Goal: Information Seeking & Learning: Learn about a topic

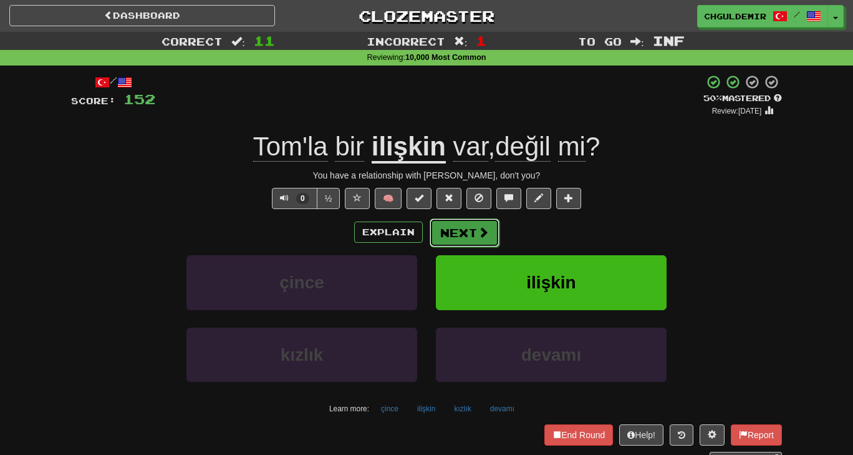
click at [452, 231] on button "Next" at bounding box center [465, 232] width 70 height 29
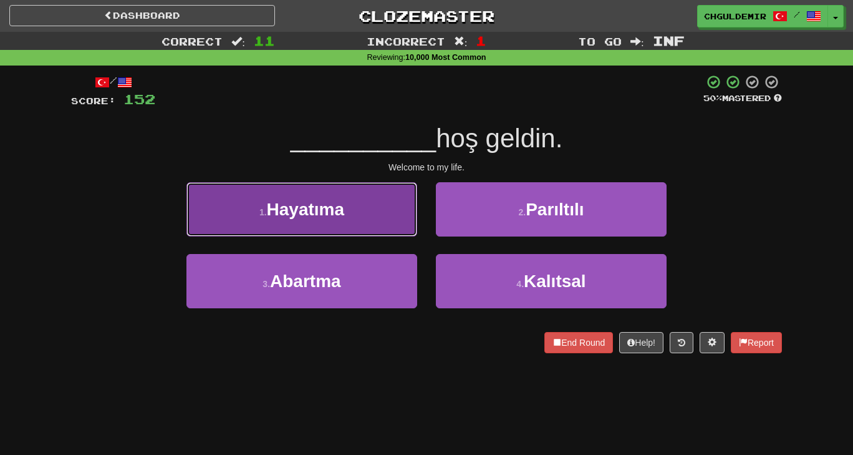
click at [381, 221] on button "1 . Hayatıma" at bounding box center [302, 209] width 231 height 54
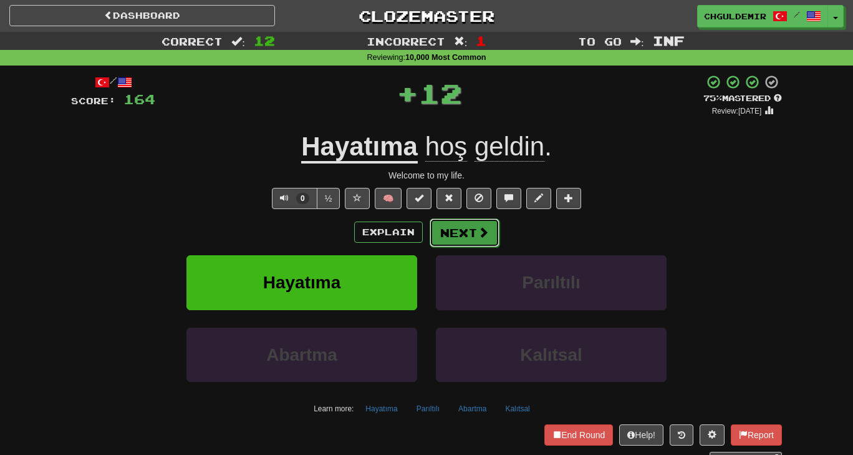
click at [447, 228] on button "Next" at bounding box center [465, 232] width 70 height 29
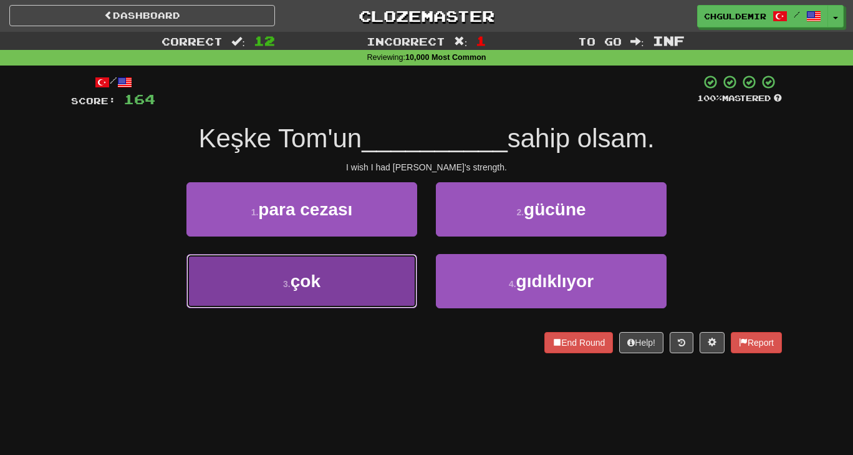
click at [396, 266] on button "3 . çok" at bounding box center [302, 281] width 231 height 54
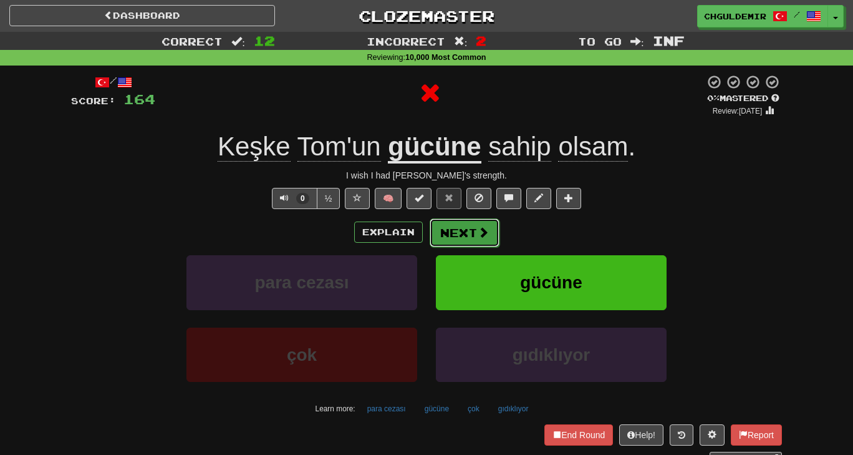
click at [449, 236] on button "Next" at bounding box center [465, 232] width 70 height 29
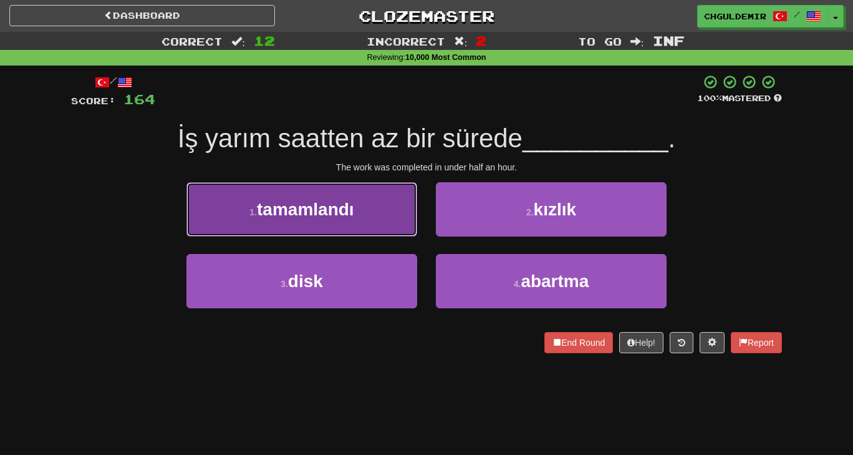
click at [409, 198] on button "1 . tamamlandı" at bounding box center [302, 209] width 231 height 54
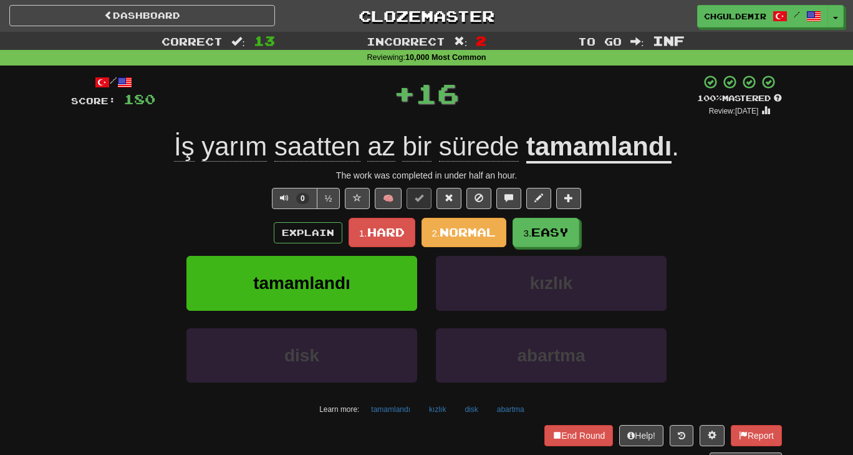
click at [474, 248] on div "Explain 1. Hard 2. Normal 3. Easy tamamlandı kızlık disk abartma Learn more: ta…" at bounding box center [426, 318] width 711 height 201
click at [460, 232] on span "Normal" at bounding box center [468, 232] width 56 height 14
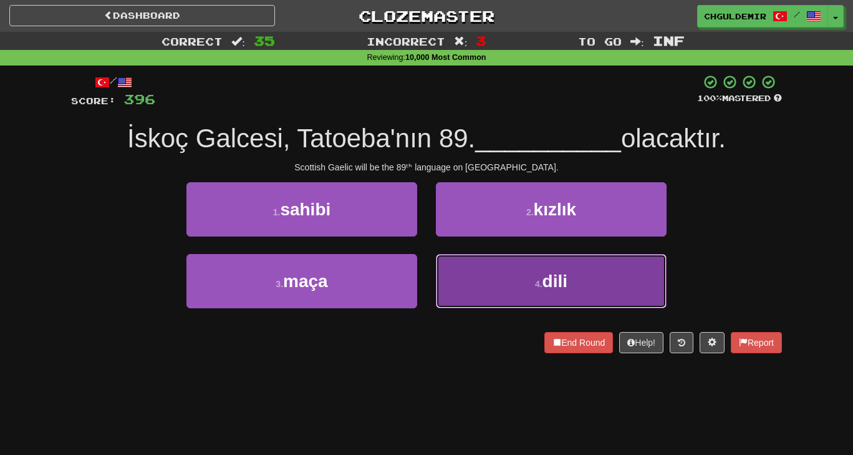
click at [504, 272] on button "4 . dili" at bounding box center [551, 281] width 231 height 54
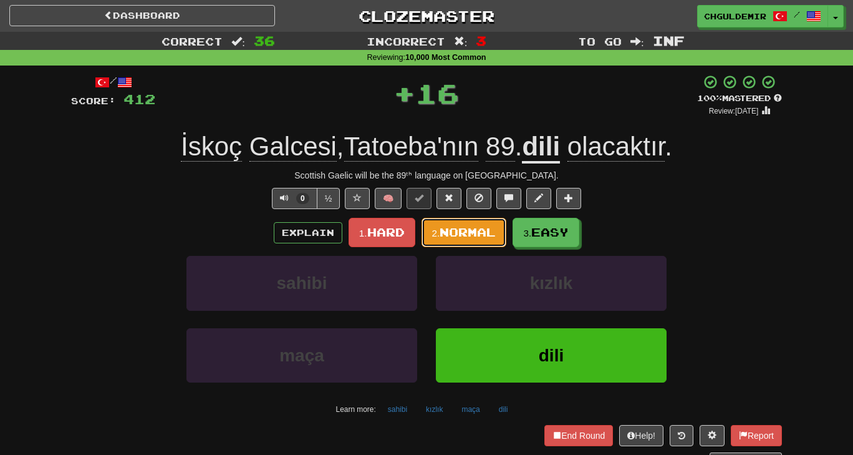
click at [470, 223] on button "2. Normal" at bounding box center [464, 232] width 85 height 29
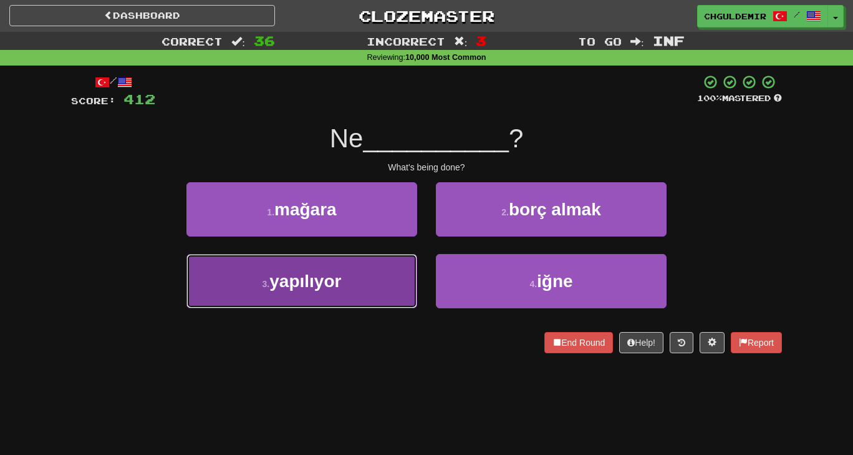
click at [367, 269] on button "3 . yapılıyor" at bounding box center [302, 281] width 231 height 54
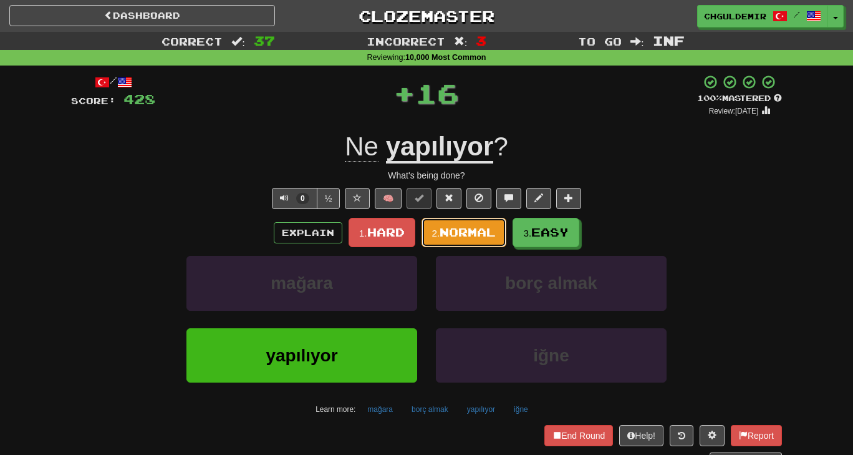
click at [432, 238] on small "2." at bounding box center [436, 233] width 8 height 11
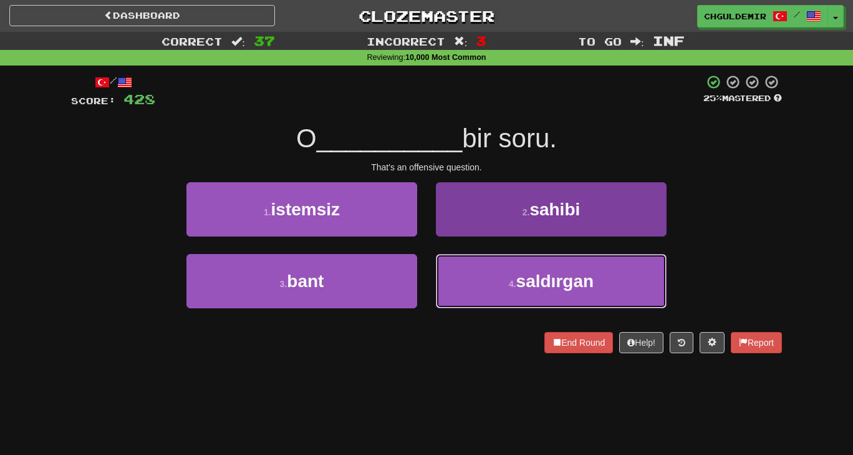
drag, startPoint x: 501, startPoint y: 267, endPoint x: 470, endPoint y: 273, distance: 31.7
click at [470, 273] on button "4 . saldırgan" at bounding box center [551, 281] width 231 height 54
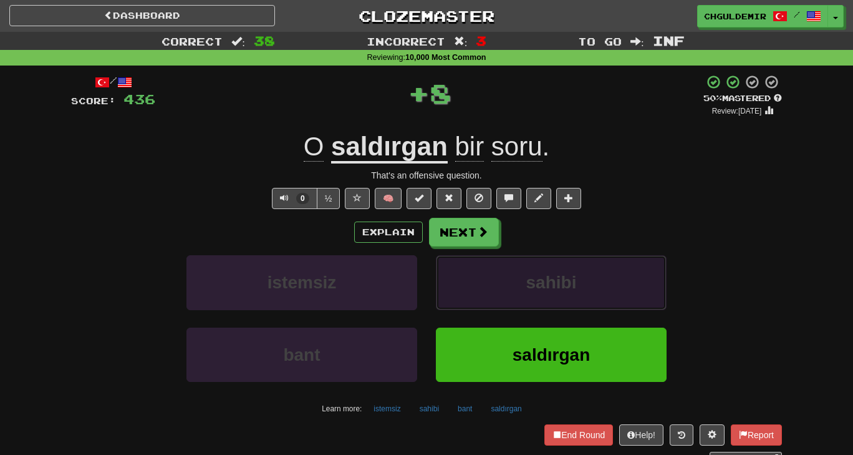
click at [470, 273] on button "sahibi" at bounding box center [551, 282] width 231 height 54
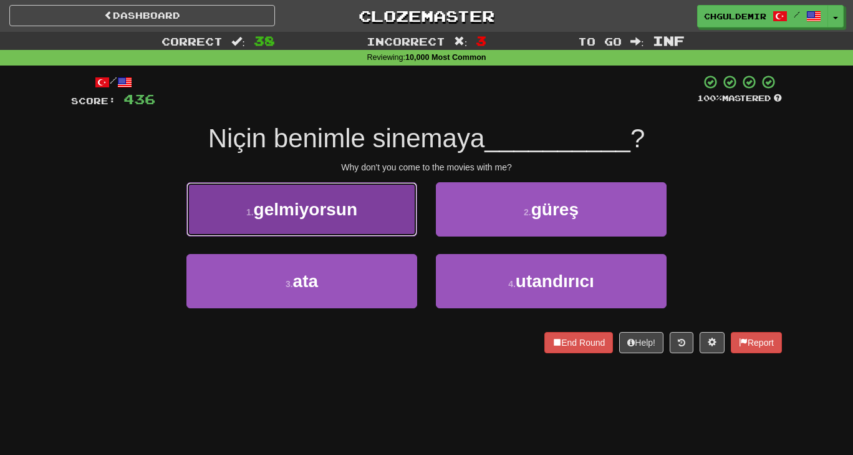
click at [389, 222] on button "1 . gelmiyorsun" at bounding box center [302, 209] width 231 height 54
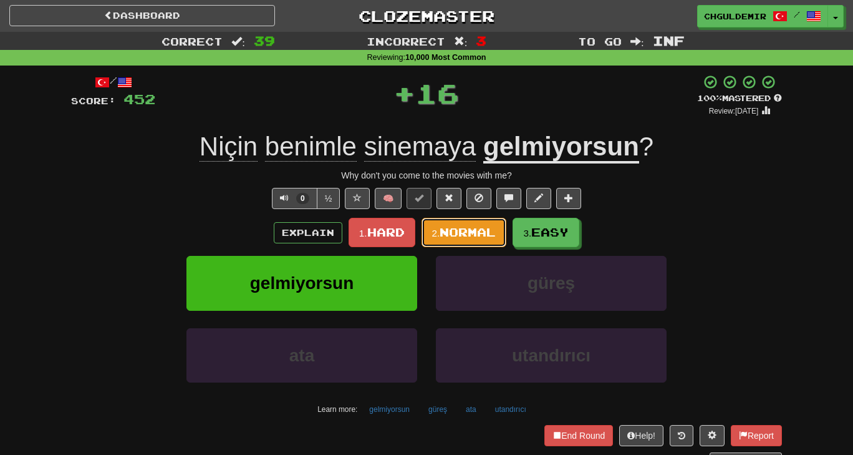
click at [459, 228] on span "Normal" at bounding box center [468, 232] width 56 height 14
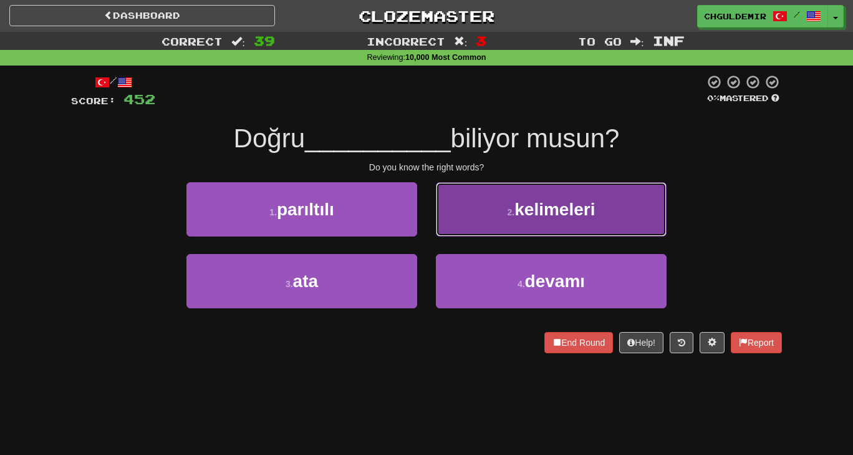
click at [487, 230] on button "2 . kelimeleri" at bounding box center [551, 209] width 231 height 54
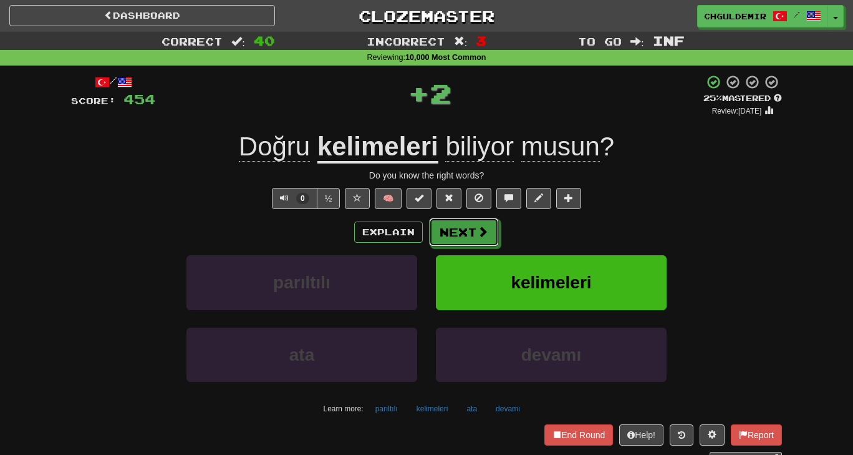
click at [487, 230] on span at bounding box center [482, 231] width 11 height 11
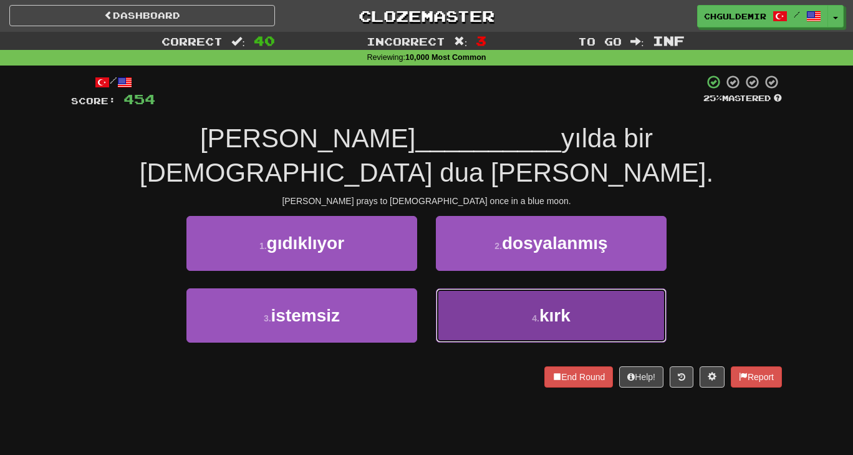
click at [487, 288] on button "4 . kırk" at bounding box center [551, 315] width 231 height 54
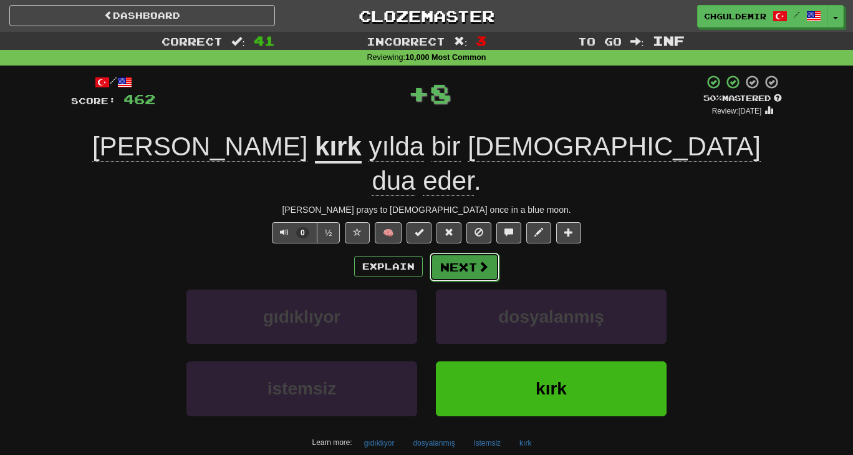
click at [471, 253] on button "Next" at bounding box center [465, 267] width 70 height 29
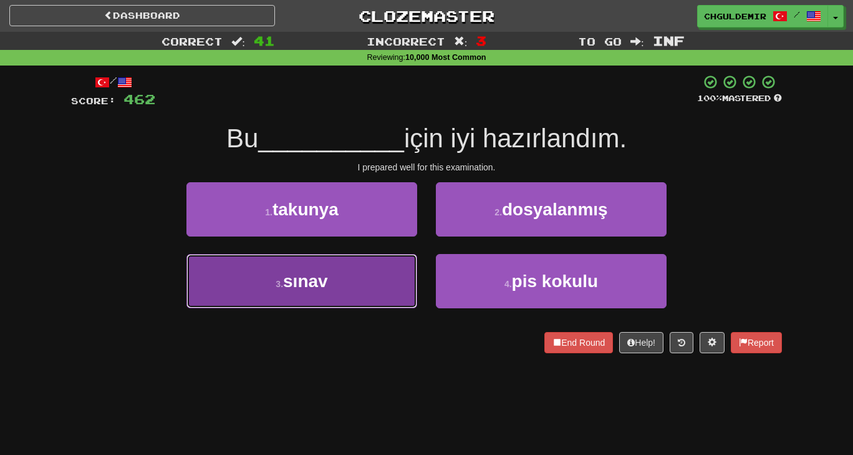
click at [379, 258] on button "3 . sınav" at bounding box center [302, 281] width 231 height 54
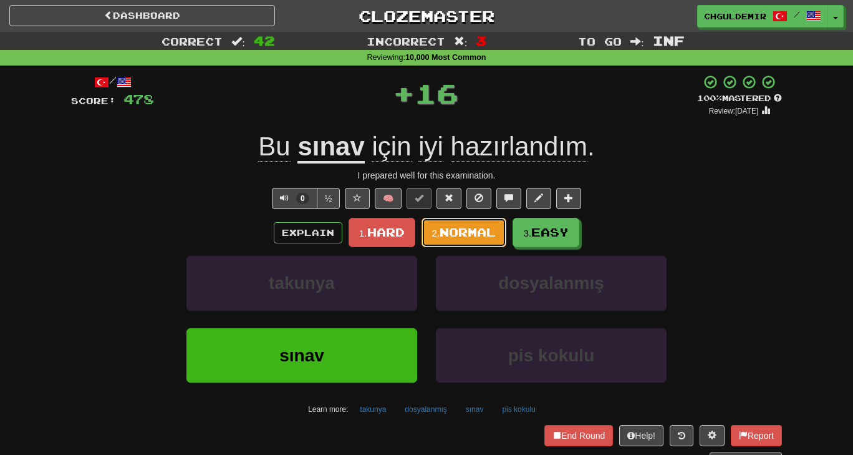
click at [427, 239] on button "2. Normal" at bounding box center [464, 232] width 85 height 29
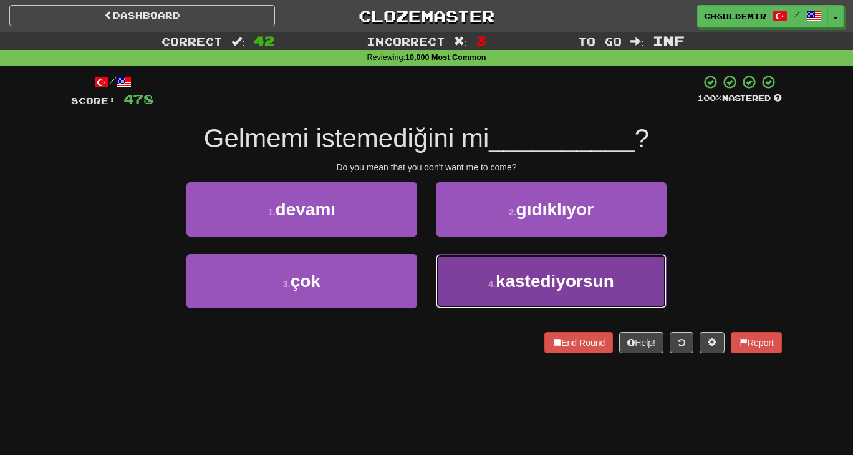
drag, startPoint x: 474, startPoint y: 268, endPoint x: 462, endPoint y: 298, distance: 32.4
click at [462, 298] on button "4 . kastediyorsun" at bounding box center [551, 281] width 231 height 54
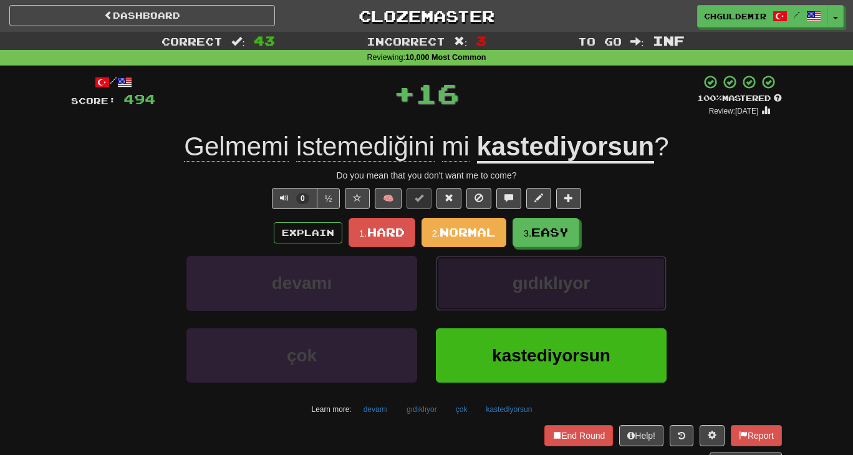
click at [462, 298] on button "gıdıklıyor" at bounding box center [551, 283] width 231 height 54
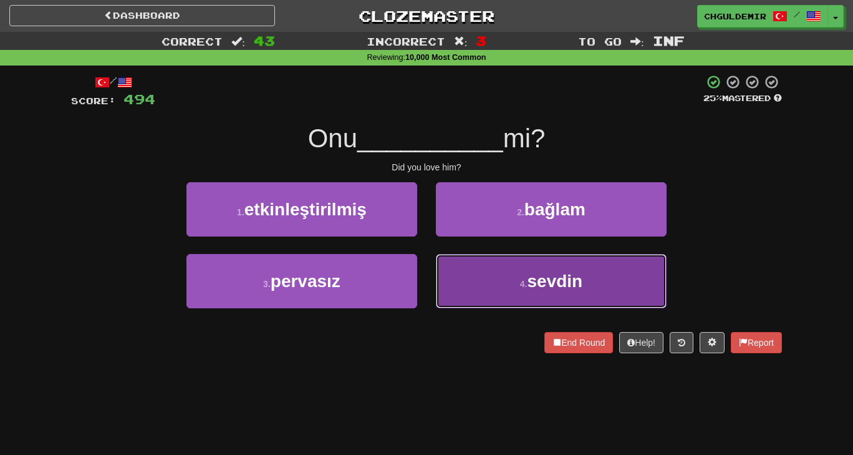
click at [528, 277] on span "sevdin" at bounding box center [555, 280] width 56 height 19
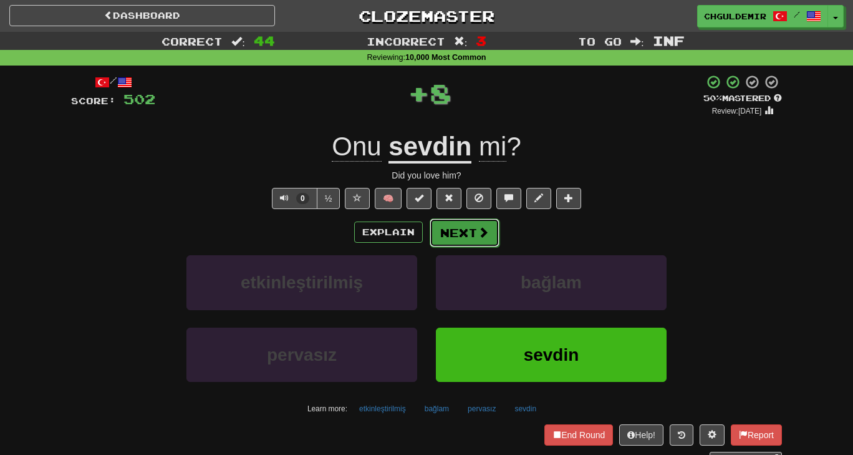
click at [479, 231] on span at bounding box center [483, 231] width 11 height 11
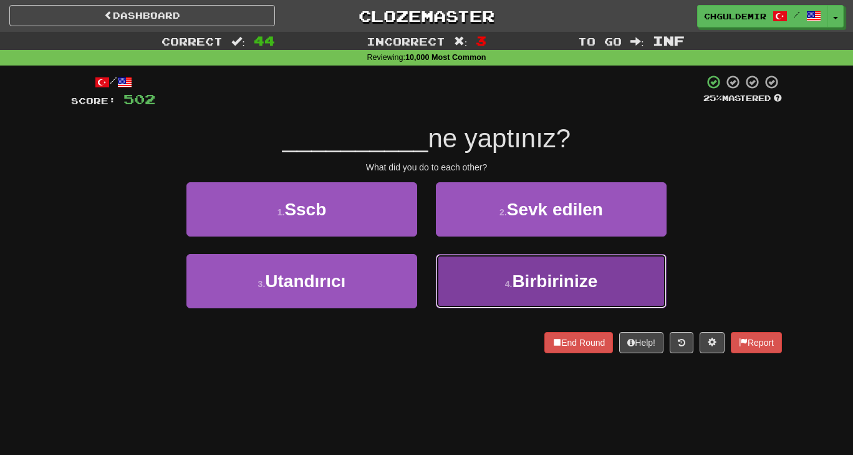
click at [531, 293] on button "4 . Birbirinize" at bounding box center [551, 281] width 231 height 54
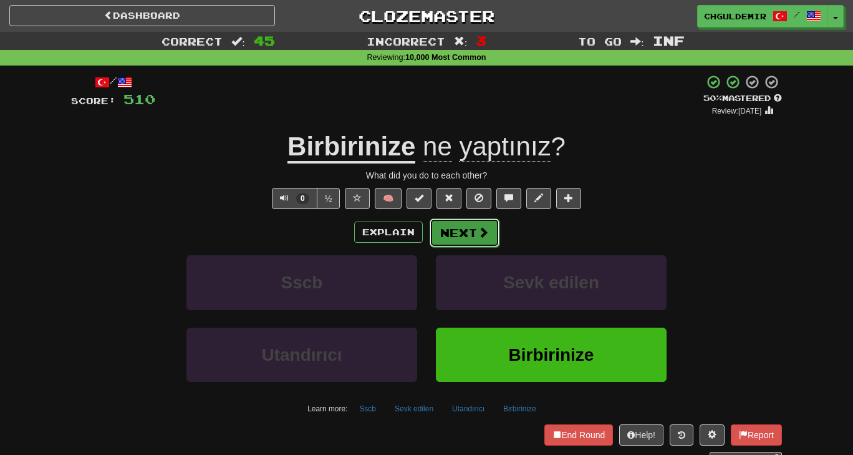
click at [461, 236] on button "Next" at bounding box center [465, 232] width 70 height 29
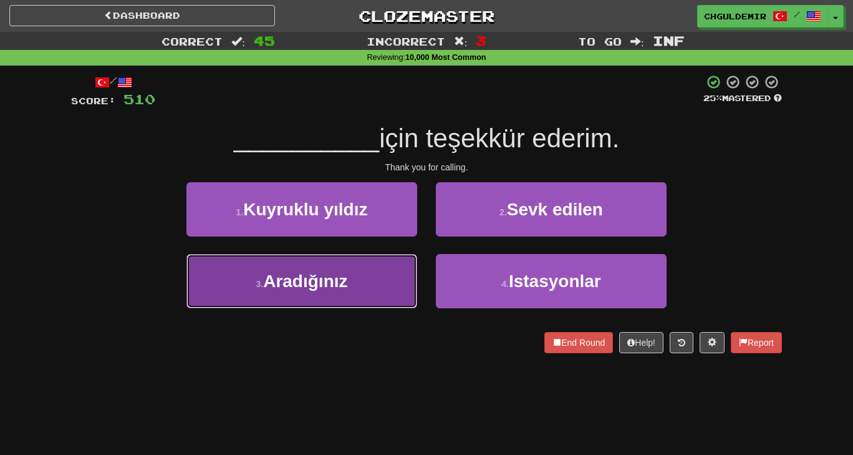
click at [365, 279] on button "3 . Aradığınız" at bounding box center [302, 281] width 231 height 54
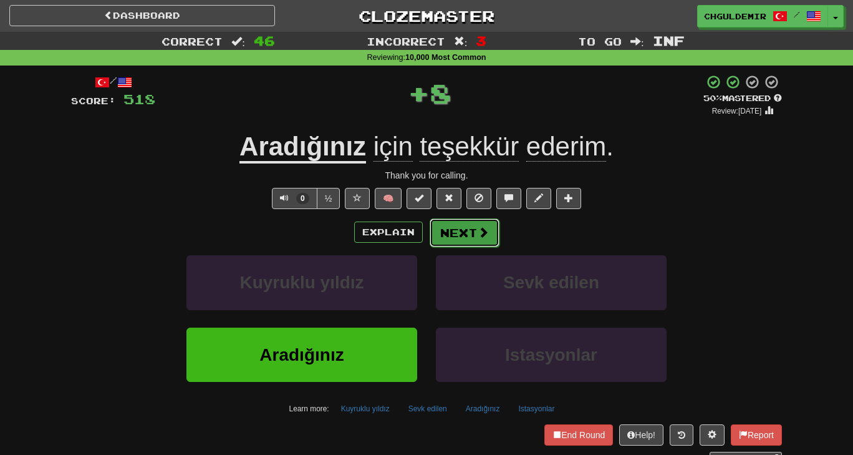
click at [467, 241] on button "Next" at bounding box center [465, 232] width 70 height 29
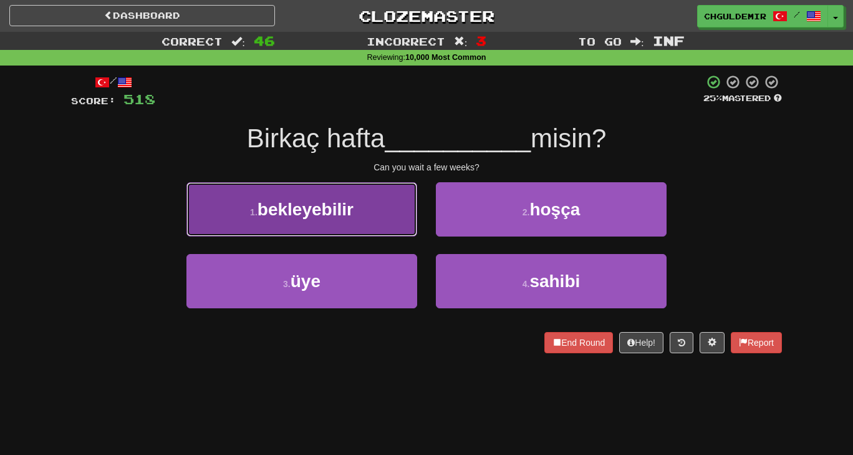
click at [378, 220] on button "1 . bekleyebilir" at bounding box center [302, 209] width 231 height 54
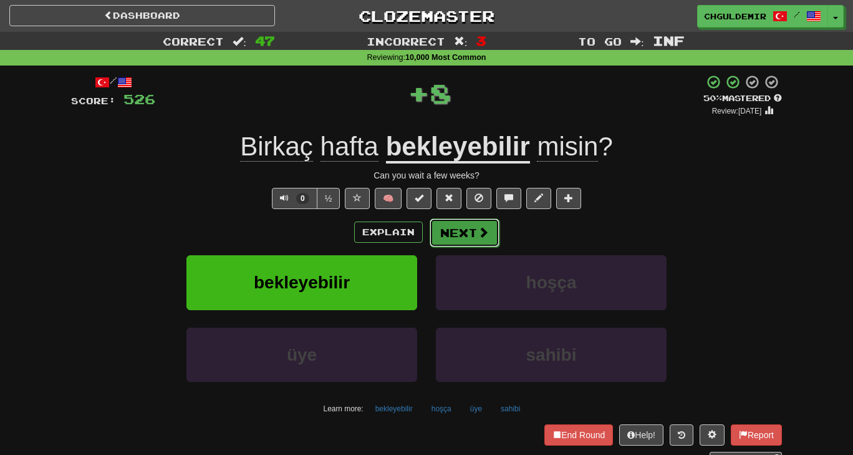
click at [473, 222] on button "Next" at bounding box center [465, 232] width 70 height 29
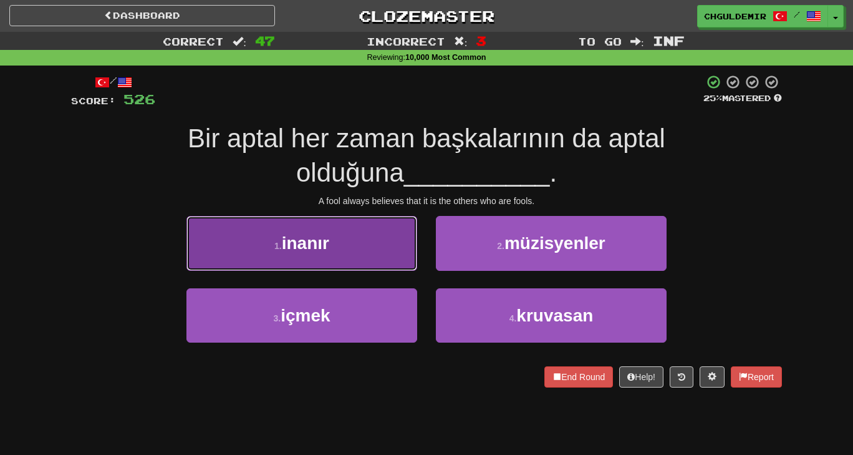
click at [379, 251] on button "1 . inanır" at bounding box center [302, 243] width 231 height 54
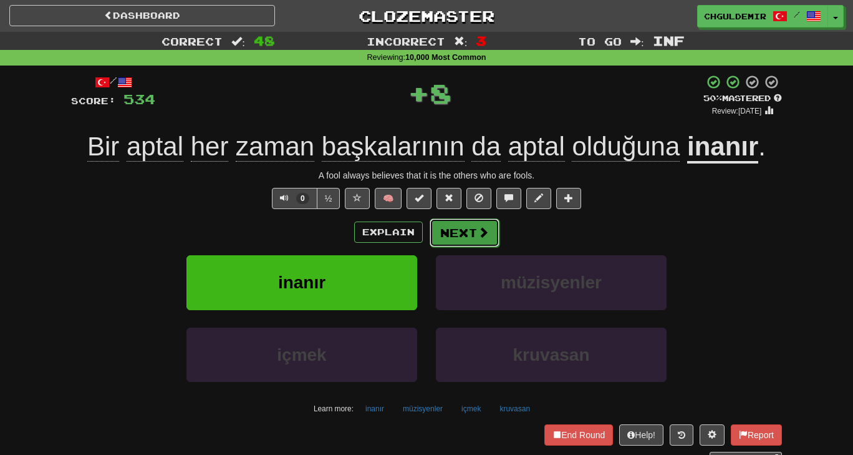
click at [464, 230] on button "Next" at bounding box center [465, 232] width 70 height 29
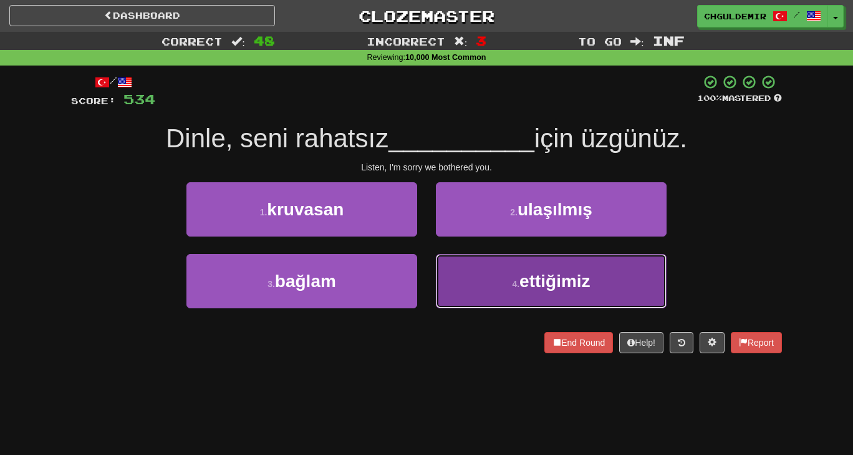
click at [473, 267] on button "4 . ettiğimiz" at bounding box center [551, 281] width 231 height 54
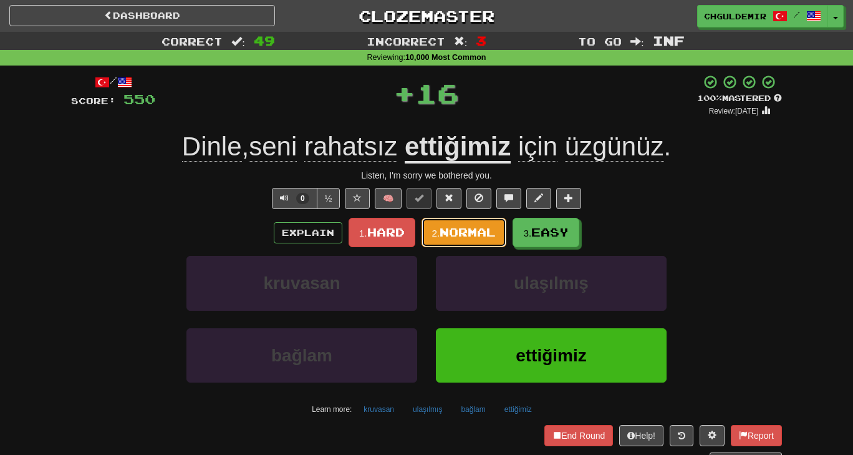
click at [460, 226] on span "Normal" at bounding box center [468, 232] width 56 height 14
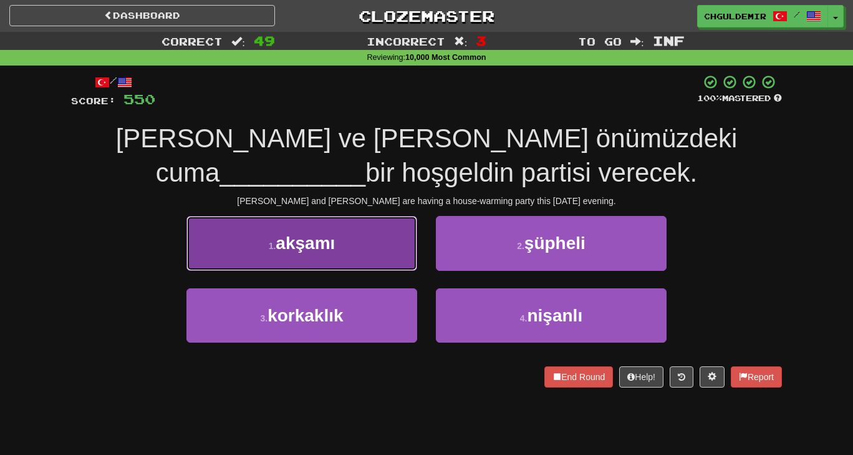
click at [393, 260] on button "1 . akşamı" at bounding box center [302, 243] width 231 height 54
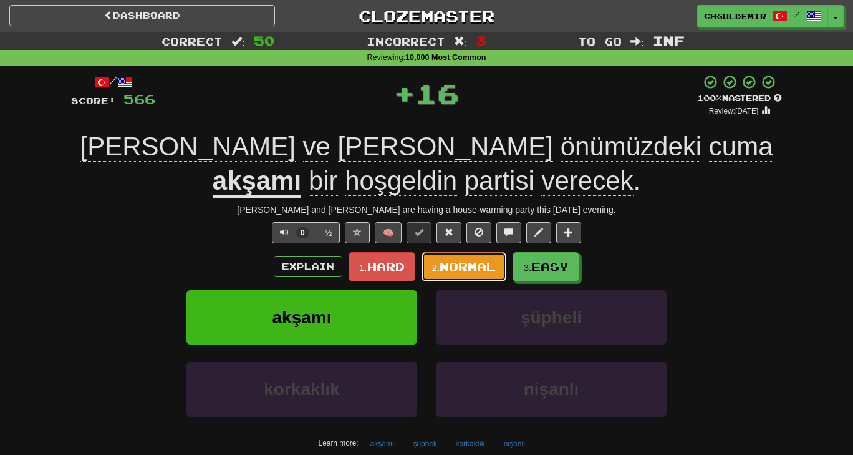
click at [483, 256] on button "2. Normal" at bounding box center [464, 266] width 85 height 29
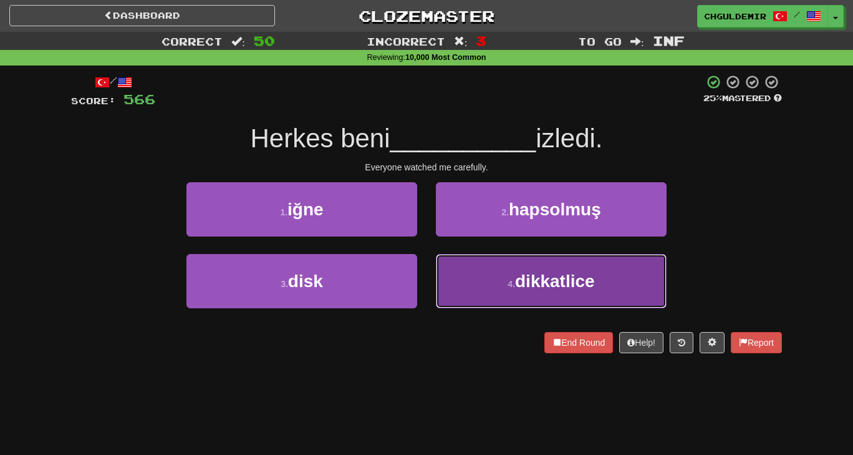
click at [523, 280] on span "dikkatlice" at bounding box center [555, 280] width 80 height 19
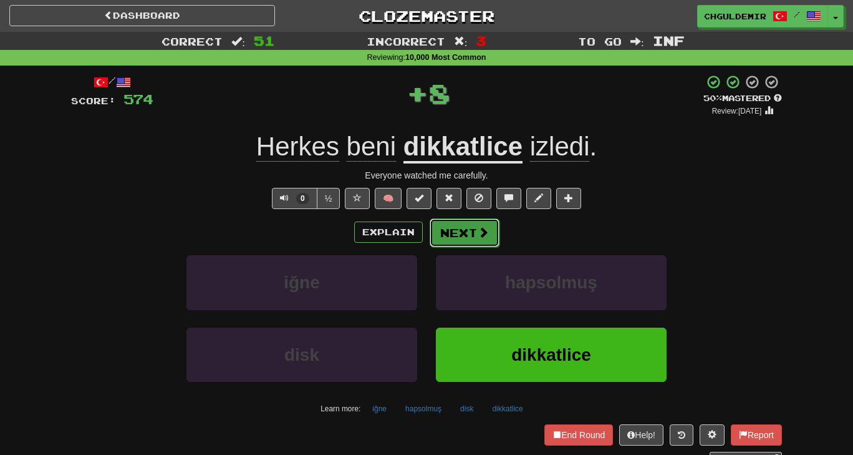
click at [480, 235] on span at bounding box center [483, 231] width 11 height 11
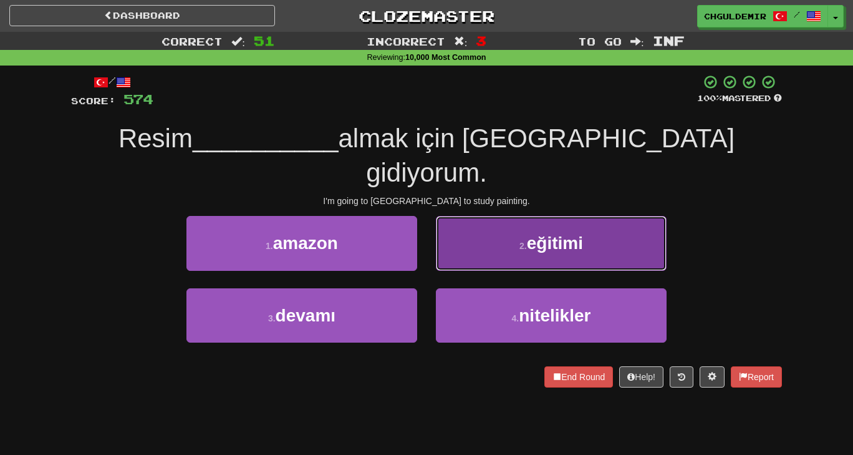
click at [460, 216] on button "2 . eğitimi" at bounding box center [551, 243] width 231 height 54
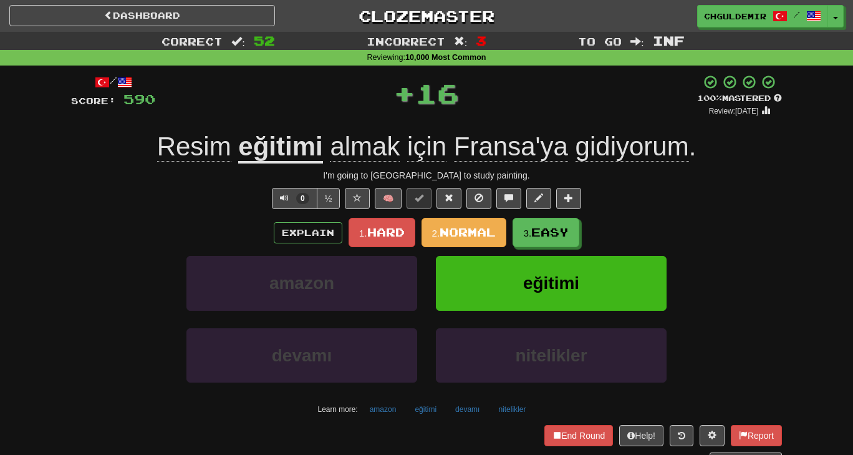
click at [460, 215] on div "/ Score: 590 + 16 100 % Mastered Review: 2026-02-16 Resim eğitimi almak için Fr…" at bounding box center [426, 270] width 711 height 392
click at [457, 226] on span "Normal" at bounding box center [468, 232] width 56 height 14
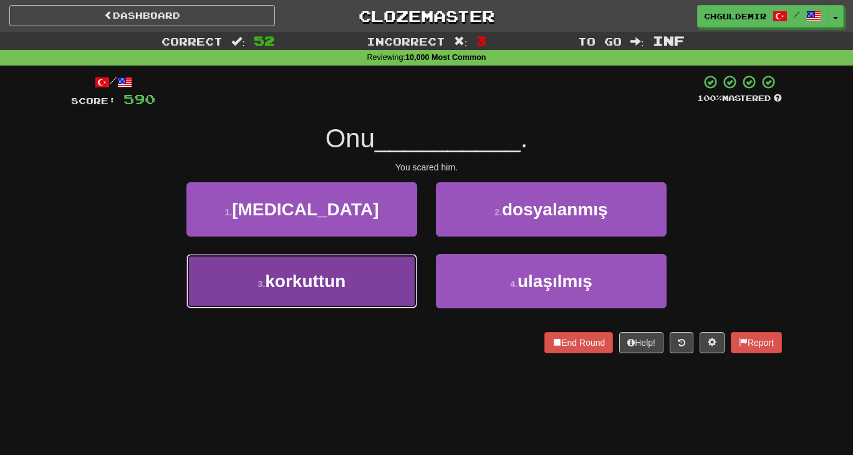
click at [381, 271] on button "3 . korkuttun" at bounding box center [302, 281] width 231 height 54
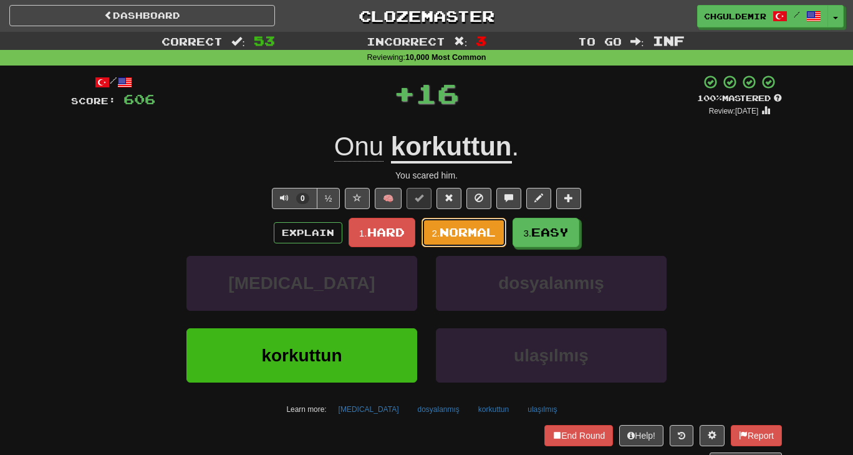
click at [475, 231] on span "Normal" at bounding box center [468, 232] width 56 height 14
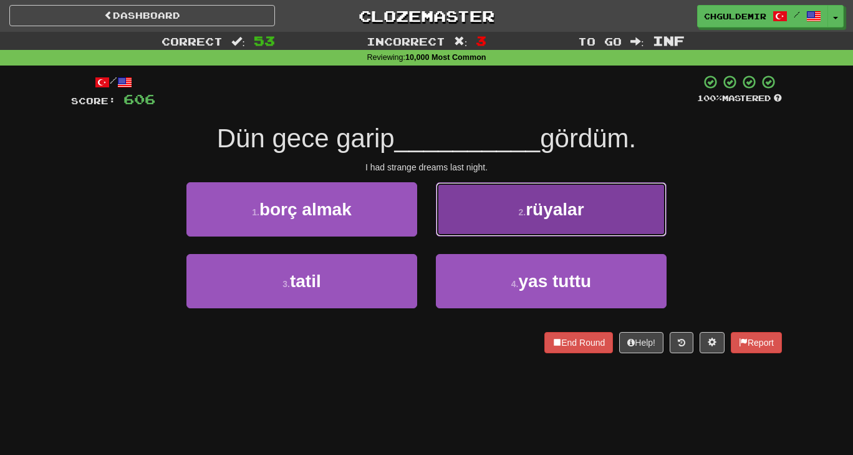
click at [500, 202] on button "2 . rüyalar" at bounding box center [551, 209] width 231 height 54
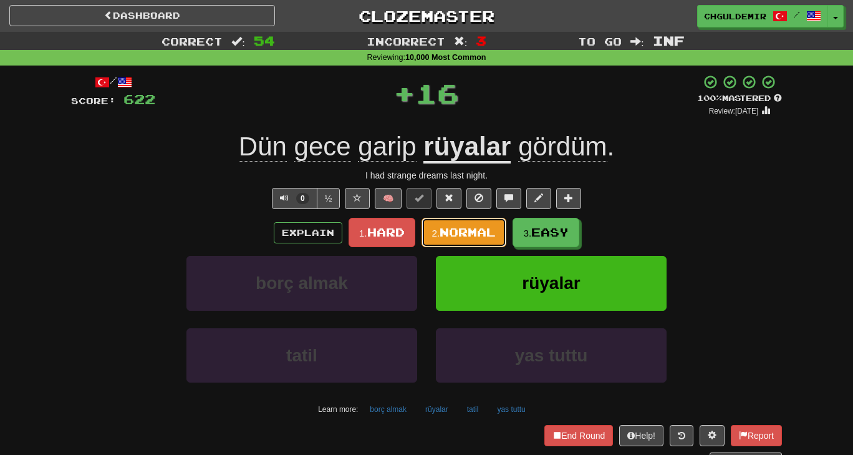
click at [440, 235] on span "Normal" at bounding box center [468, 232] width 56 height 14
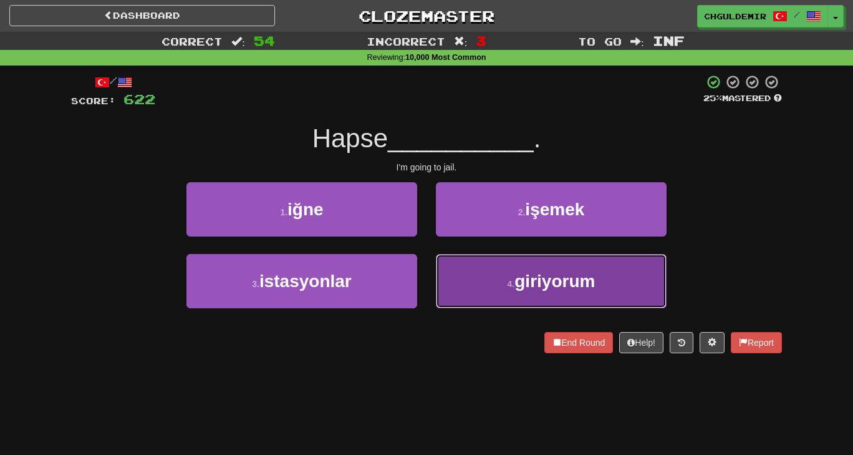
click at [487, 280] on button "4 . giriyorum" at bounding box center [551, 281] width 231 height 54
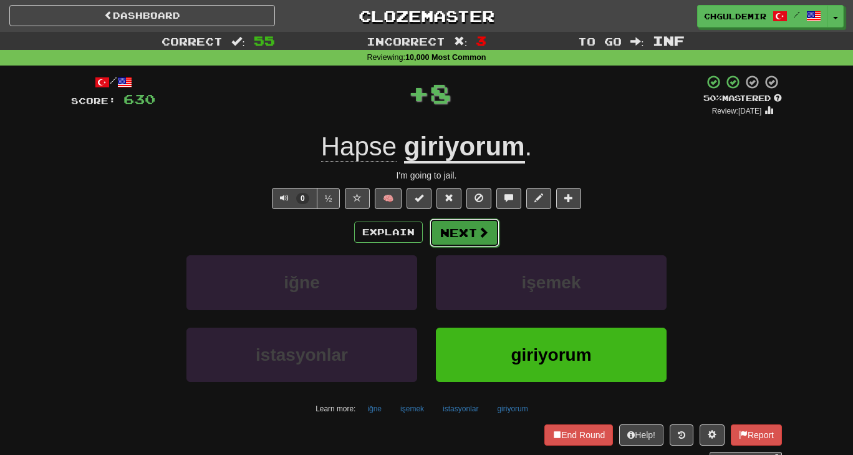
click at [474, 243] on button "Next" at bounding box center [465, 232] width 70 height 29
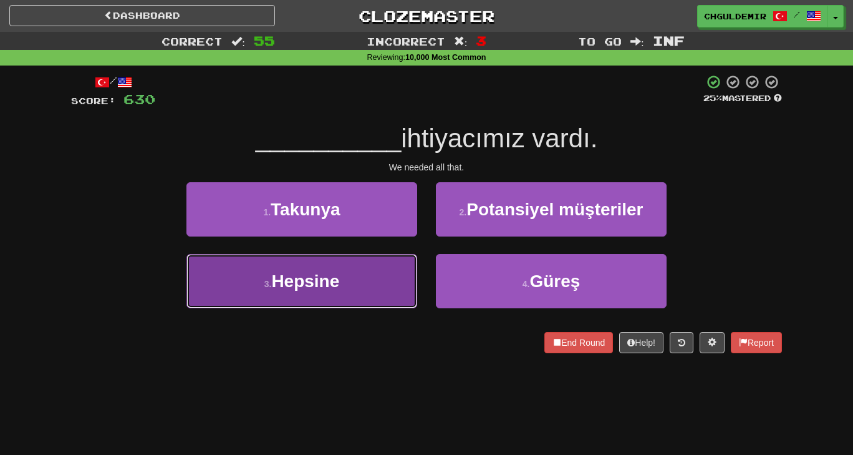
click at [389, 291] on button "3 . Hepsine" at bounding box center [302, 281] width 231 height 54
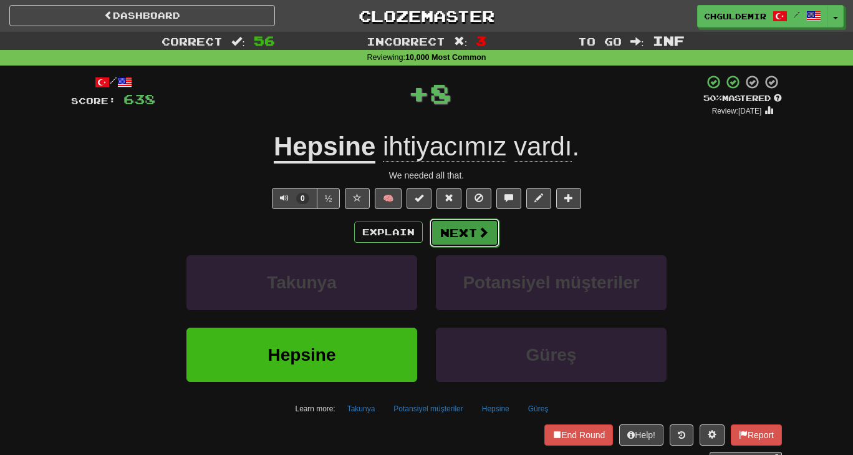
click at [459, 229] on button "Next" at bounding box center [465, 232] width 70 height 29
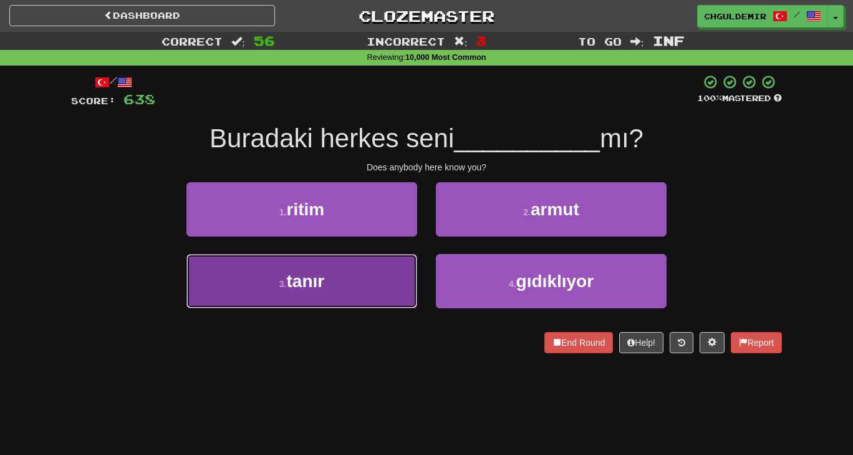
click at [386, 260] on button "3 . tanır" at bounding box center [302, 281] width 231 height 54
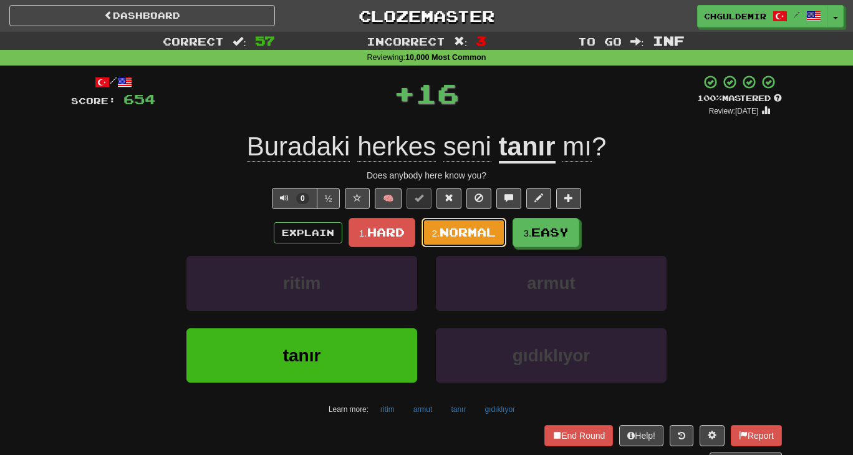
click at [452, 224] on button "2. Normal" at bounding box center [464, 232] width 85 height 29
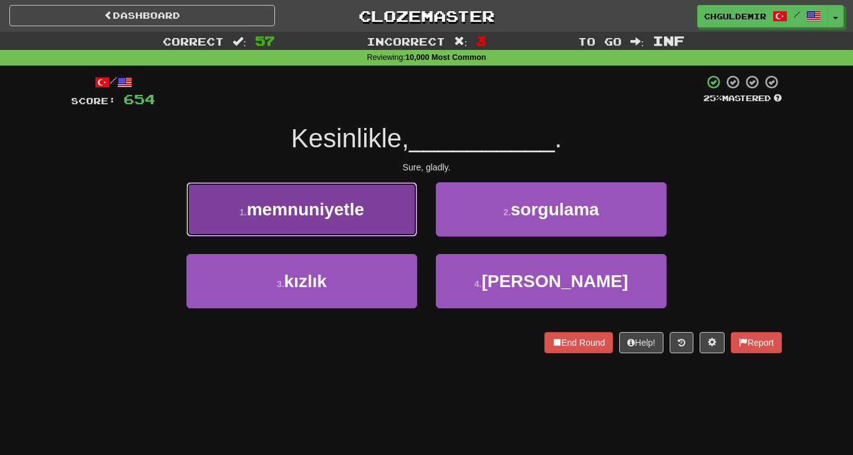
click at [381, 205] on button "1 . memnuniyetle" at bounding box center [302, 209] width 231 height 54
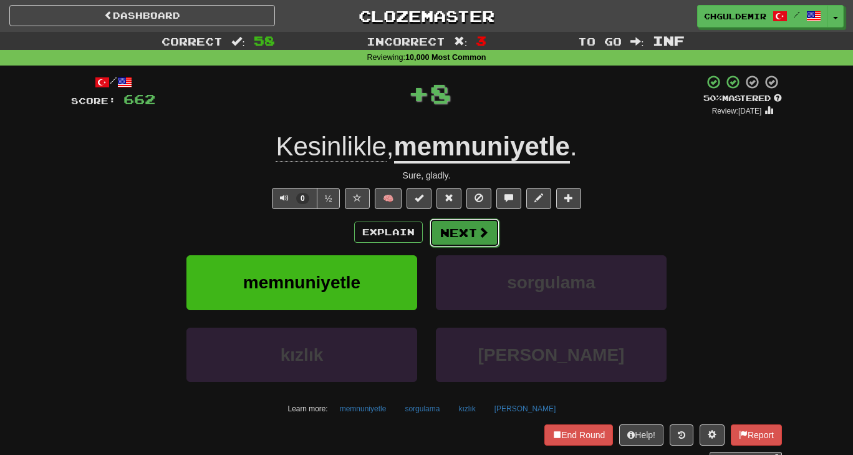
click at [454, 225] on button "Next" at bounding box center [465, 232] width 70 height 29
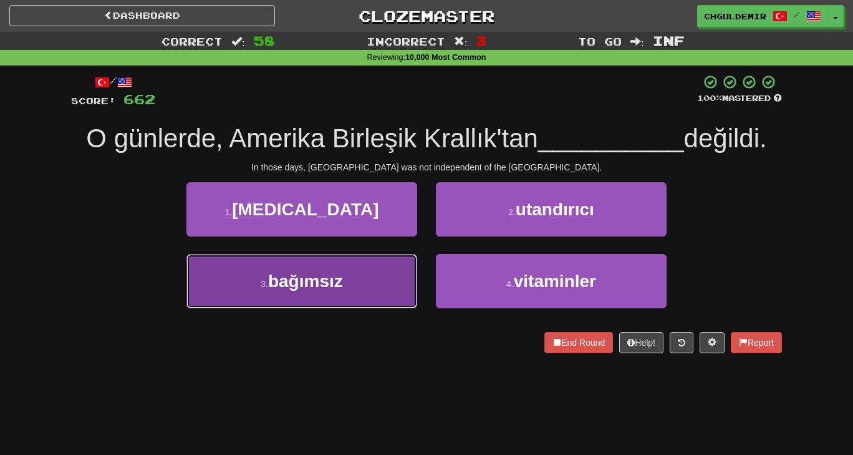
click at [385, 267] on button "3 . bağımsız" at bounding box center [302, 281] width 231 height 54
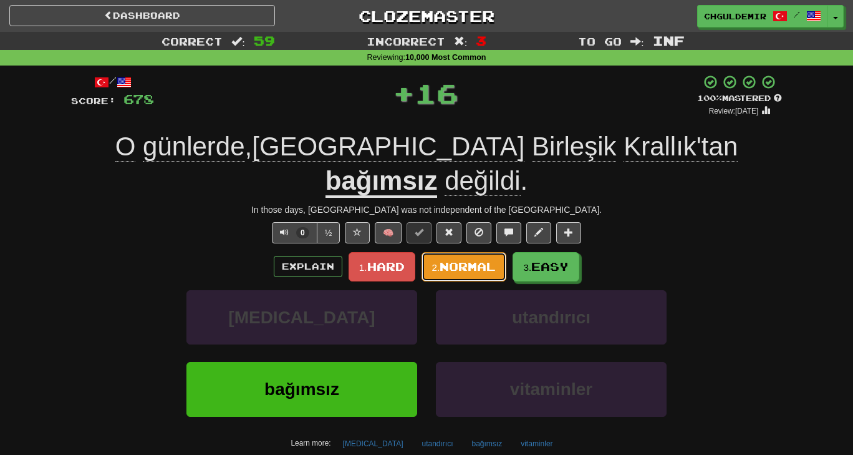
click at [459, 260] on span "Normal" at bounding box center [468, 267] width 56 height 14
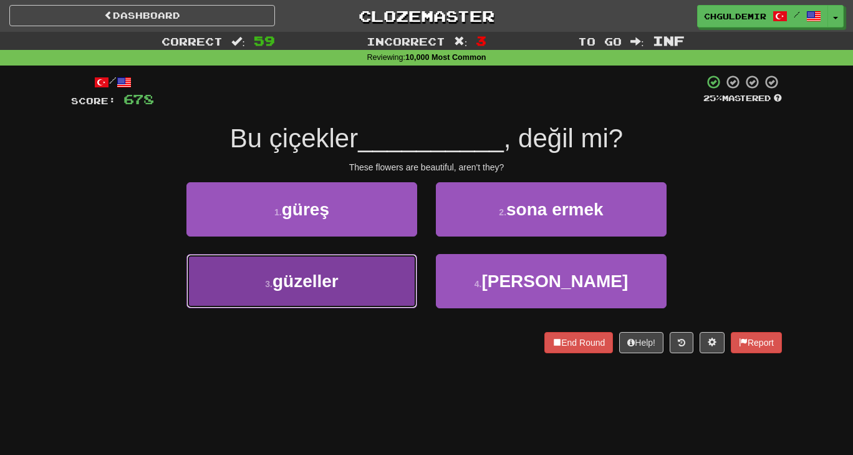
click at [370, 269] on button "3 . güzeller" at bounding box center [302, 281] width 231 height 54
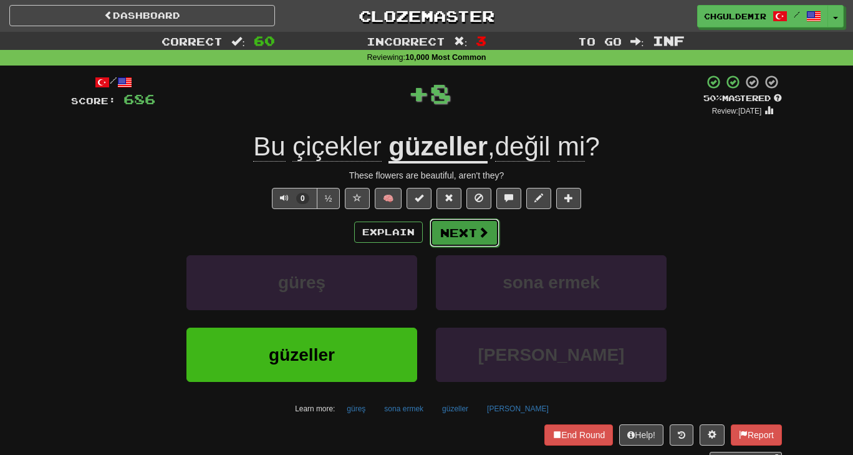
click at [439, 236] on button "Next" at bounding box center [465, 232] width 70 height 29
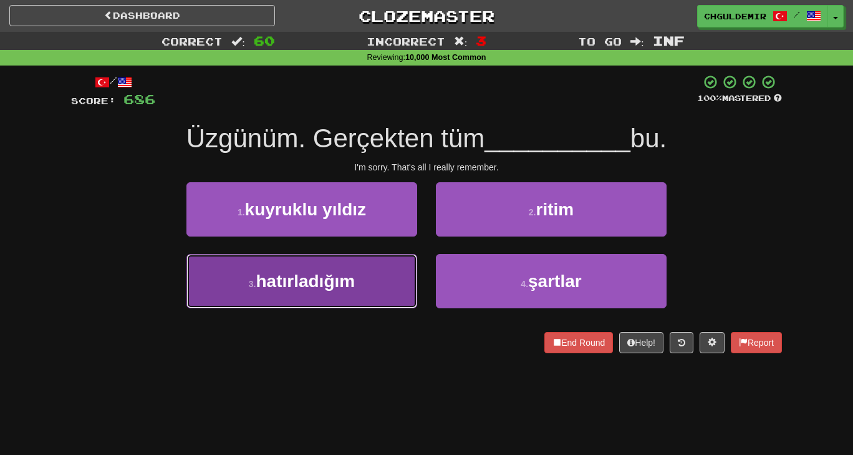
click at [363, 281] on button "3 . hatırladığım" at bounding box center [302, 281] width 231 height 54
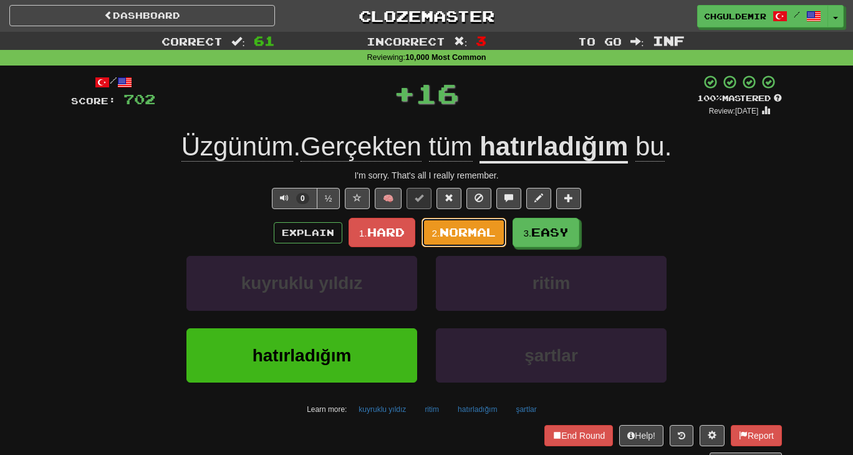
click at [462, 243] on button "2. Normal" at bounding box center [464, 232] width 85 height 29
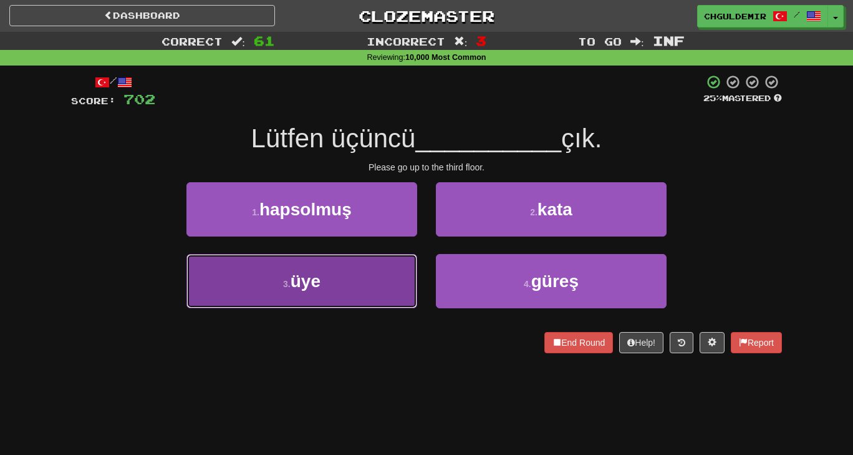
click at [369, 291] on button "3 . üye" at bounding box center [302, 281] width 231 height 54
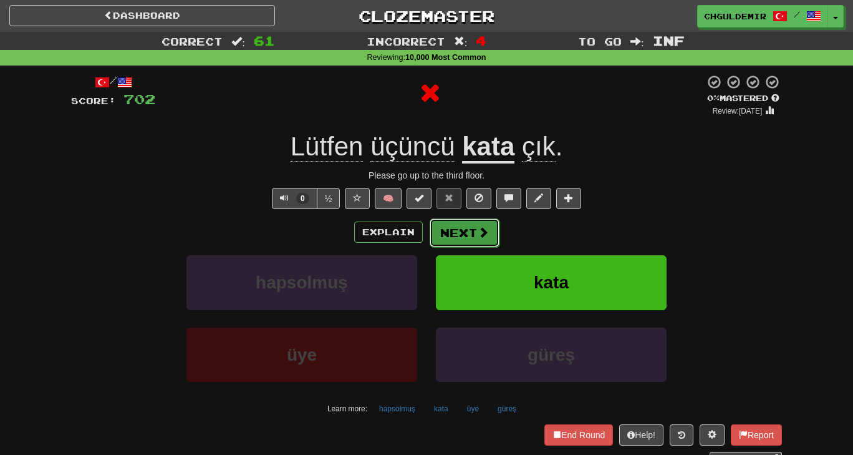
click at [435, 233] on button "Next" at bounding box center [465, 232] width 70 height 29
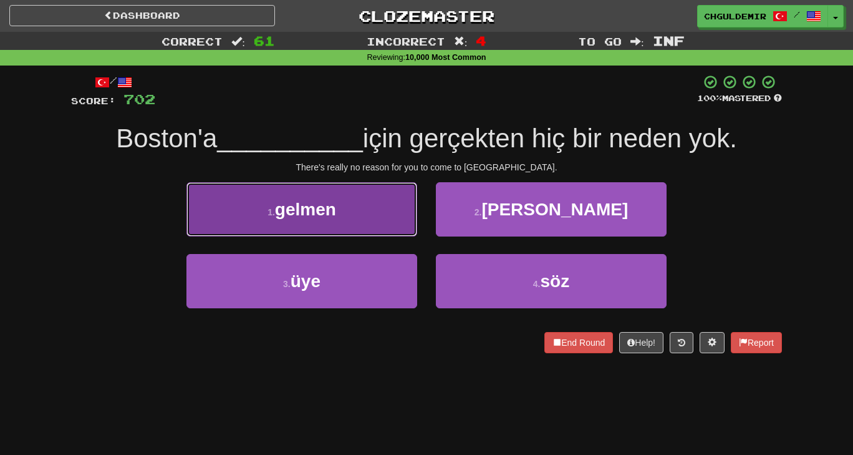
click at [380, 221] on button "1 . gelmen" at bounding box center [302, 209] width 231 height 54
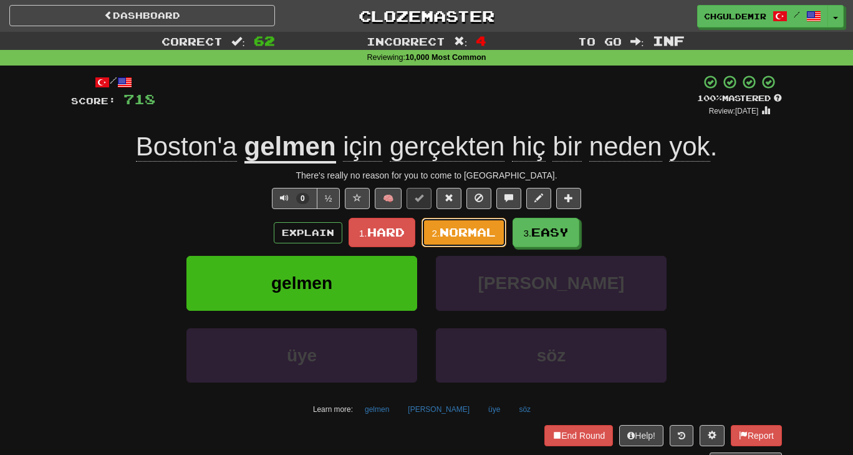
click at [458, 230] on span "Normal" at bounding box center [468, 232] width 56 height 14
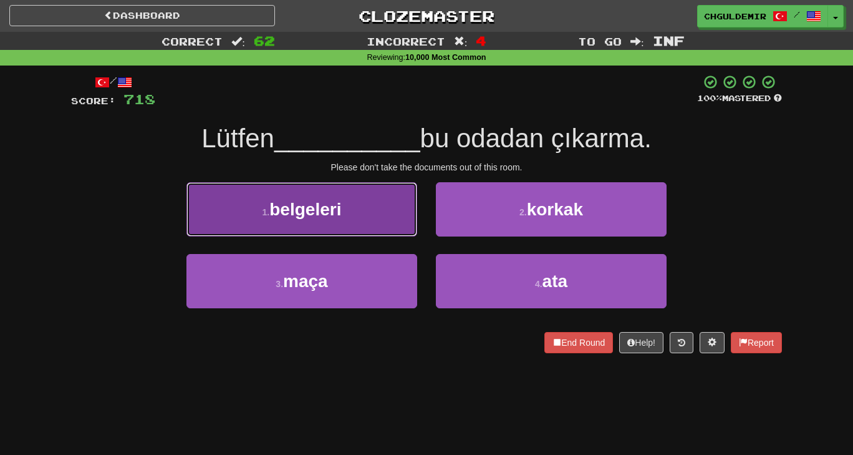
click at [389, 206] on button "1 . belgeleri" at bounding box center [302, 209] width 231 height 54
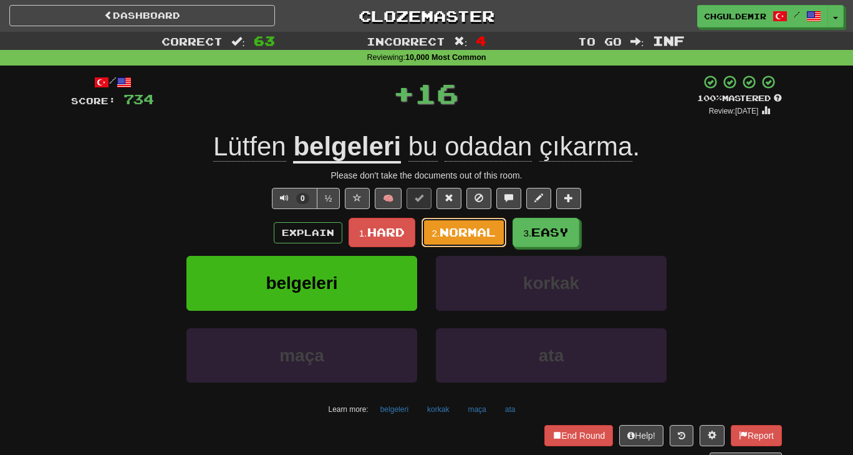
click at [444, 221] on button "2. Normal" at bounding box center [464, 232] width 85 height 29
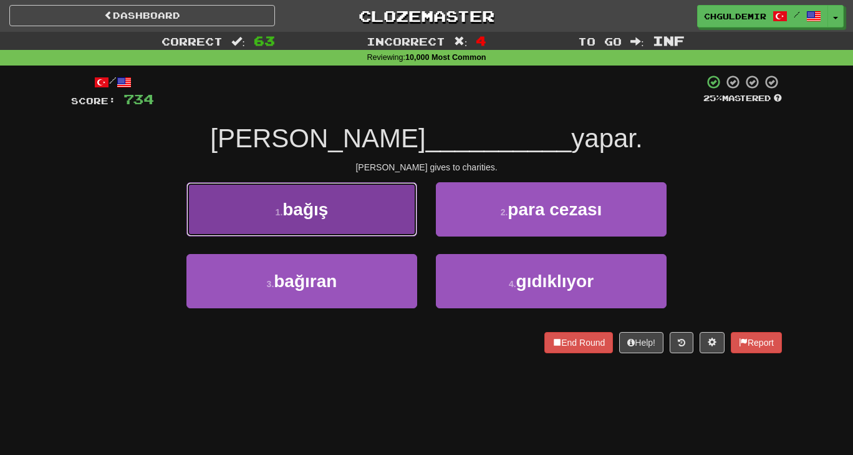
click at [379, 229] on button "1 . bağış" at bounding box center [302, 209] width 231 height 54
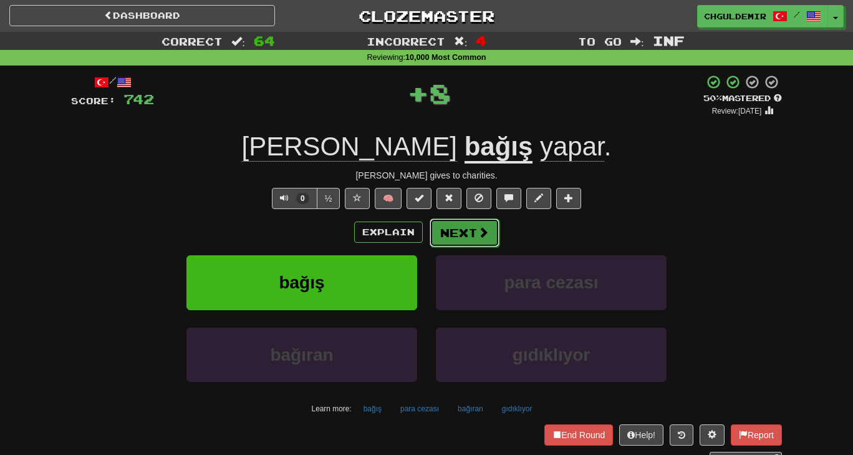
click at [466, 226] on button "Next" at bounding box center [465, 232] width 70 height 29
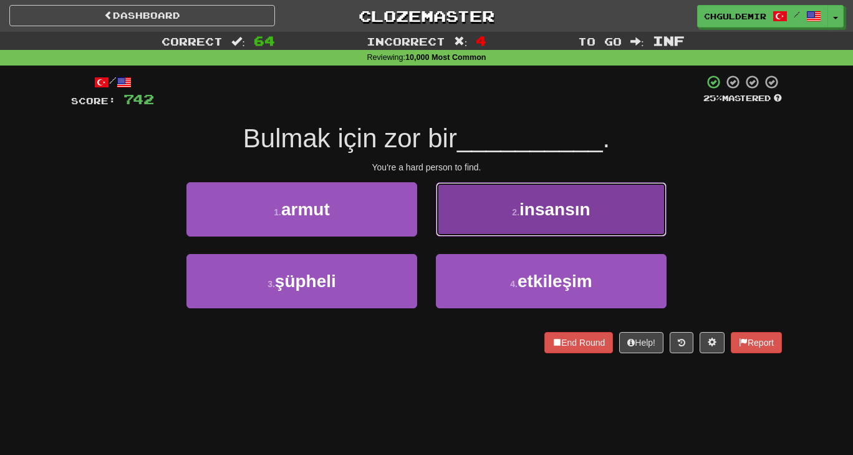
click at [495, 221] on button "2 . insansın" at bounding box center [551, 209] width 231 height 54
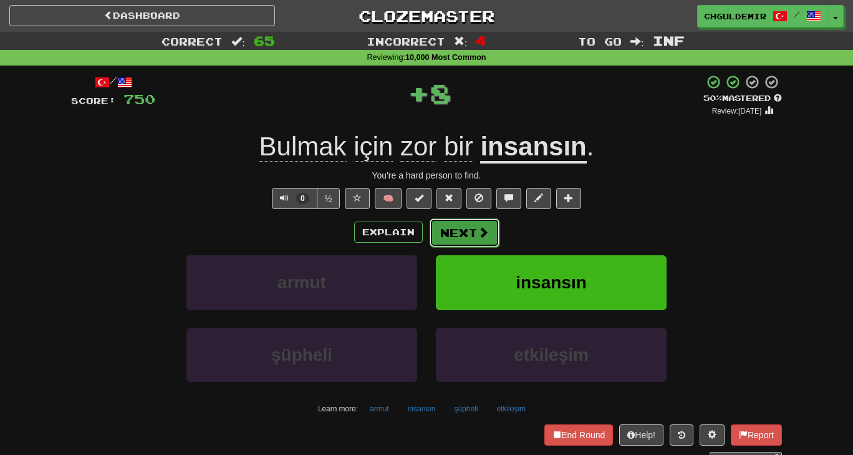
click at [460, 228] on button "Next" at bounding box center [465, 232] width 70 height 29
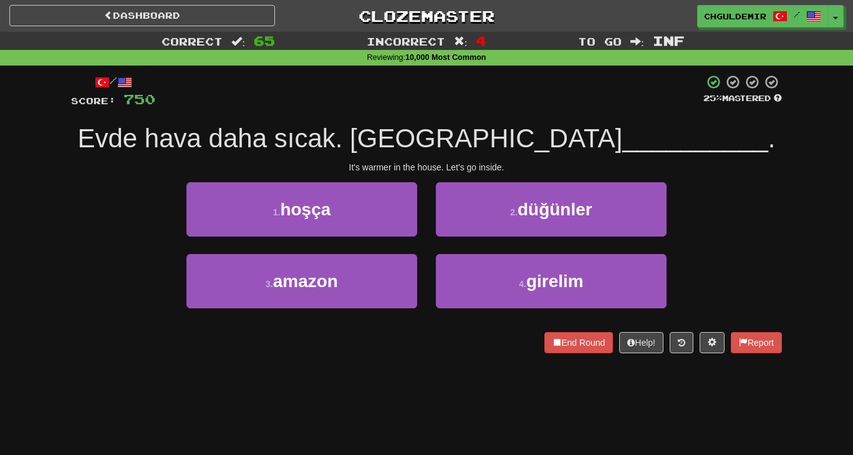
click at [467, 253] on div "2 . düğünler" at bounding box center [552, 218] width 250 height 72
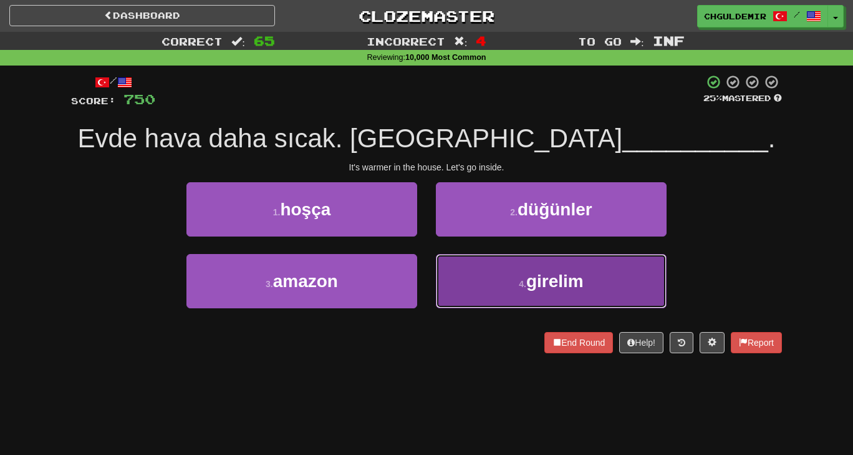
click at [460, 291] on button "4 . girelim" at bounding box center [551, 281] width 231 height 54
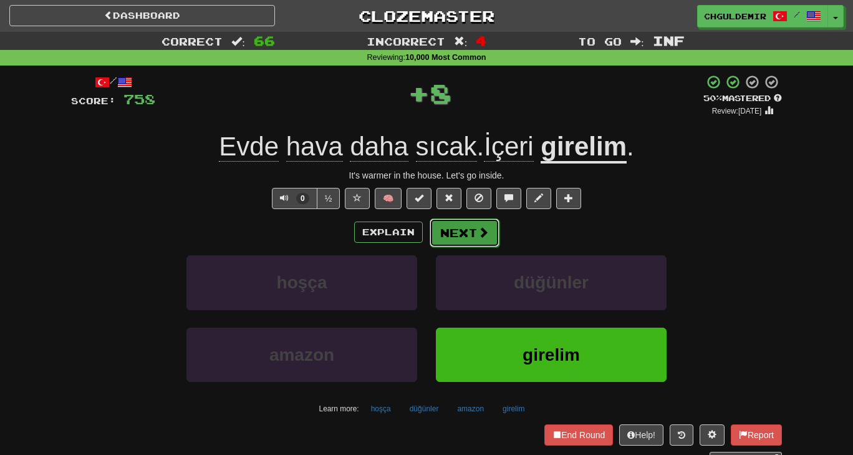
click at [472, 244] on button "Next" at bounding box center [465, 232] width 70 height 29
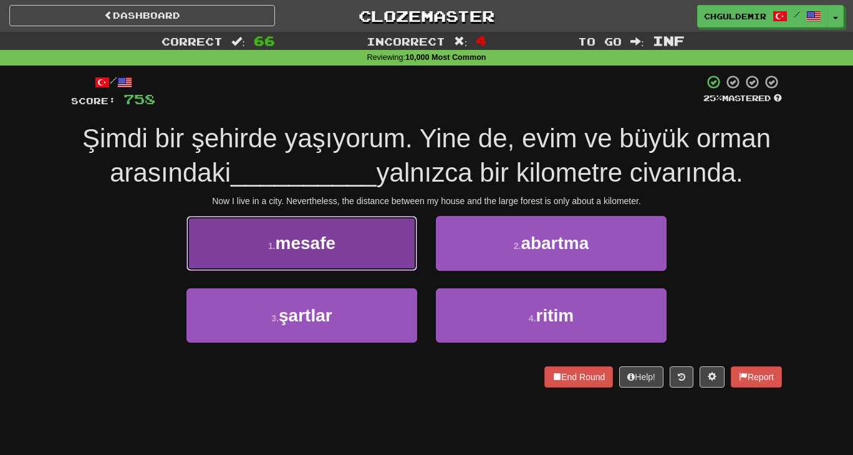
click at [388, 250] on button "1 . mesafe" at bounding box center [302, 243] width 231 height 54
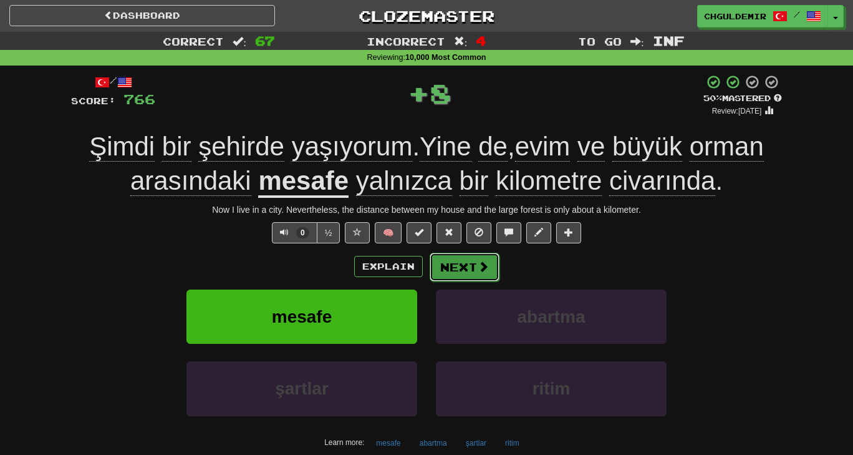
click at [458, 262] on button "Next" at bounding box center [465, 267] width 70 height 29
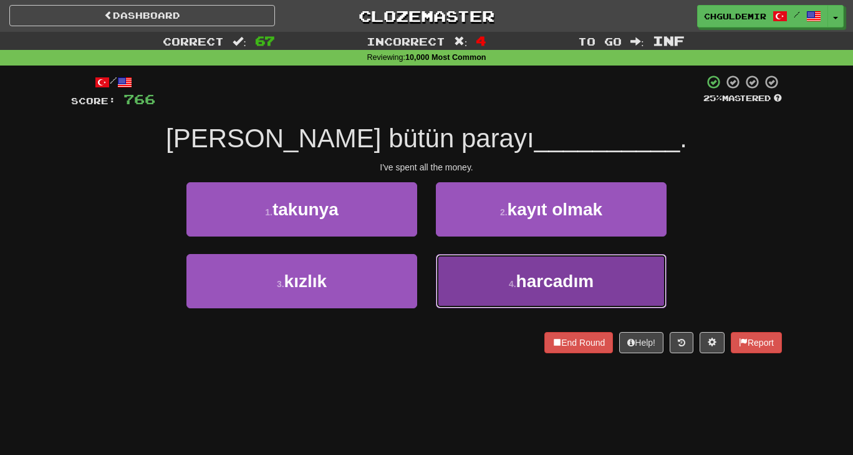
click at [496, 284] on button "4 . harcadım" at bounding box center [551, 281] width 231 height 54
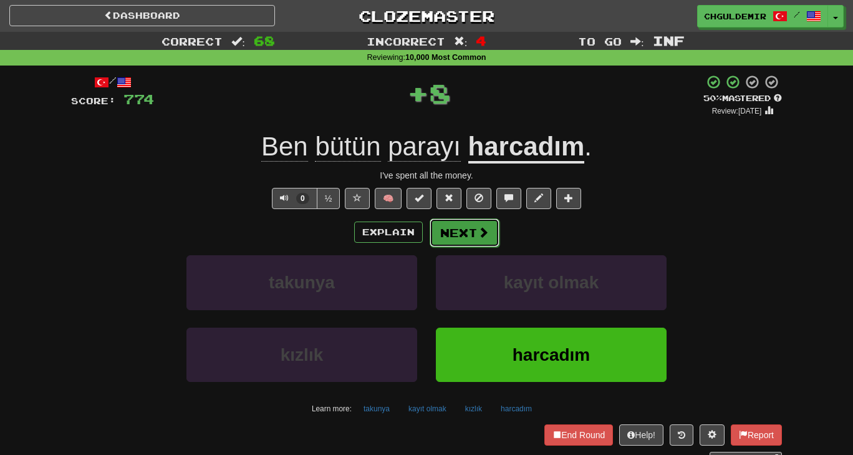
click at [464, 236] on button "Next" at bounding box center [465, 232] width 70 height 29
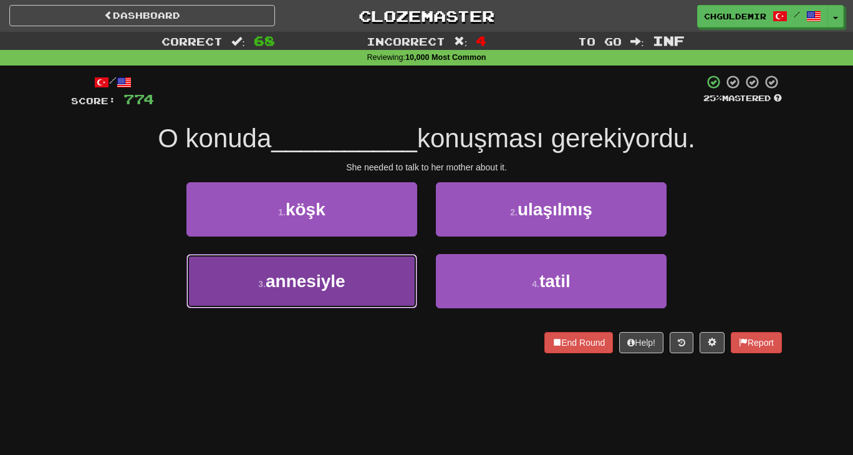
click at [367, 284] on button "3 . annesiyle" at bounding box center [302, 281] width 231 height 54
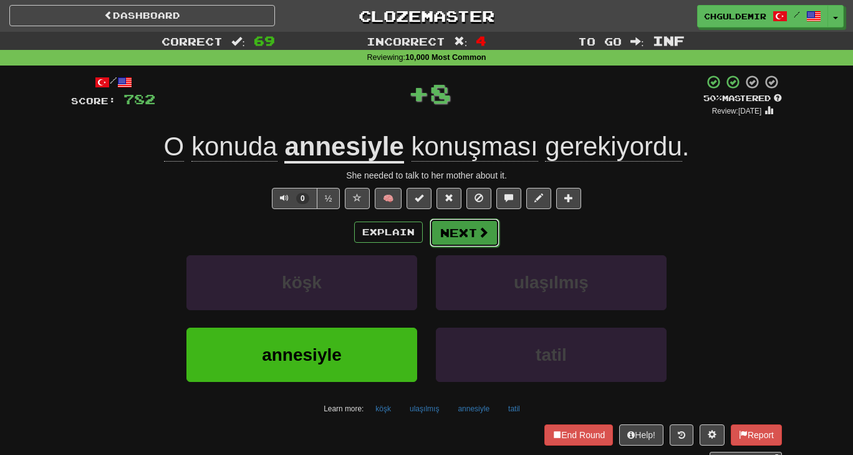
click at [463, 220] on button "Next" at bounding box center [465, 232] width 70 height 29
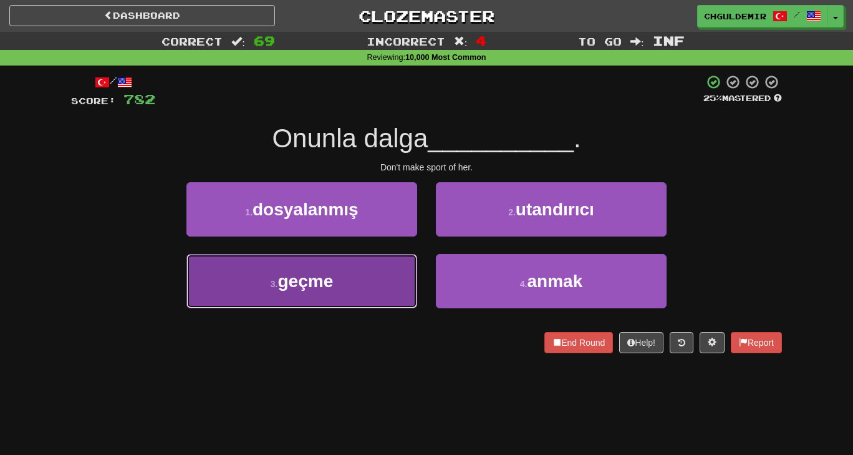
click at [376, 273] on button "3 . geçme" at bounding box center [302, 281] width 231 height 54
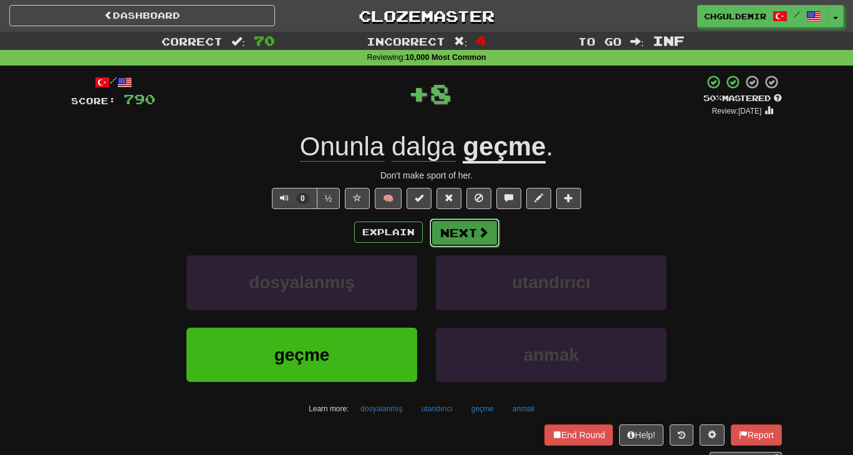
click at [463, 226] on button "Next" at bounding box center [465, 232] width 70 height 29
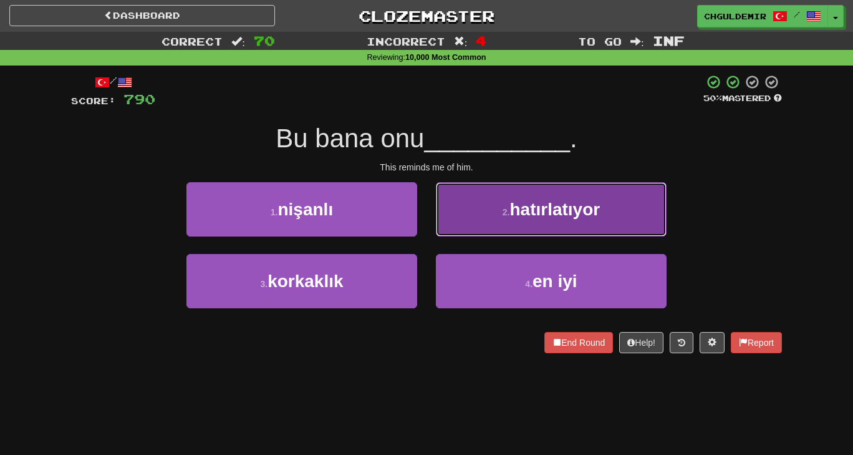
click at [465, 224] on button "2 . hatırlatıyor" at bounding box center [551, 209] width 231 height 54
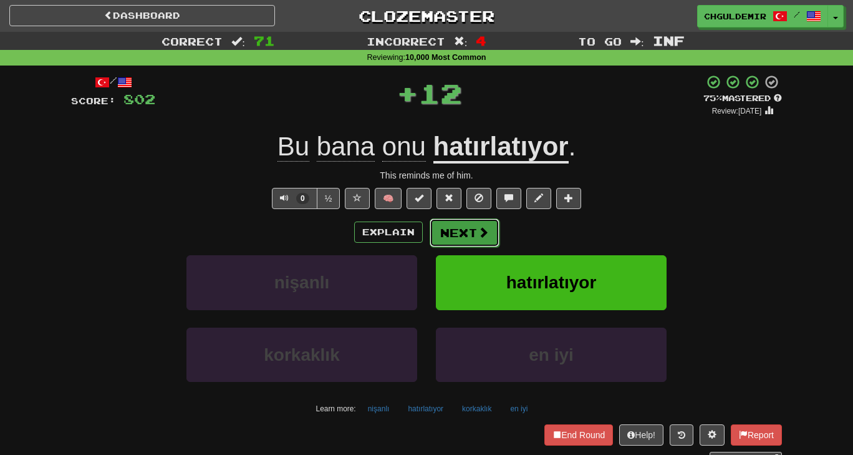
click at [461, 225] on button "Next" at bounding box center [465, 232] width 70 height 29
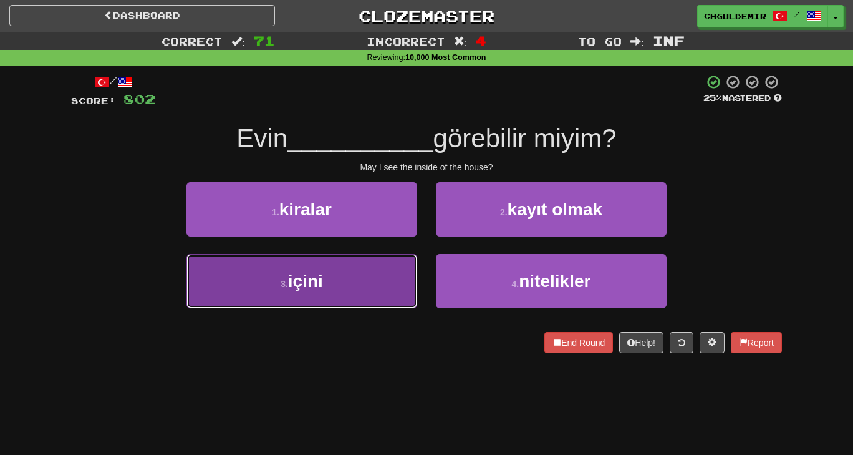
click at [387, 266] on button "3 . içini" at bounding box center [302, 281] width 231 height 54
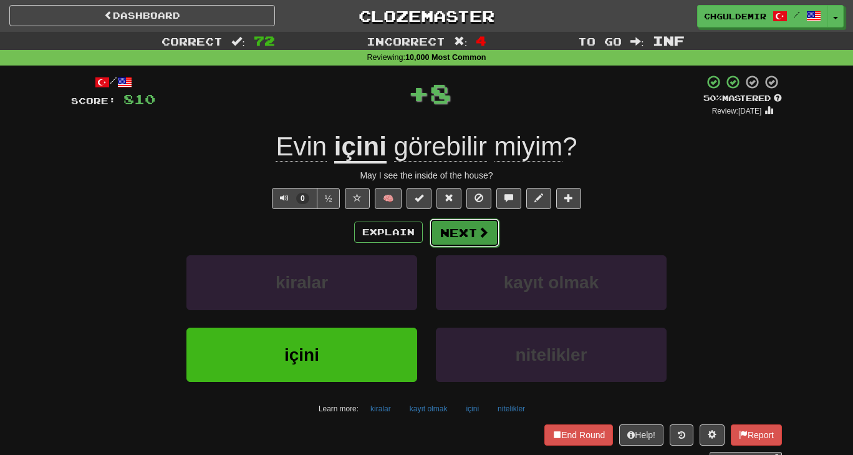
click at [445, 234] on button "Next" at bounding box center [465, 232] width 70 height 29
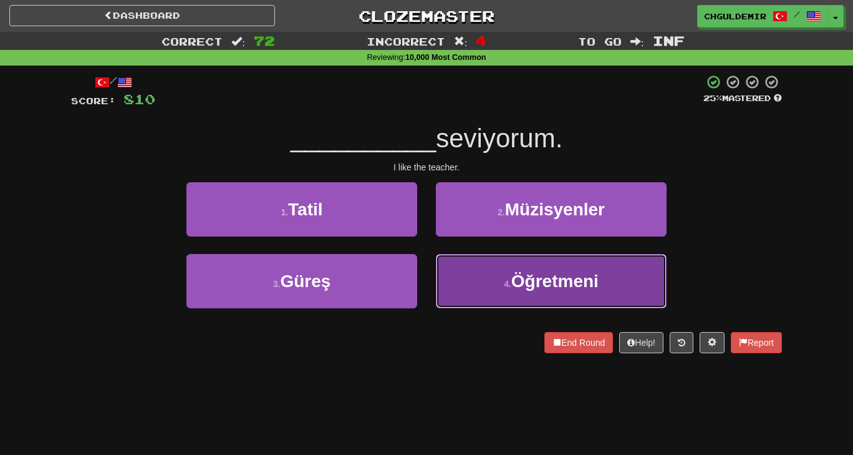
click at [485, 281] on button "4 . Öğretmeni" at bounding box center [551, 281] width 231 height 54
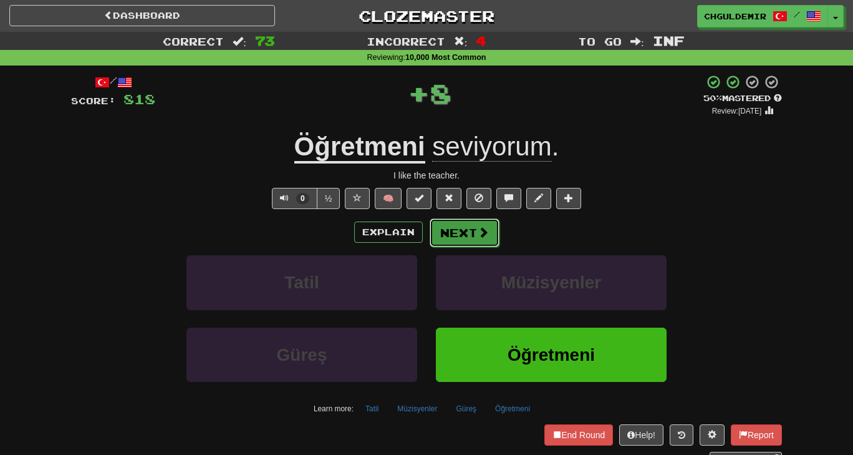
click at [475, 233] on button "Next" at bounding box center [465, 232] width 70 height 29
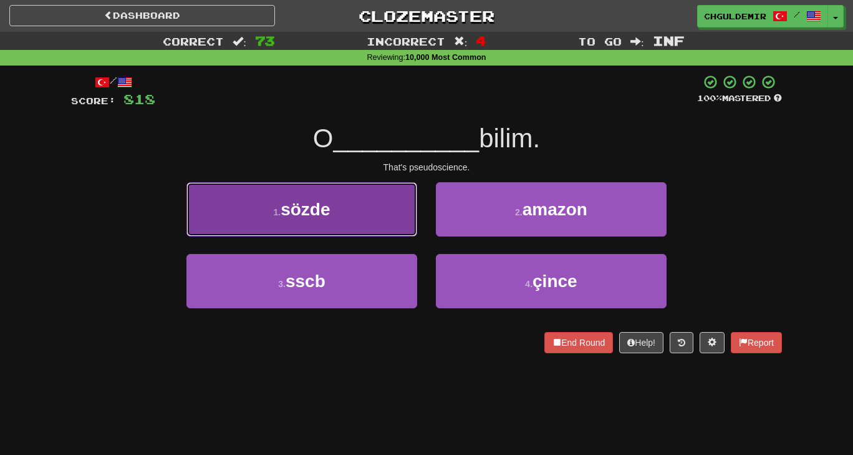
click at [400, 213] on button "1 . sözde" at bounding box center [302, 209] width 231 height 54
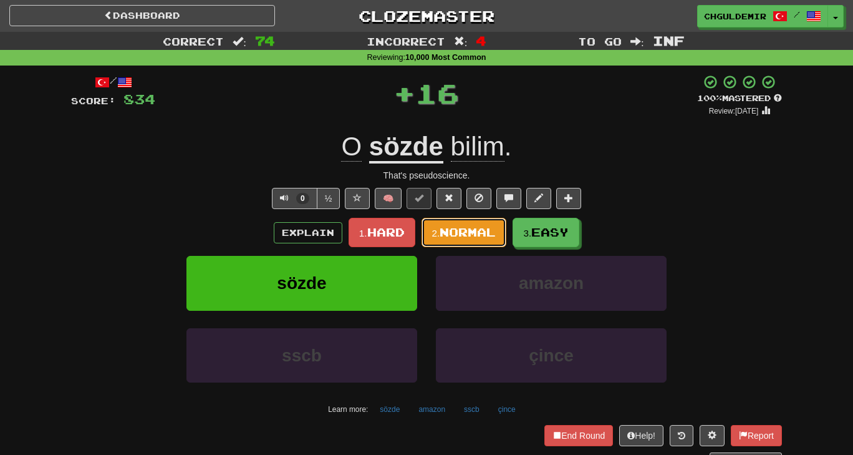
click at [470, 237] on span "Normal" at bounding box center [468, 232] width 56 height 14
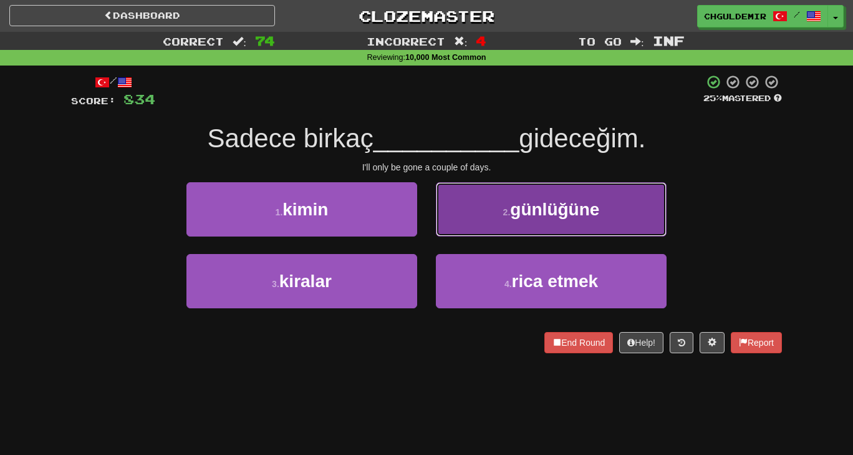
click at [497, 203] on button "2 . günlüğüne" at bounding box center [551, 209] width 231 height 54
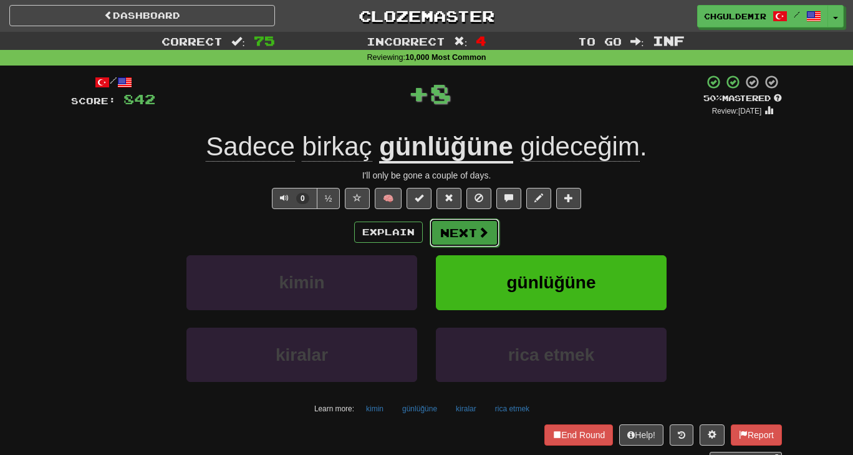
click at [455, 231] on button "Next" at bounding box center [465, 232] width 70 height 29
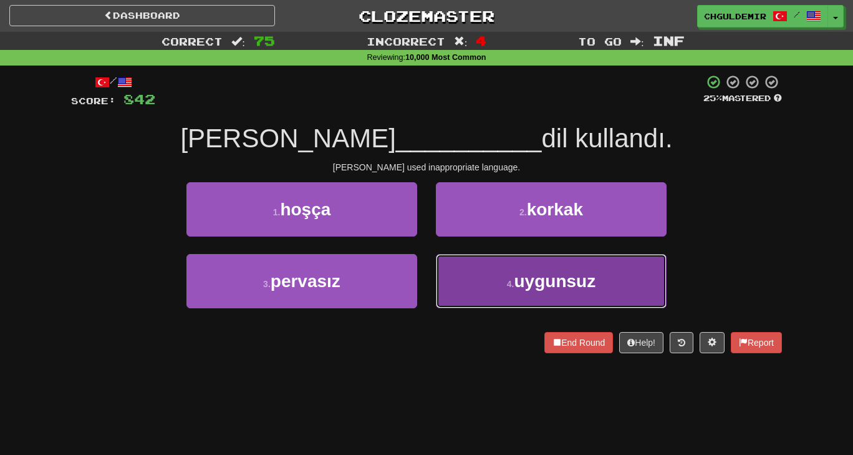
click at [494, 290] on button "4 . uygunsuz" at bounding box center [551, 281] width 231 height 54
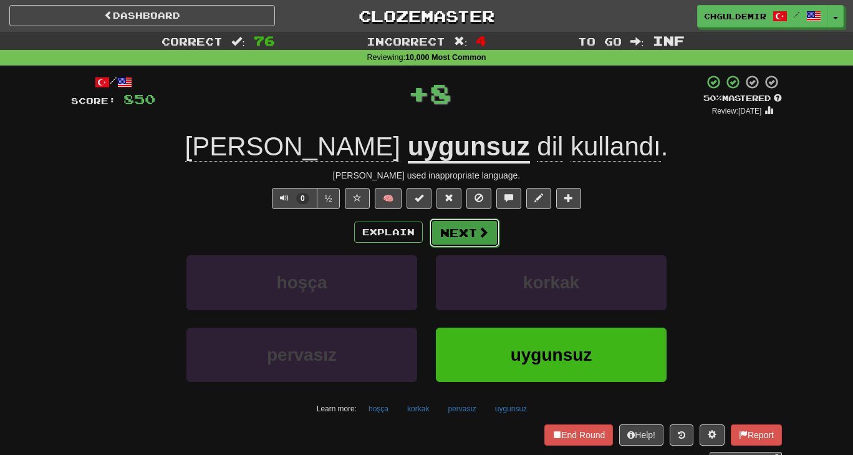
click at [494, 230] on button "Next" at bounding box center [465, 232] width 70 height 29
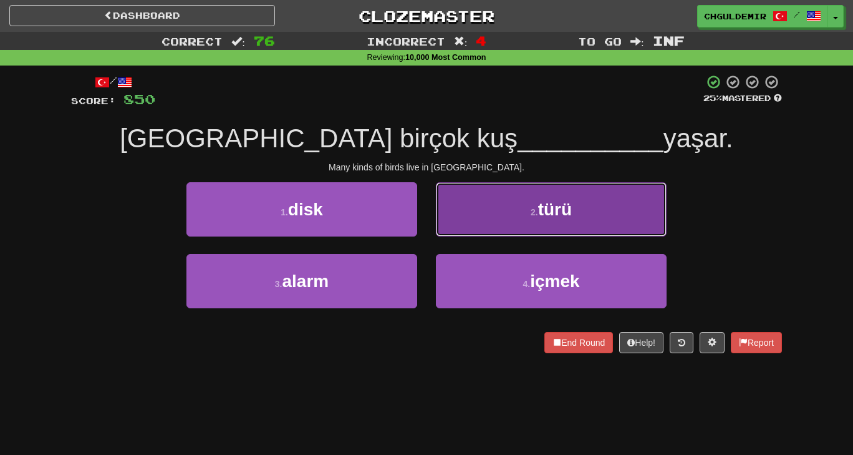
click at [512, 220] on button "2 . türü" at bounding box center [551, 209] width 231 height 54
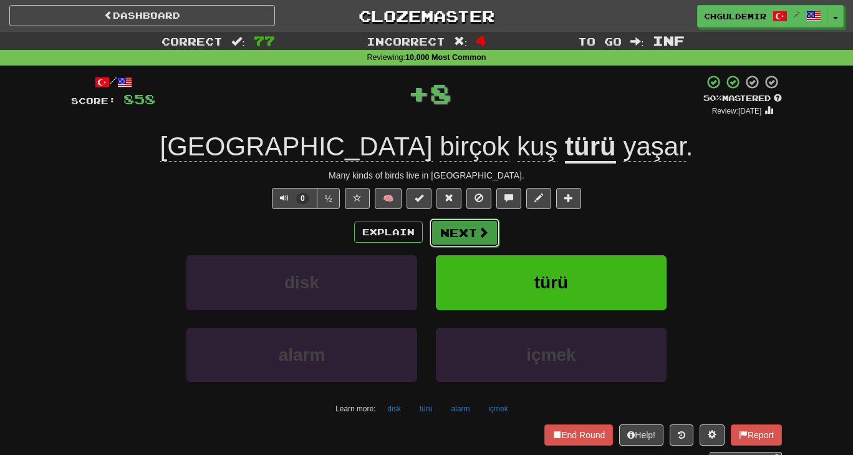
click at [467, 245] on button "Next" at bounding box center [465, 232] width 70 height 29
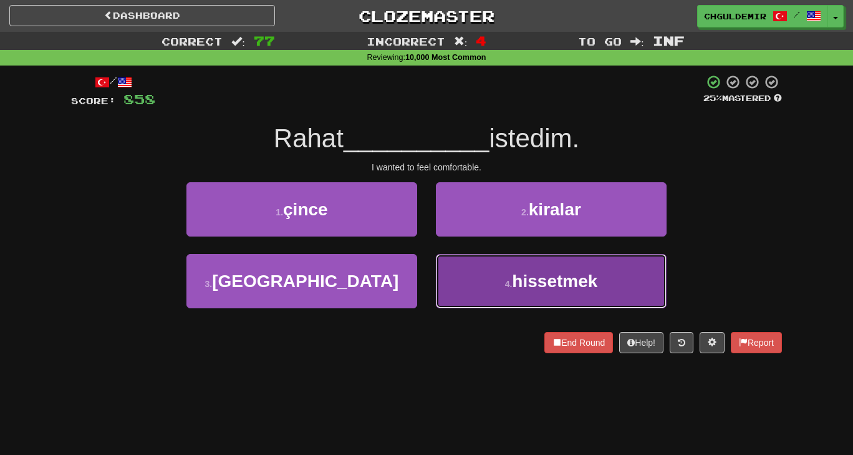
click at [472, 260] on button "4 . hissetmek" at bounding box center [551, 281] width 231 height 54
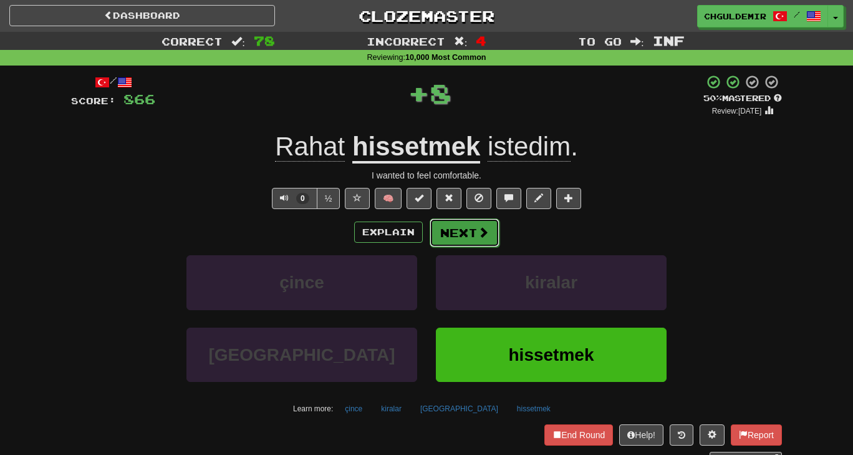
click at [447, 233] on button "Next" at bounding box center [465, 232] width 70 height 29
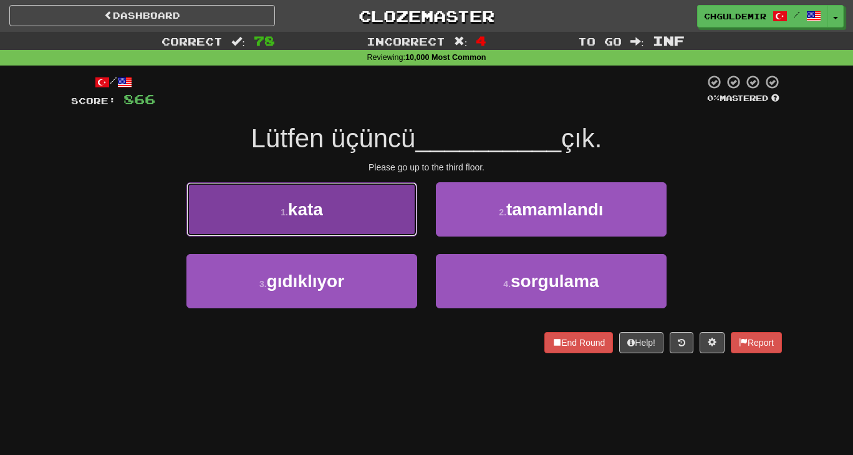
click at [396, 218] on button "1 . kata" at bounding box center [302, 209] width 231 height 54
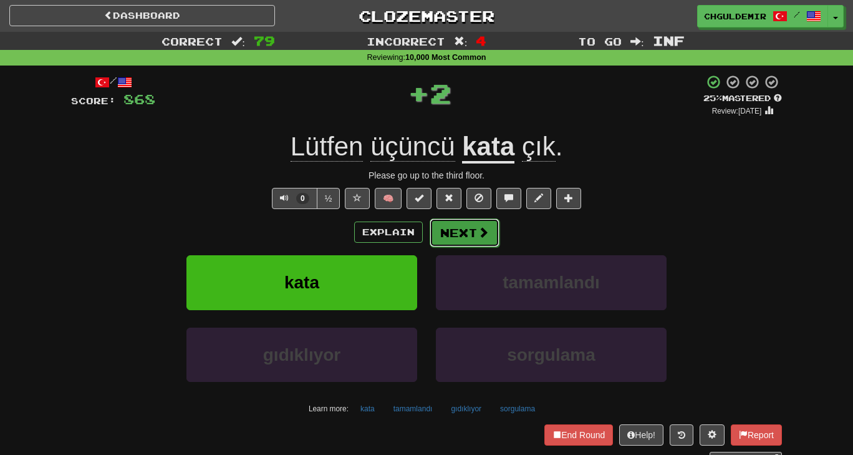
click at [475, 227] on button "Next" at bounding box center [465, 232] width 70 height 29
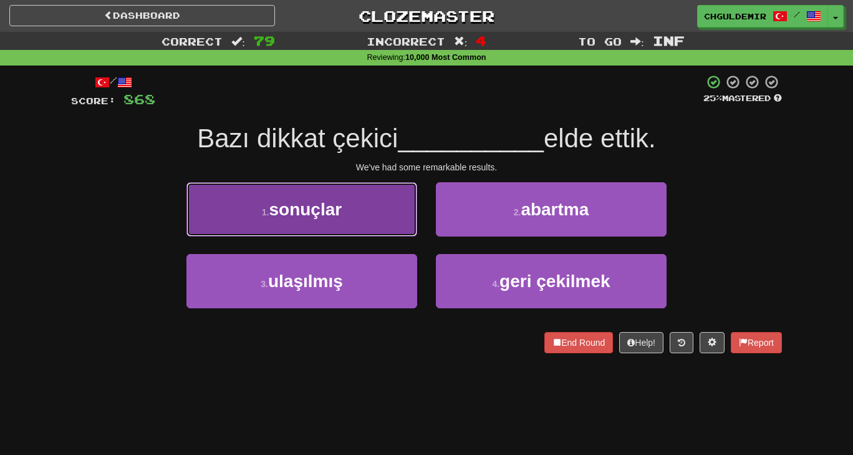
click at [372, 217] on button "1 . sonuçlar" at bounding box center [302, 209] width 231 height 54
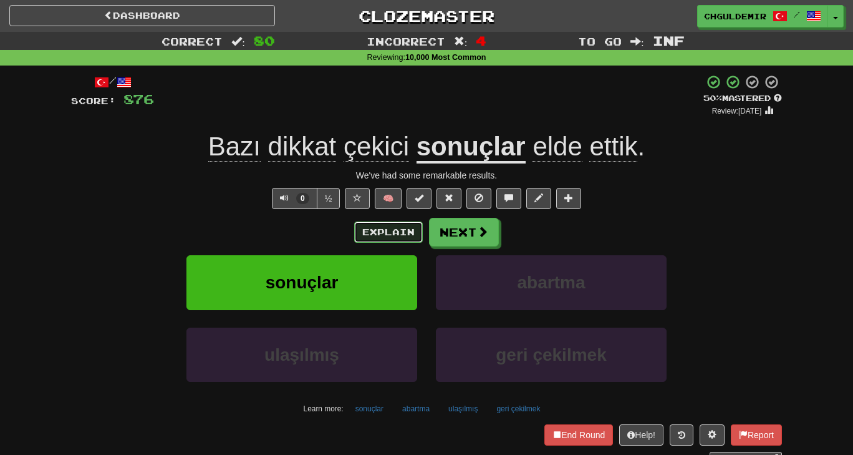
click at [379, 224] on button "Explain" at bounding box center [388, 231] width 69 height 21
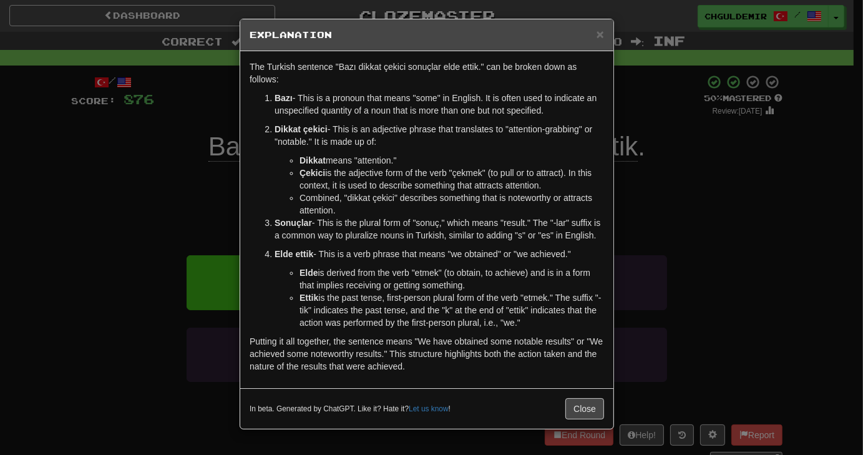
click at [621, 221] on div "× Explanation The Turkish sentence "Bazı dikkat çekici sonuçlar elde ettik." ca…" at bounding box center [431, 227] width 863 height 455
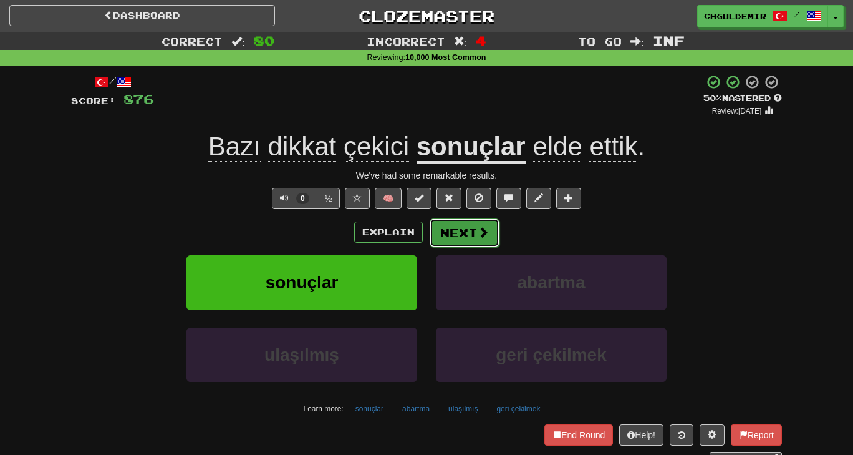
click at [455, 241] on button "Next" at bounding box center [465, 232] width 70 height 29
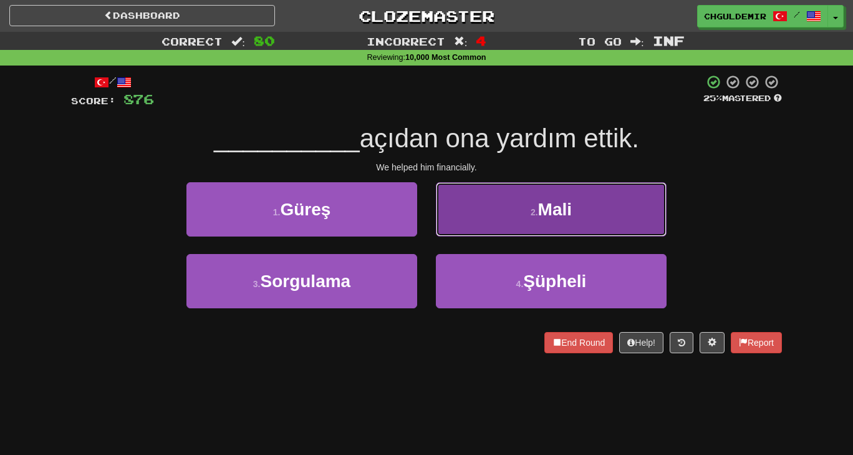
click at [477, 195] on button "2 . Mali" at bounding box center [551, 209] width 231 height 54
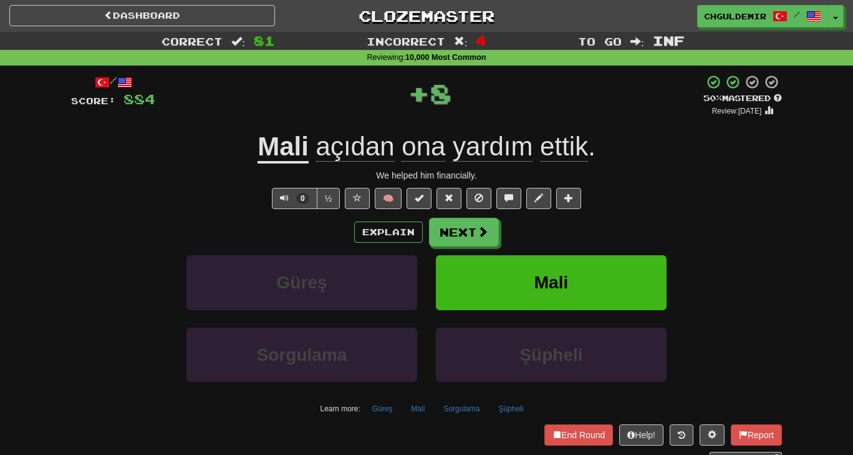
click at [470, 216] on div "/ Score: 884 + 8 50 % Mastered Review: 2025-08-30 Mali açıdan ona yardım ettik …" at bounding box center [426, 269] width 711 height 391
click at [467, 225] on button "Next" at bounding box center [465, 232] width 70 height 29
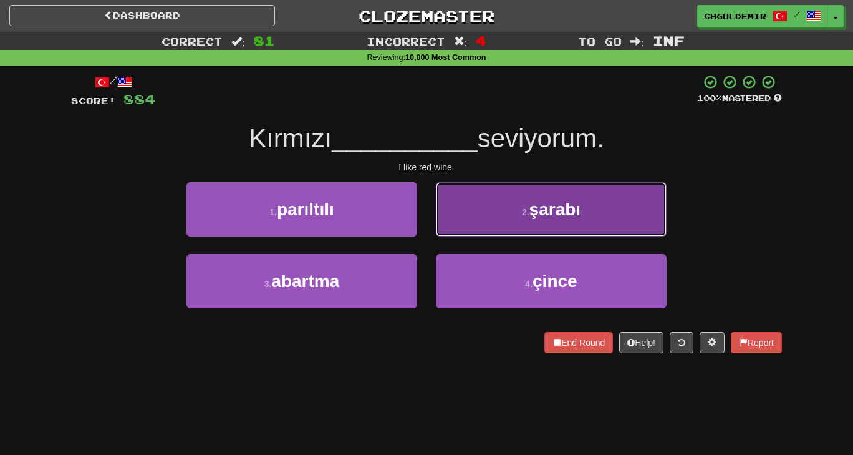
click at [500, 236] on button "2 . şarabı" at bounding box center [551, 209] width 231 height 54
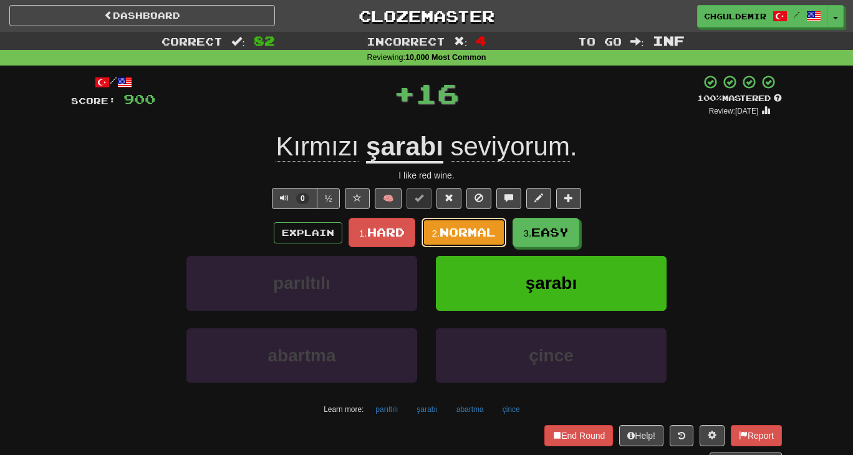
click at [465, 231] on span "Normal" at bounding box center [468, 232] width 56 height 14
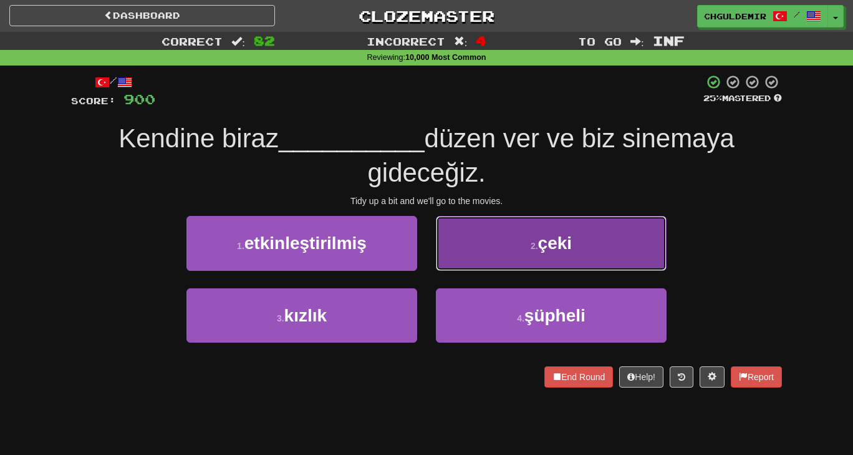
click at [479, 240] on button "2 . çeki" at bounding box center [551, 243] width 231 height 54
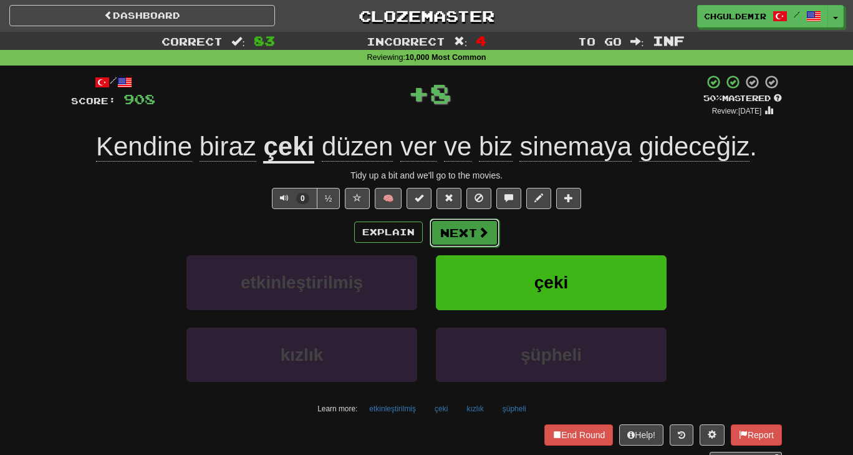
click at [465, 219] on button "Next" at bounding box center [465, 232] width 70 height 29
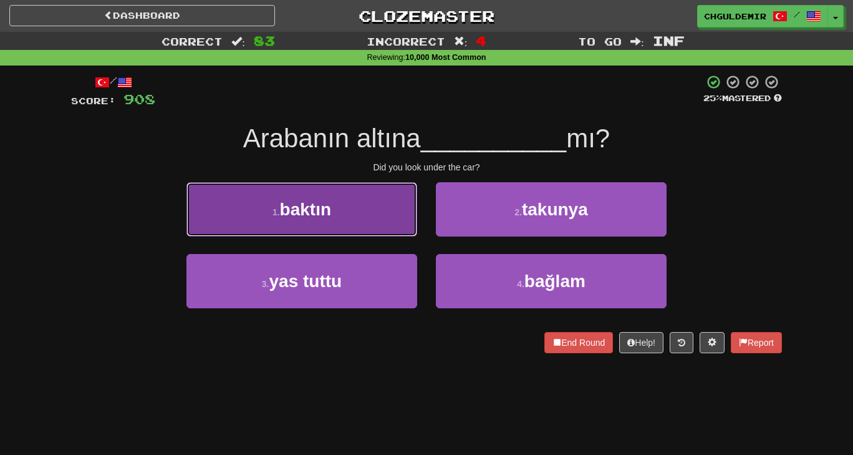
click at [371, 219] on button "1 . baktın" at bounding box center [302, 209] width 231 height 54
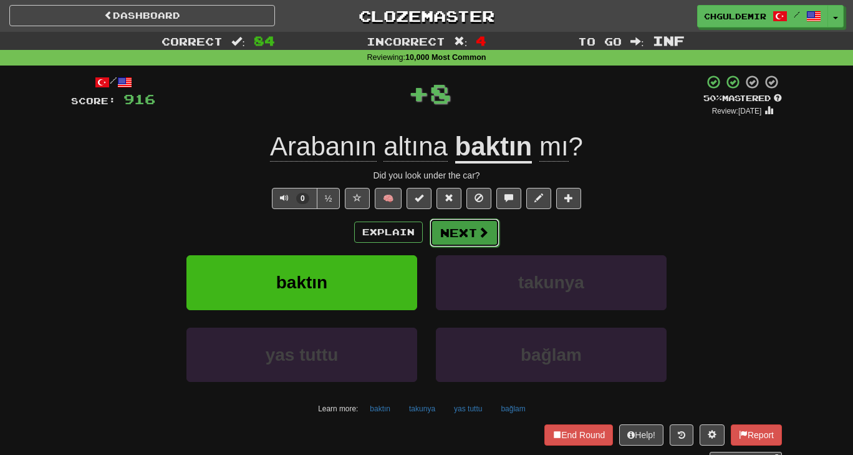
click at [457, 235] on button "Next" at bounding box center [465, 232] width 70 height 29
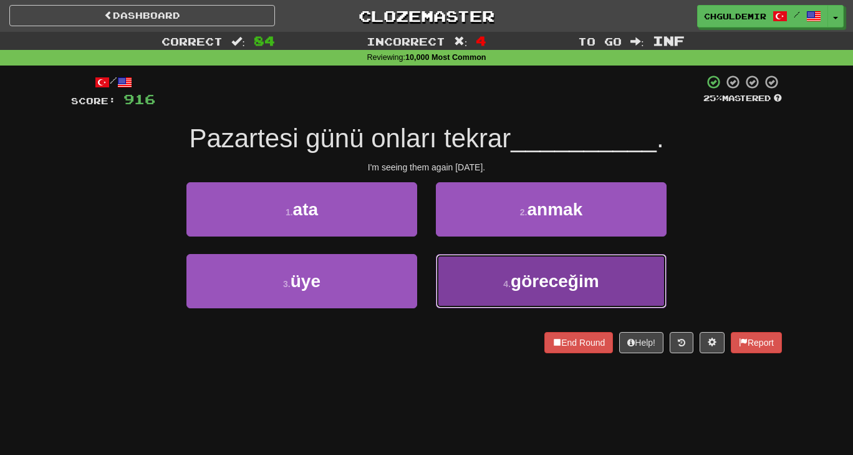
click at [490, 270] on button "4 . göreceğim" at bounding box center [551, 281] width 231 height 54
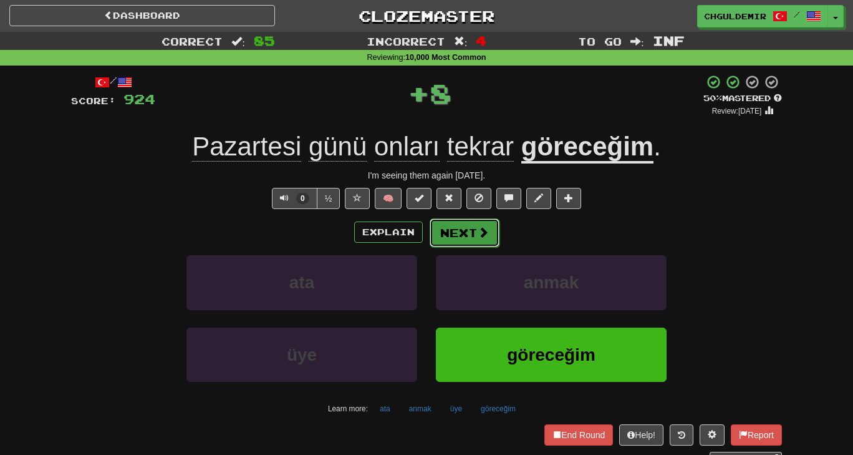
click at [470, 233] on button "Next" at bounding box center [465, 232] width 70 height 29
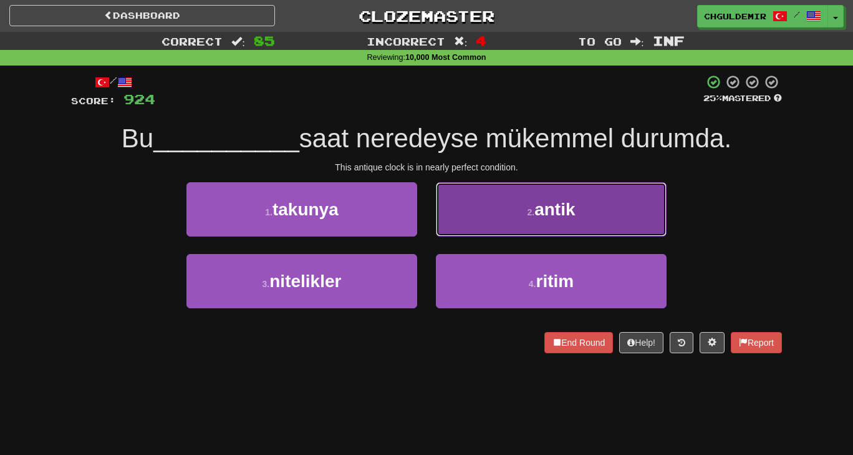
click at [530, 228] on button "2 . antik" at bounding box center [551, 209] width 231 height 54
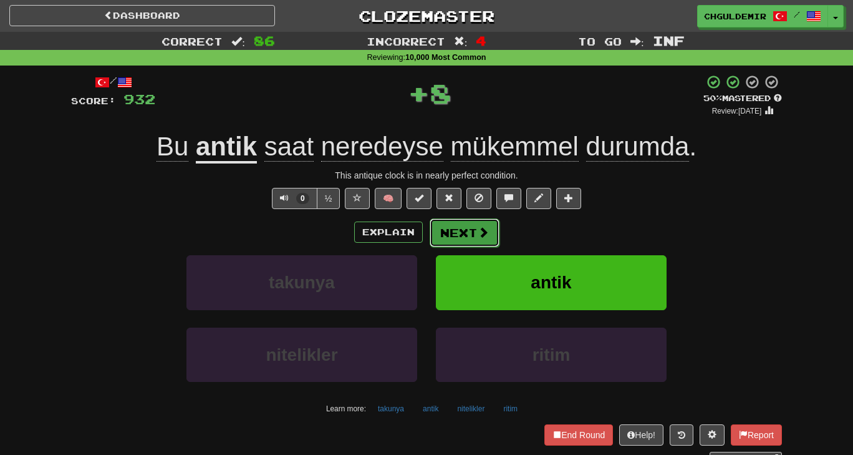
click at [466, 226] on button "Next" at bounding box center [465, 232] width 70 height 29
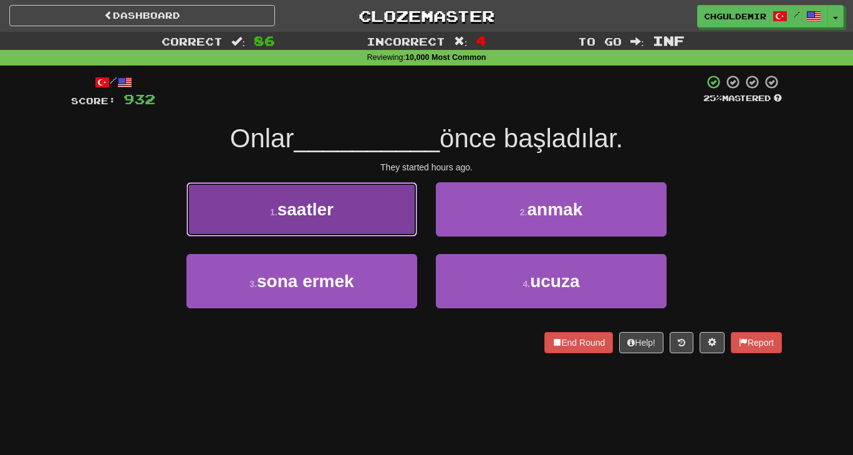
click at [390, 226] on button "1 . saatler" at bounding box center [302, 209] width 231 height 54
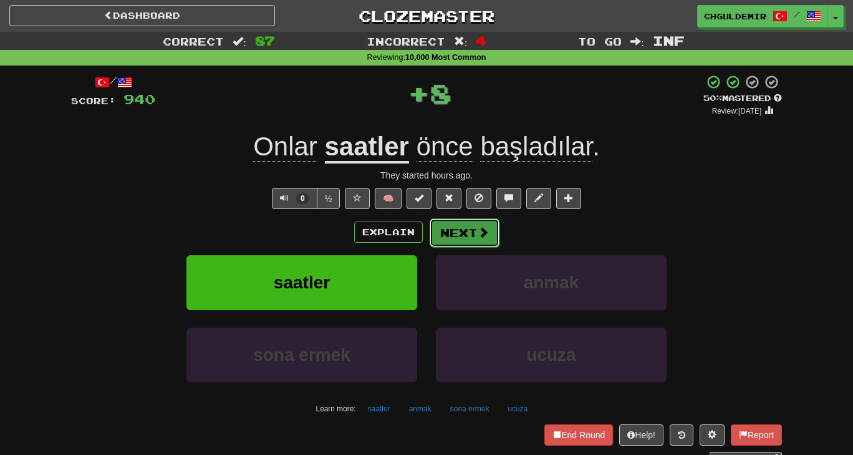
click at [452, 232] on button "Next" at bounding box center [465, 232] width 70 height 29
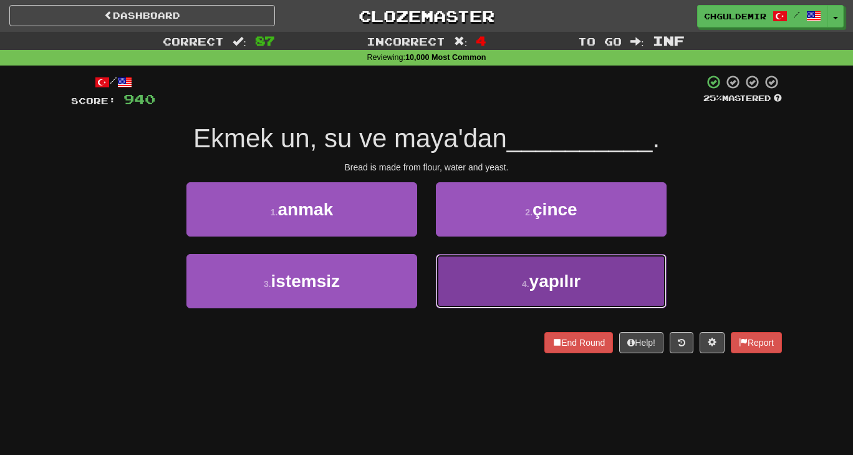
click at [502, 286] on button "4 . yapılır" at bounding box center [551, 281] width 231 height 54
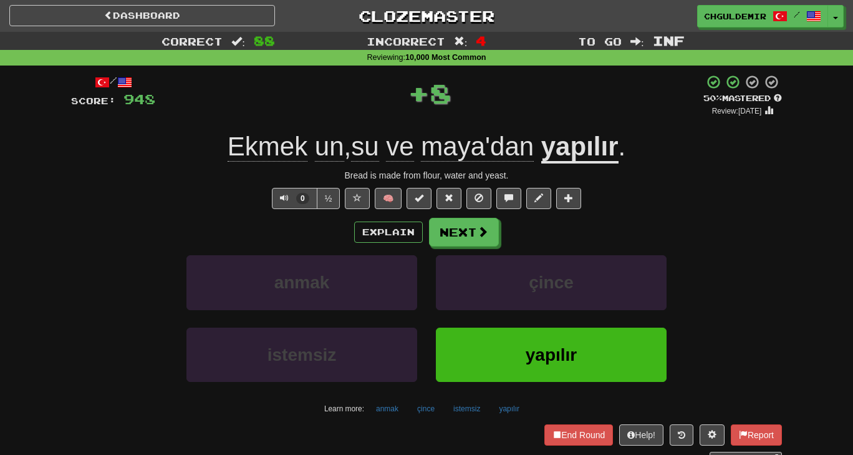
click at [463, 216] on div "/ Score: 948 + 8 50 % Mastered Review: 2025-08-30 Ekmek un , su ve maya'dan yap…" at bounding box center [426, 269] width 711 height 391
click at [463, 218] on button "Next" at bounding box center [465, 232] width 70 height 29
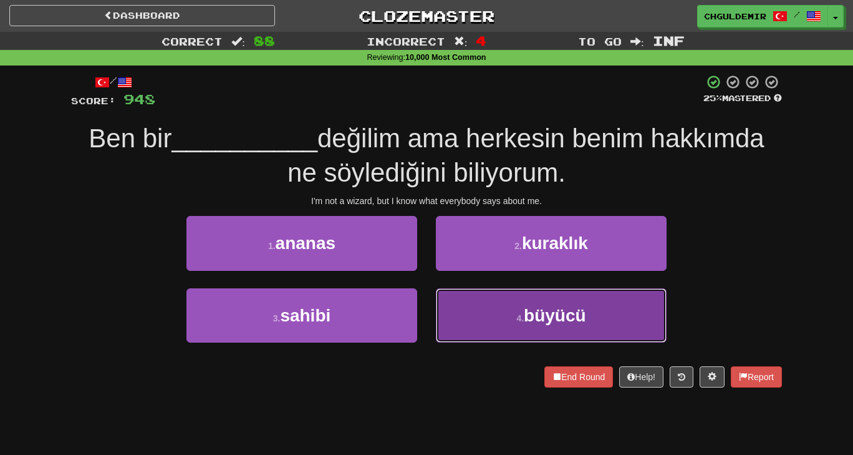
click at [492, 316] on button "4 . büyücü" at bounding box center [551, 315] width 231 height 54
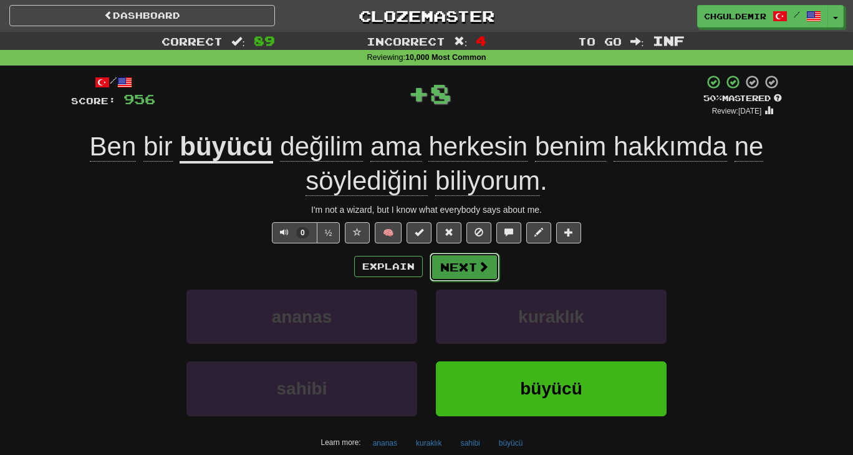
click at [460, 264] on button "Next" at bounding box center [465, 267] width 70 height 29
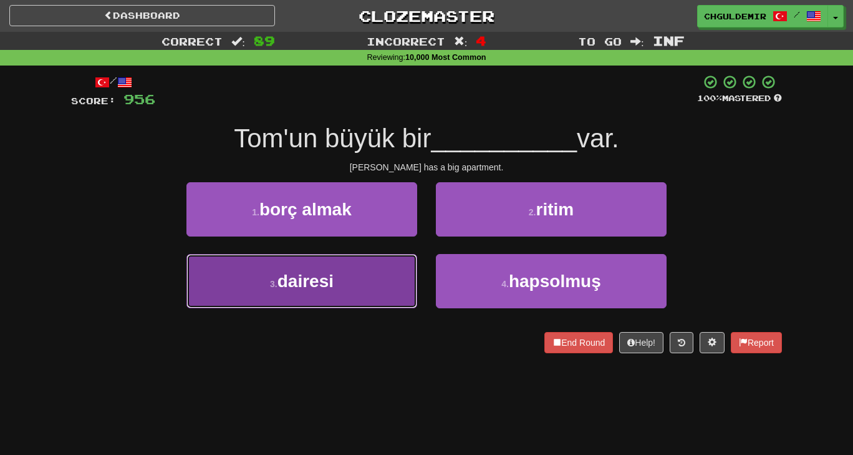
click at [373, 262] on button "3 . dairesi" at bounding box center [302, 281] width 231 height 54
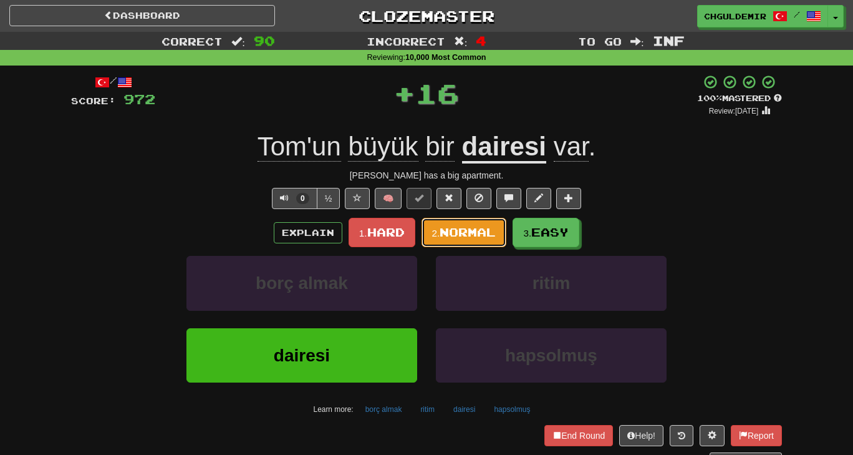
click at [445, 228] on span "Normal" at bounding box center [468, 232] width 56 height 14
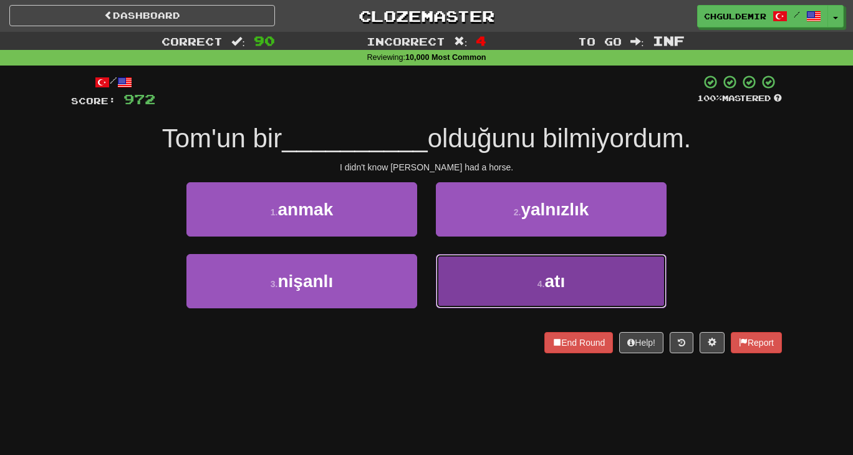
click at [494, 303] on button "4 . atı" at bounding box center [551, 281] width 231 height 54
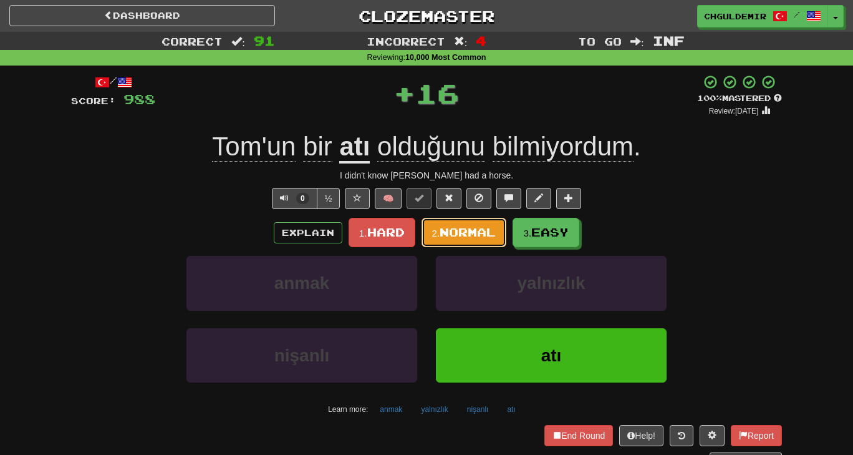
click at [460, 241] on button "2. Normal" at bounding box center [464, 232] width 85 height 29
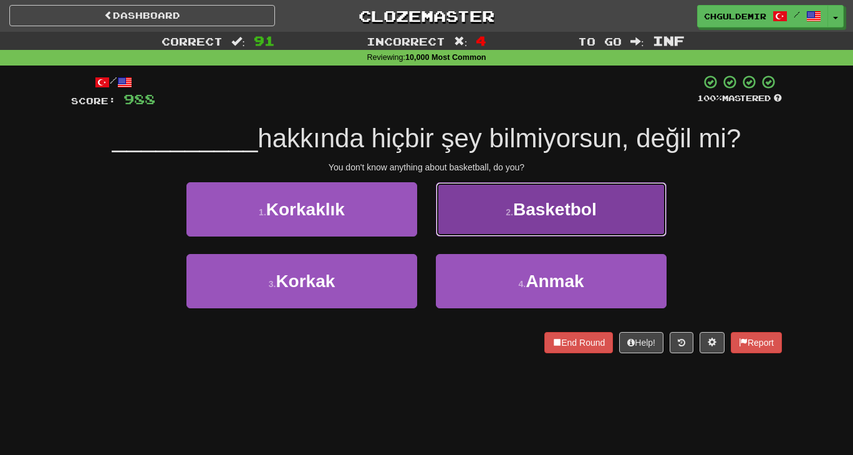
click at [474, 231] on button "2 . Basketbol" at bounding box center [551, 209] width 231 height 54
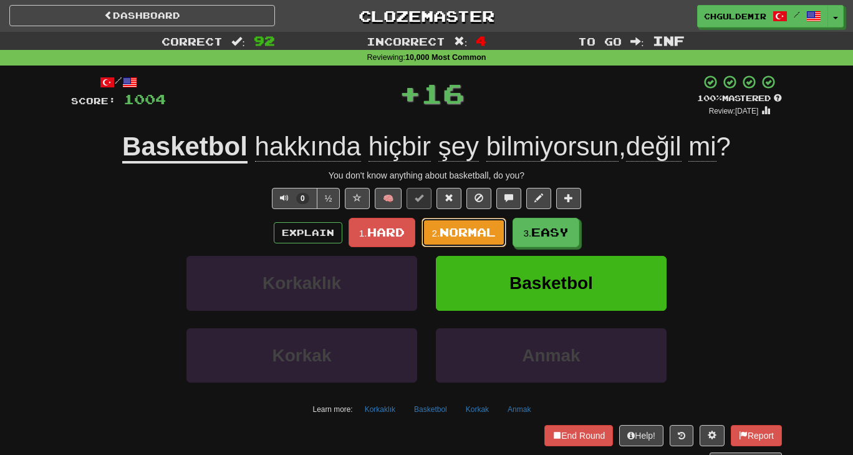
click at [474, 231] on span "Normal" at bounding box center [468, 232] width 56 height 14
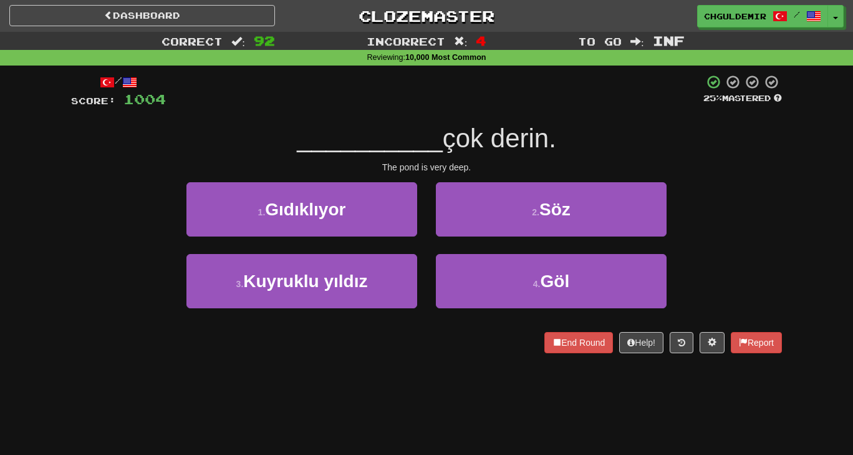
click at [490, 251] on div "2 . Söz" at bounding box center [552, 218] width 250 height 72
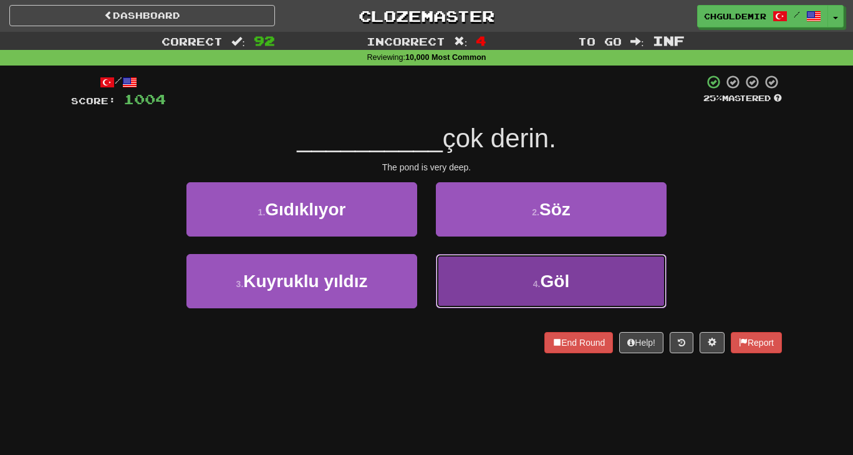
click at [509, 280] on button "4 . Göl" at bounding box center [551, 281] width 231 height 54
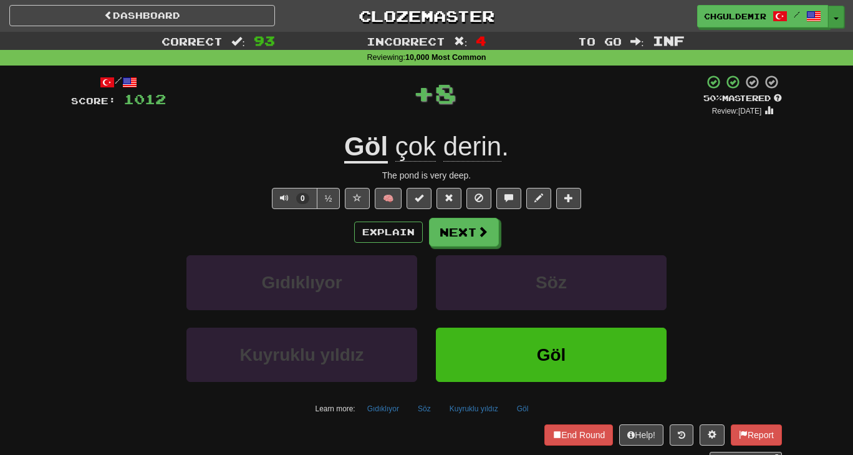
drag, startPoint x: 838, startPoint y: 19, endPoint x: 835, endPoint y: 25, distance: 7.3
click at [835, 25] on button "Toggle Dropdown" at bounding box center [836, 17] width 16 height 22
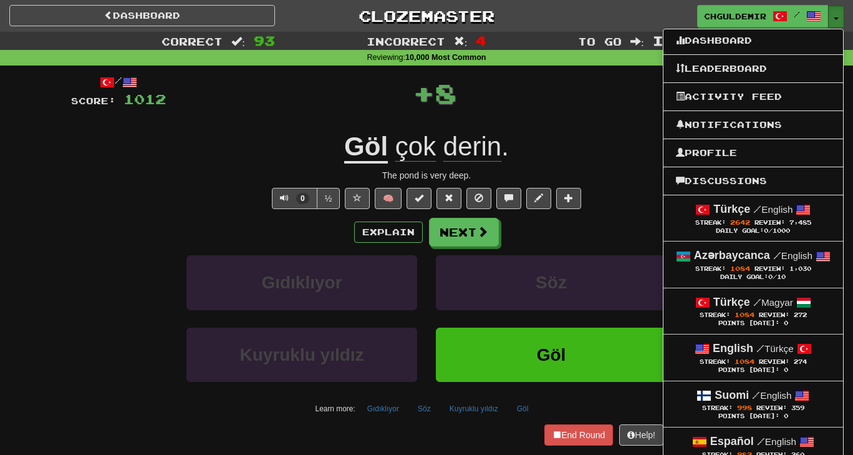
click at [835, 25] on button "Toggle Dropdown" at bounding box center [836, 17] width 16 height 22
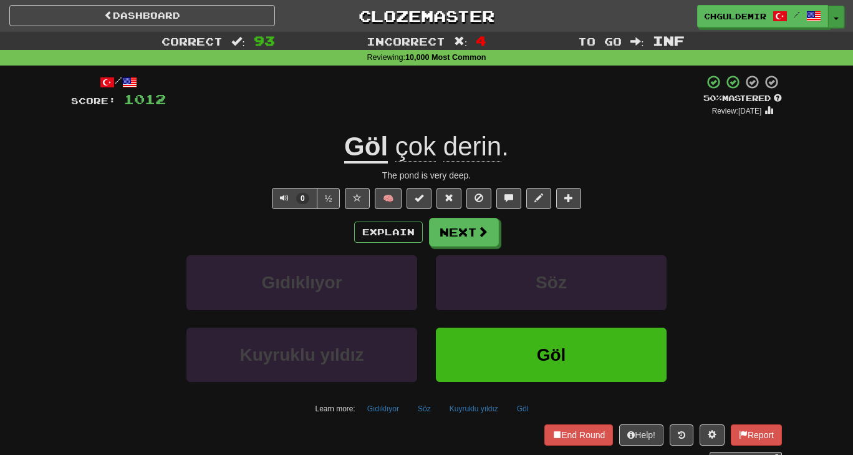
click at [835, 9] on button "Toggle Dropdown" at bounding box center [836, 17] width 16 height 22
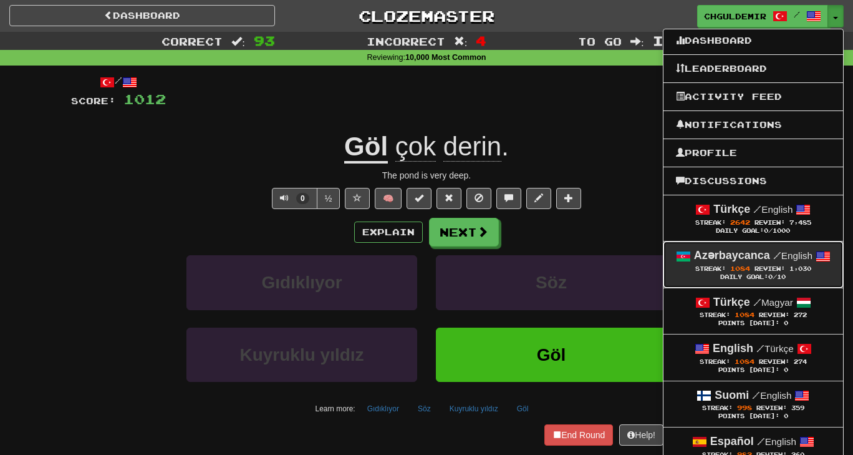
click at [744, 241] on link "Azərbaycanca / English Streak: 1084 Review: 1,030 Daily Goal: 0 /10" at bounding box center [754, 264] width 180 height 46
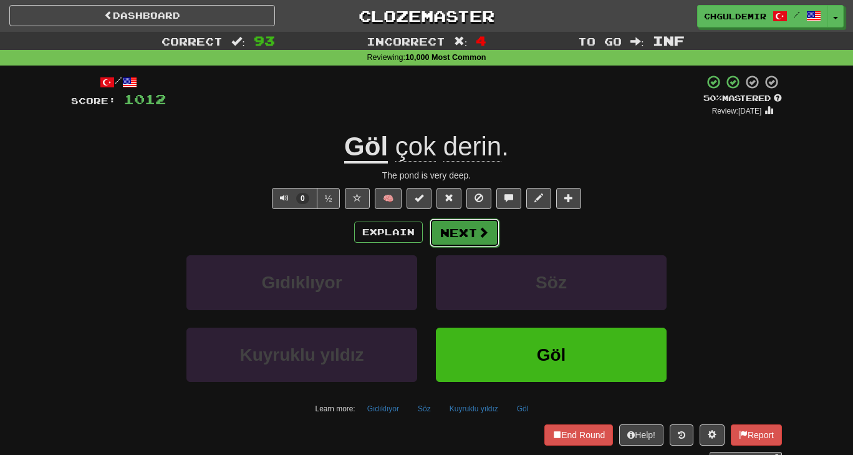
click at [467, 230] on button "Next" at bounding box center [465, 232] width 70 height 29
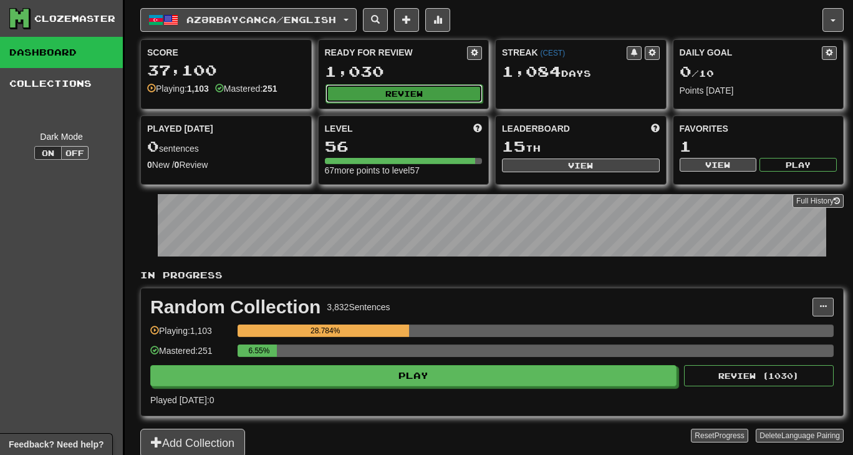
click at [372, 97] on button "Review" at bounding box center [405, 93] width 158 height 19
select select "**"
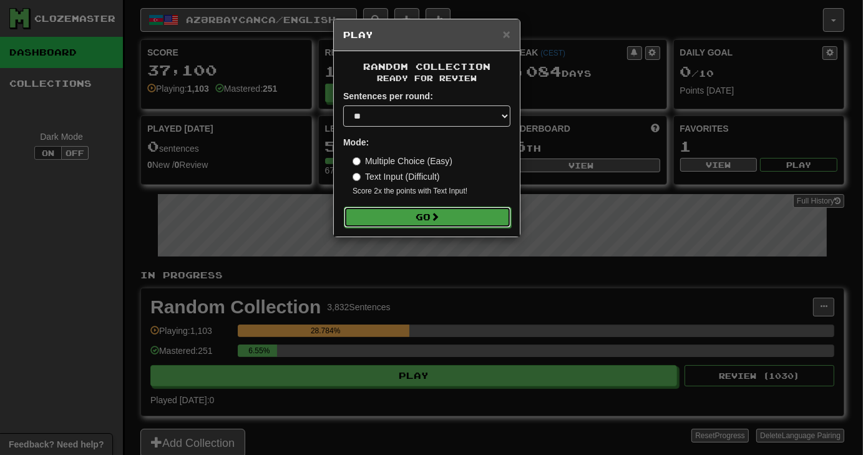
click at [475, 208] on button "Go" at bounding box center [427, 216] width 167 height 21
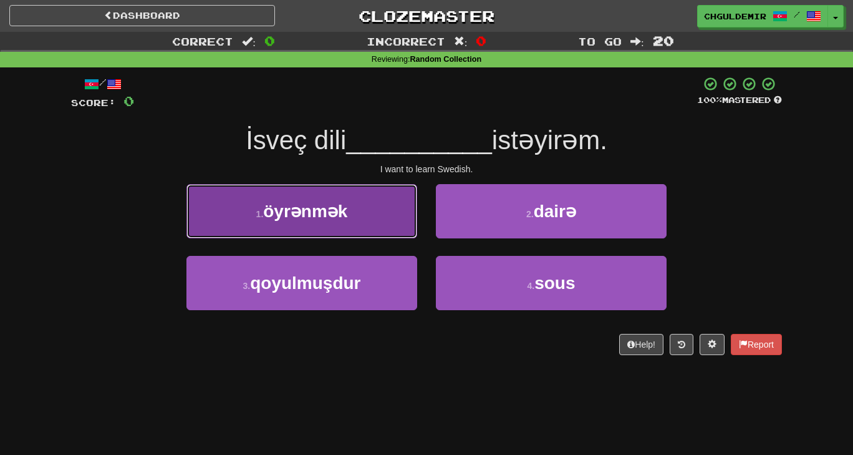
click at [394, 233] on button "1 . öyrənmək" at bounding box center [302, 211] width 231 height 54
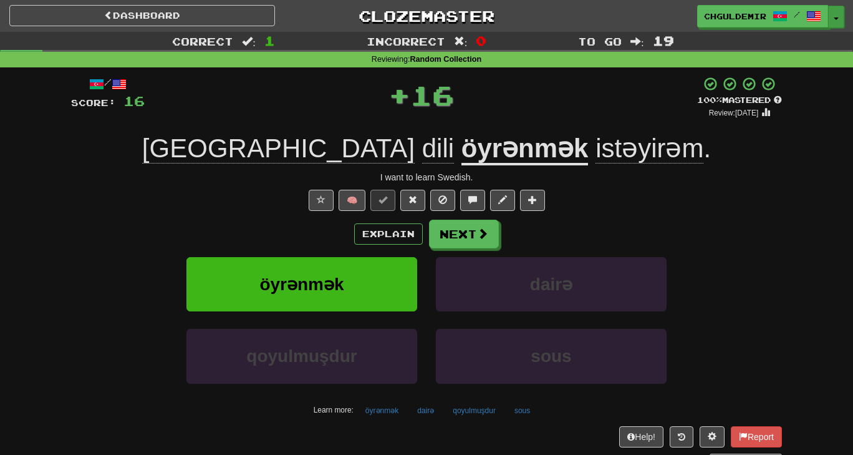
click at [831, 24] on button "Toggle Dropdown" at bounding box center [836, 17] width 16 height 22
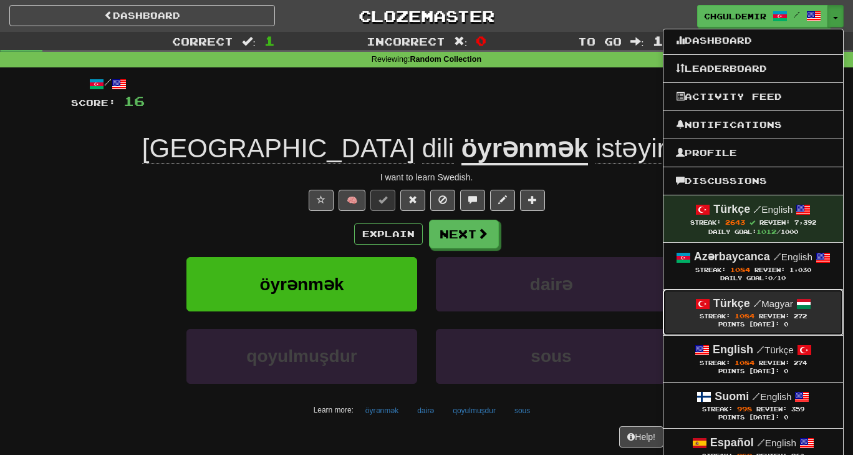
click small "/ Magyar"
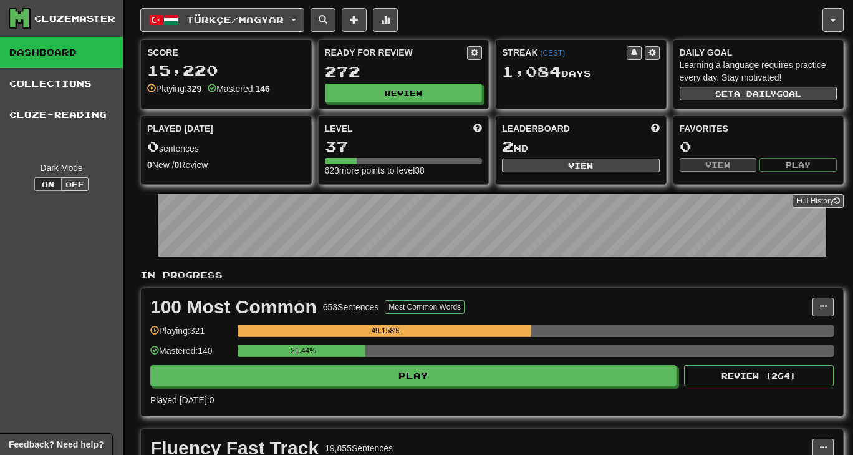
click at [382, 80] on div "Ready for Review 272 Review" at bounding box center [404, 74] width 170 height 69
click at [387, 88] on button "Review" at bounding box center [405, 93] width 158 height 19
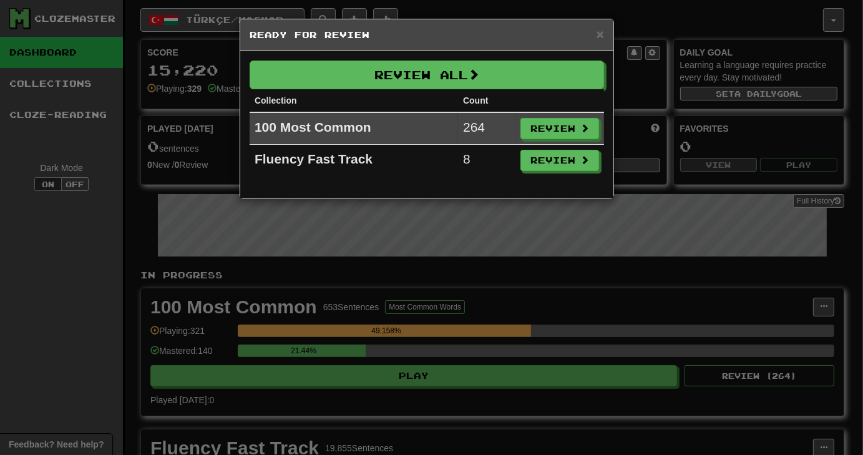
click at [553, 145] on td "Review" at bounding box center [559, 161] width 89 height 32
click at [552, 145] on td "Review" at bounding box center [559, 161] width 89 height 32
click at [545, 138] on td "Review" at bounding box center [559, 128] width 89 height 32
click at [534, 128] on button "Review" at bounding box center [560, 129] width 79 height 21
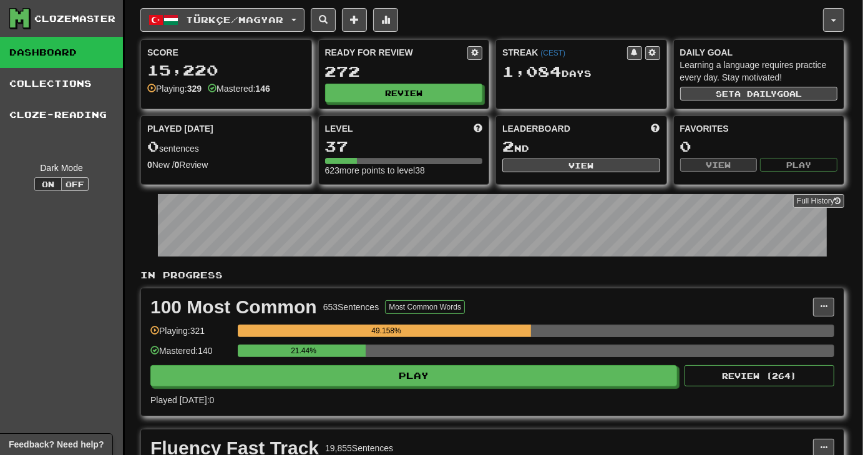
select select "**"
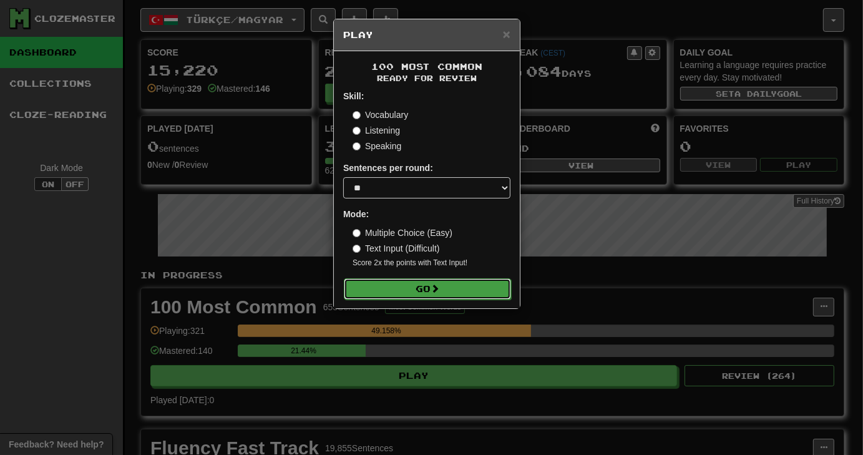
click at [420, 285] on button "Go" at bounding box center [427, 288] width 167 height 21
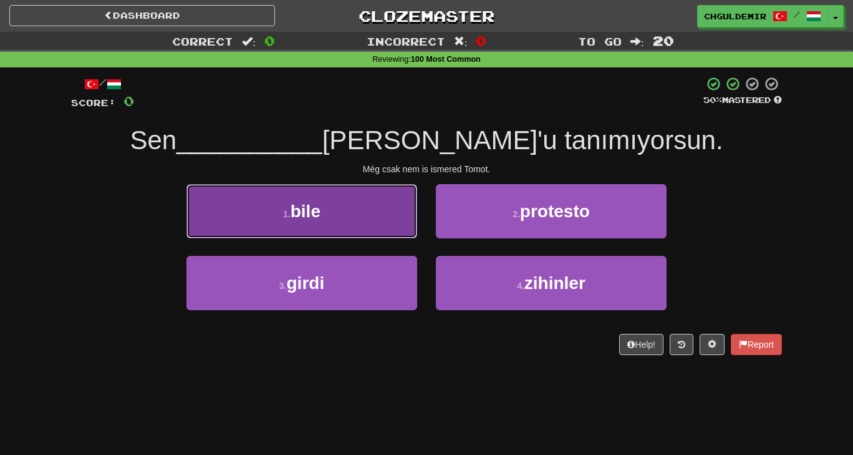
click at [356, 221] on button "1 . bile" at bounding box center [302, 211] width 231 height 54
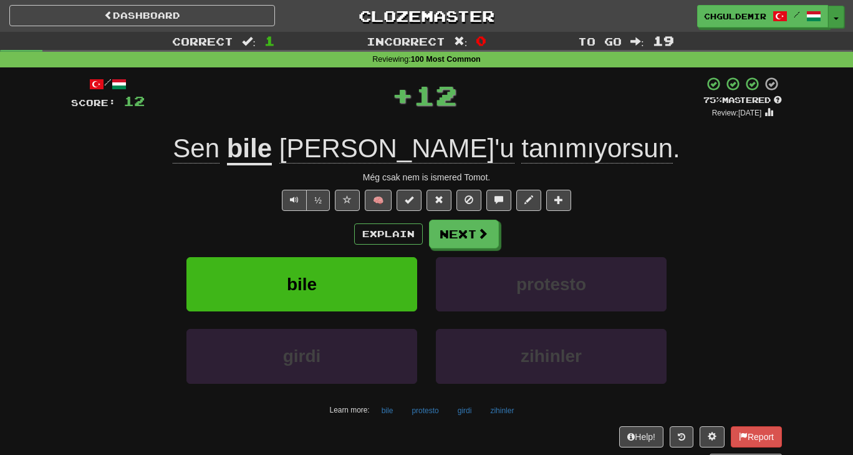
click at [831, 16] on button "Toggle Dropdown" at bounding box center [836, 17] width 16 height 22
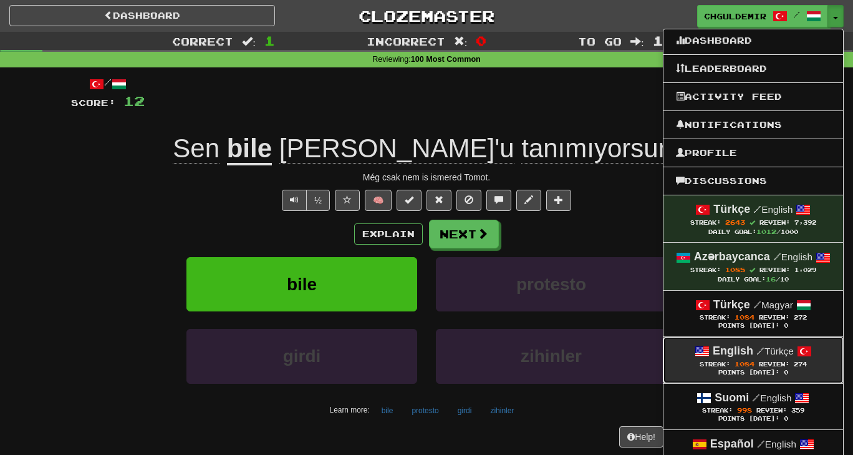
click at [743, 363] on span "1084" at bounding box center [745, 363] width 20 height 7
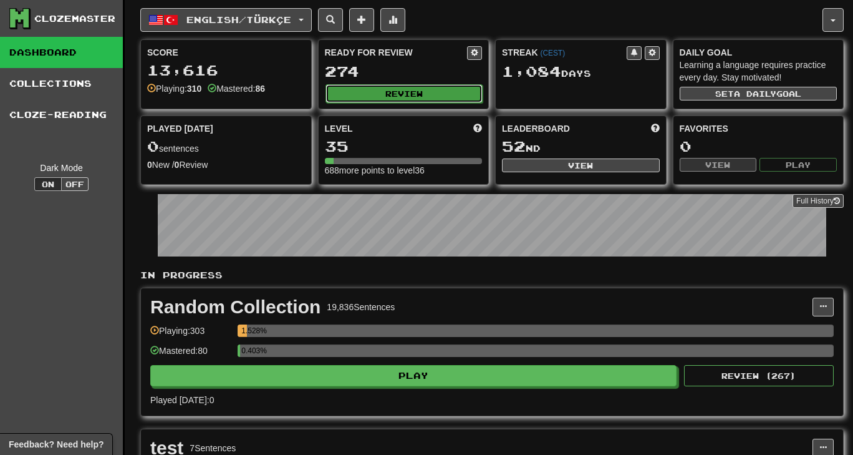
click at [367, 89] on button "Review" at bounding box center [405, 93] width 158 height 19
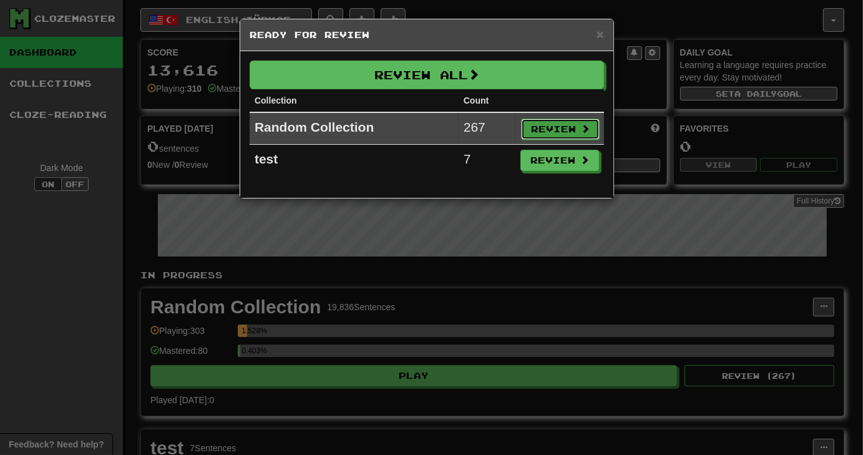
click at [540, 127] on button "Review" at bounding box center [560, 129] width 79 height 21
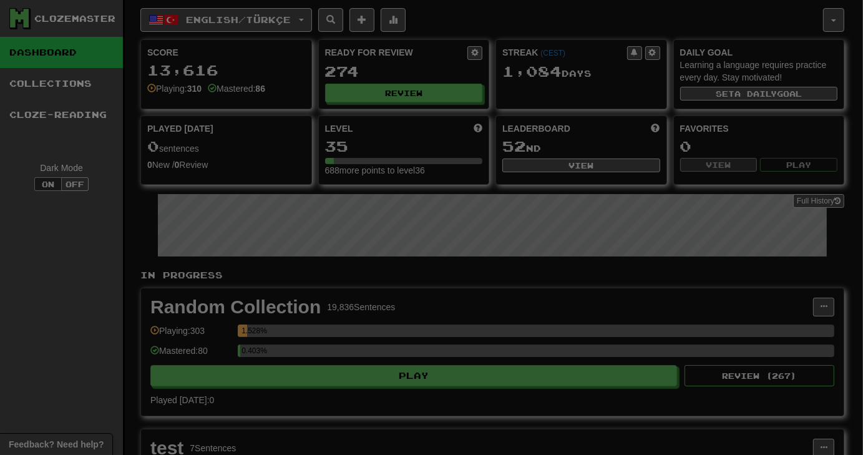
select select "**"
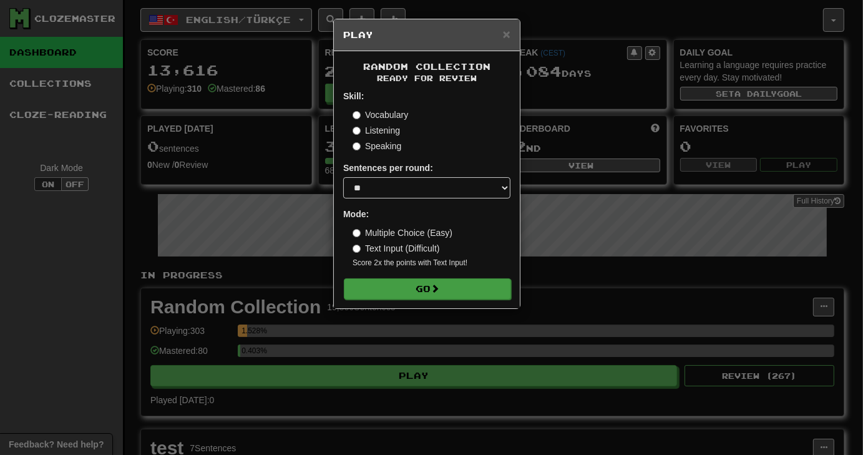
click at [454, 278] on form "Skill: Vocabulary Listening Speaking Sentences per round: * ** ** ** ** ** *** …" at bounding box center [426, 194] width 167 height 209
click at [446, 284] on button "Go" at bounding box center [427, 288] width 167 height 21
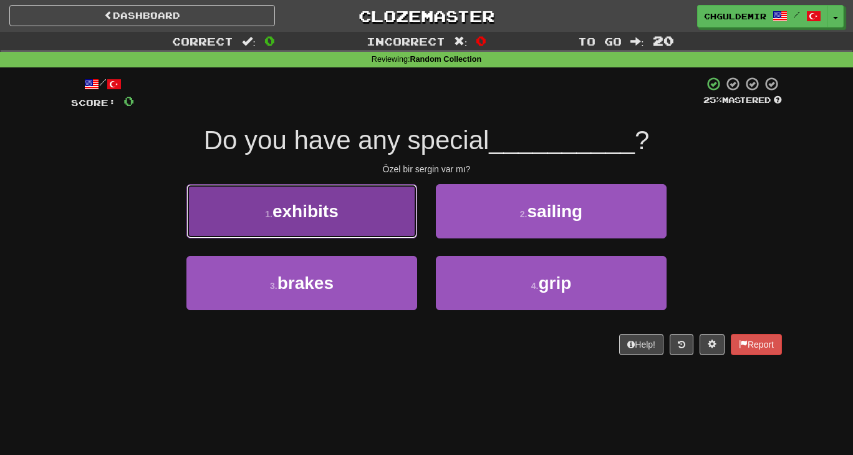
click at [397, 224] on button "1 . exhibits" at bounding box center [302, 211] width 231 height 54
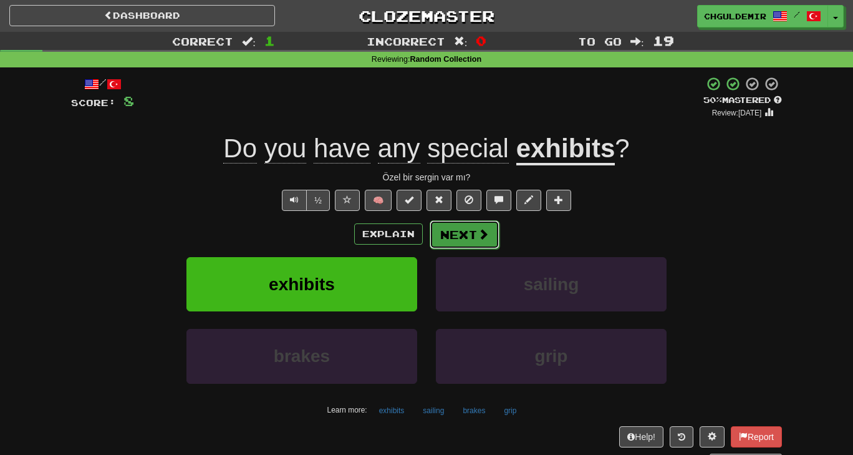
click at [477, 246] on button "Next" at bounding box center [465, 234] width 70 height 29
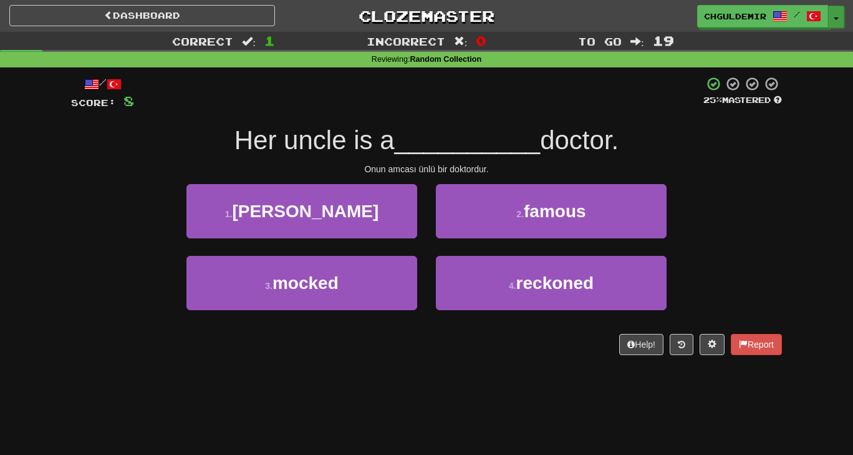
click at [839, 16] on button "Toggle Dropdown" at bounding box center [836, 17] width 16 height 22
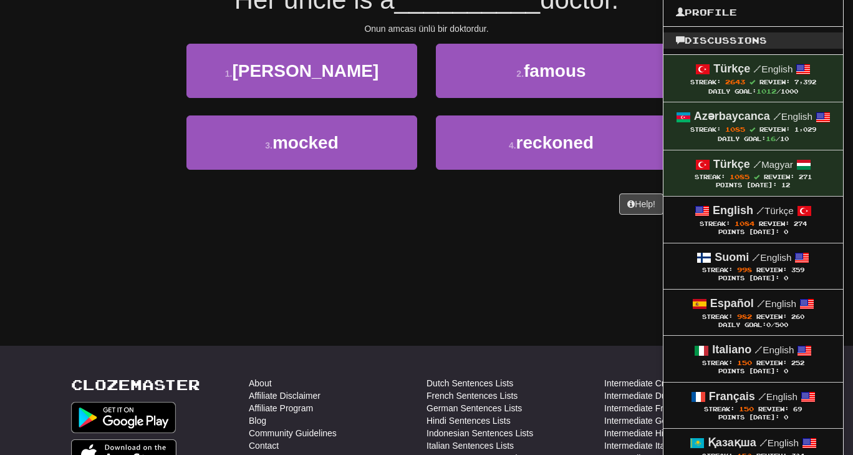
scroll to position [141, 0]
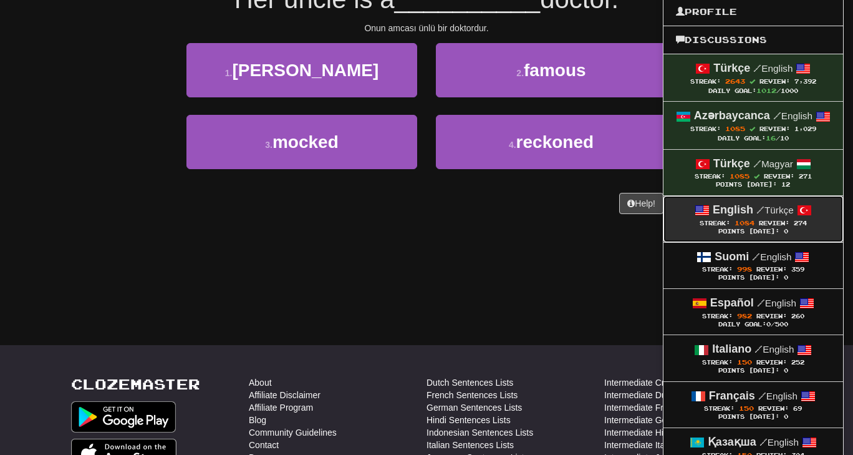
click at [718, 214] on strong "English" at bounding box center [733, 209] width 41 height 12
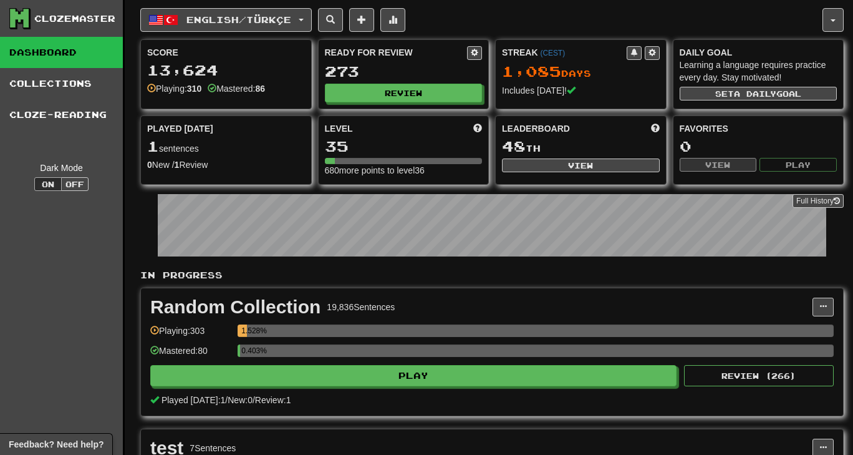
click at [422, 102] on div "Ready for Review 273 Review" at bounding box center [404, 74] width 170 height 69
click at [419, 100] on button "Review" at bounding box center [405, 93] width 158 height 19
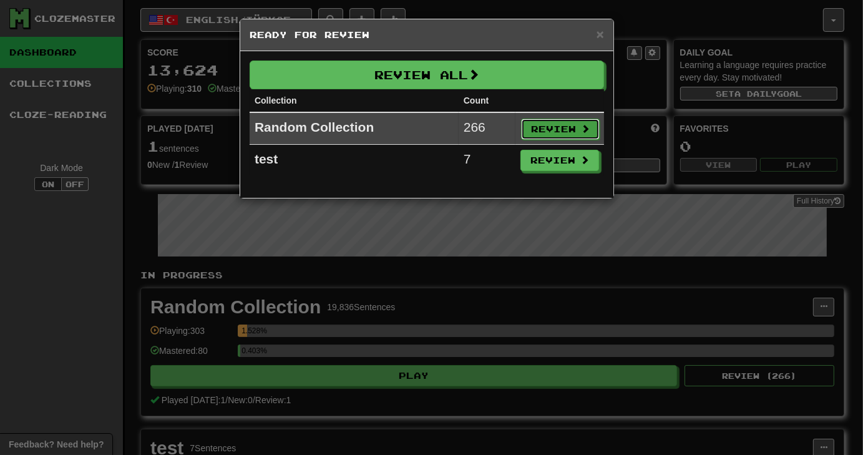
click at [540, 130] on button "Review" at bounding box center [560, 129] width 79 height 21
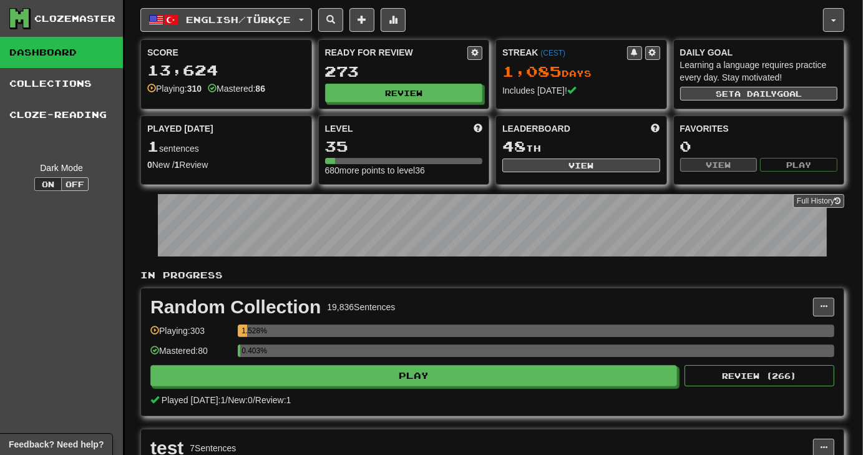
select select "**"
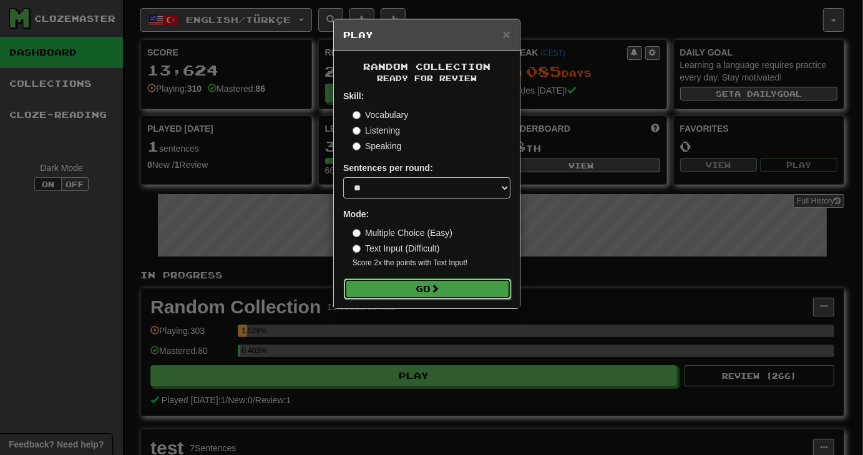
click at [415, 291] on button "Go" at bounding box center [427, 288] width 167 height 21
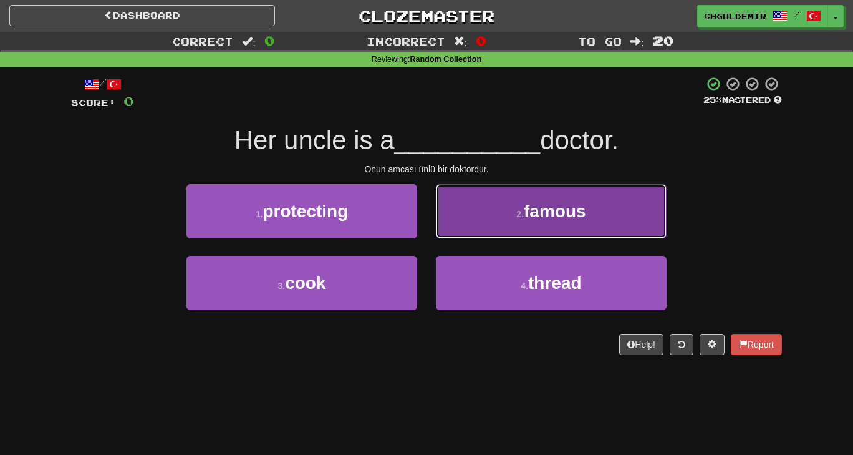
click at [536, 210] on span "famous" at bounding box center [555, 210] width 62 height 19
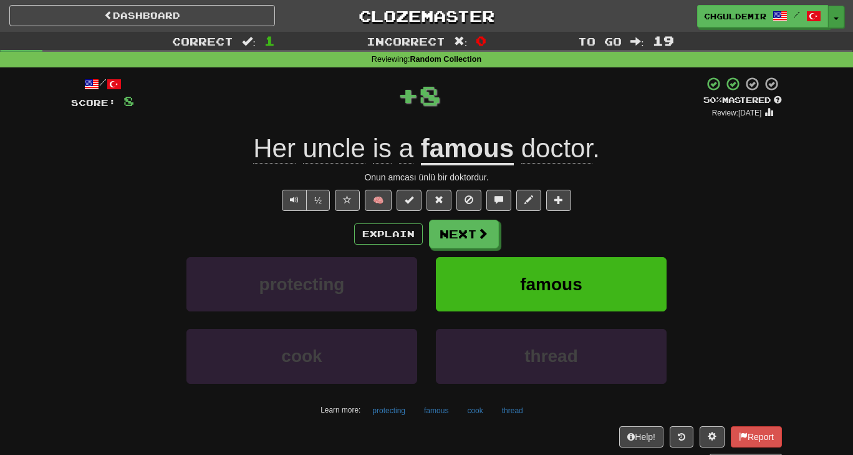
click at [834, 19] on span "button" at bounding box center [836, 18] width 5 height 2
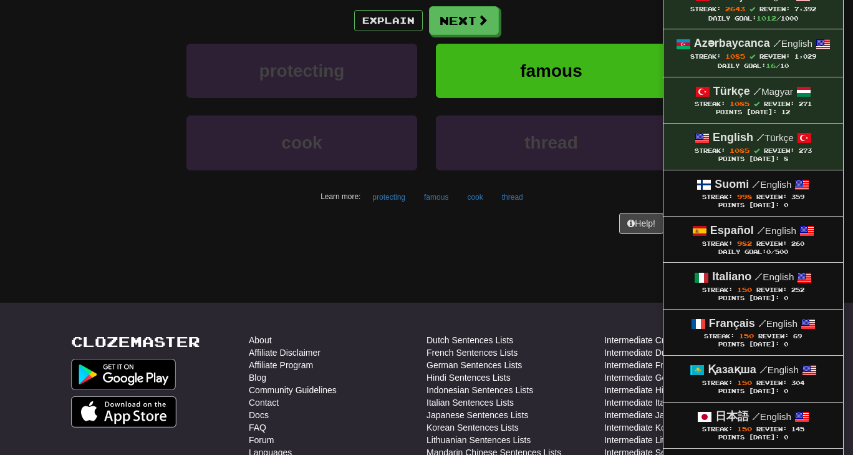
scroll to position [214, 0]
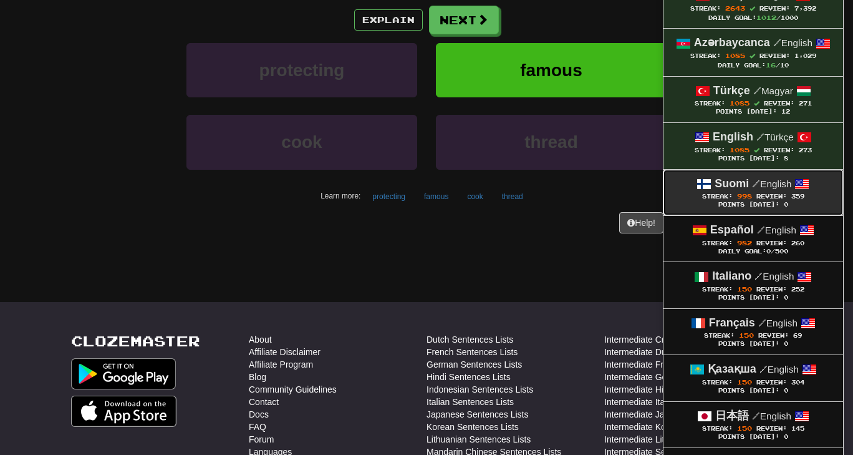
click at [751, 193] on span "Streak: 998" at bounding box center [729, 196] width 54 height 7
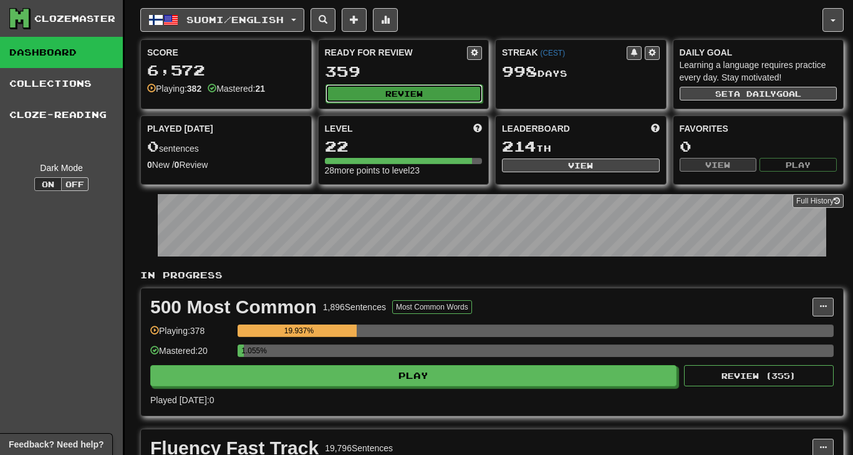
click at [393, 93] on button "Review" at bounding box center [405, 93] width 158 height 19
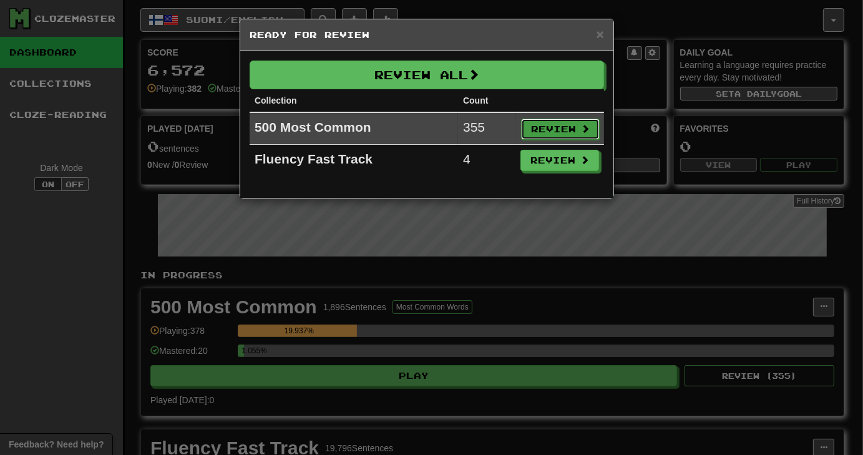
click at [536, 121] on button "Review" at bounding box center [560, 129] width 79 height 21
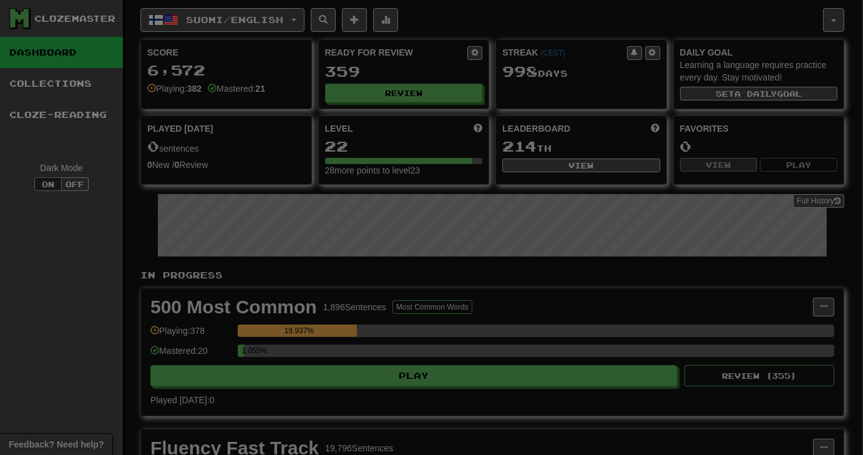
select select "**"
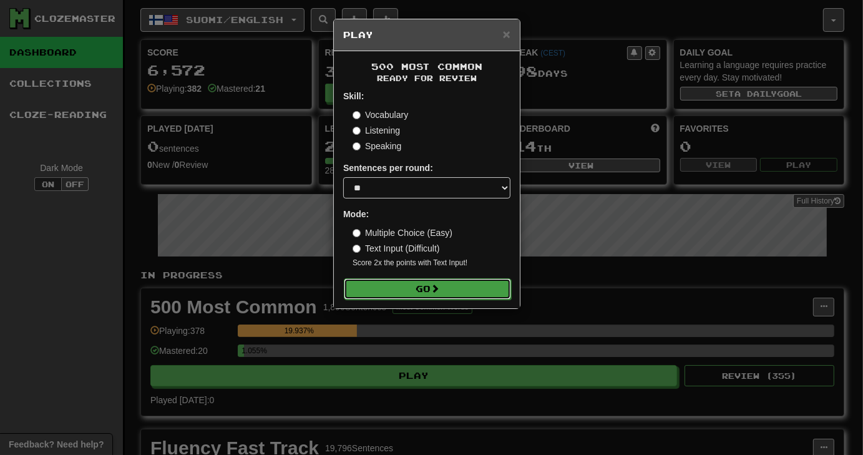
click at [449, 281] on button "Go" at bounding box center [427, 288] width 167 height 21
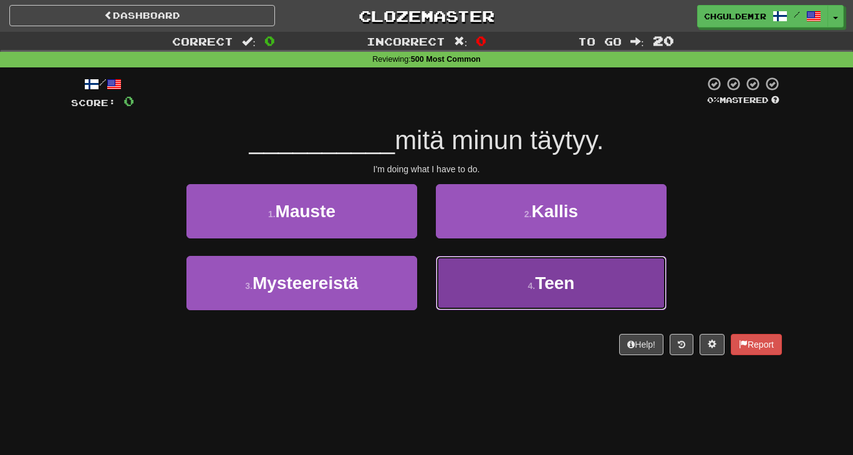
click at [499, 280] on button "4 . Teen" at bounding box center [551, 283] width 231 height 54
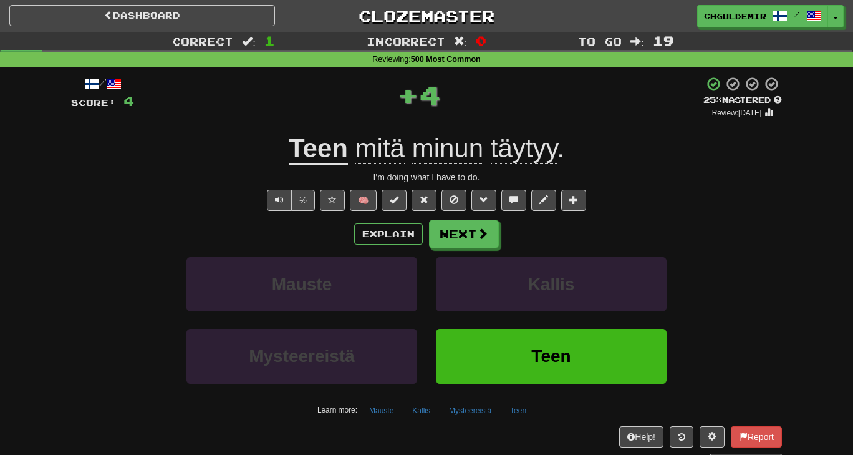
click at [830, 27] on div "Dashboard Clozemaster chguldemir / Toggle Dropdown Dashboard Leaderboard Activi…" at bounding box center [426, 16] width 835 height 32
click at [833, 16] on button "Toggle Dropdown" at bounding box center [836, 17] width 16 height 22
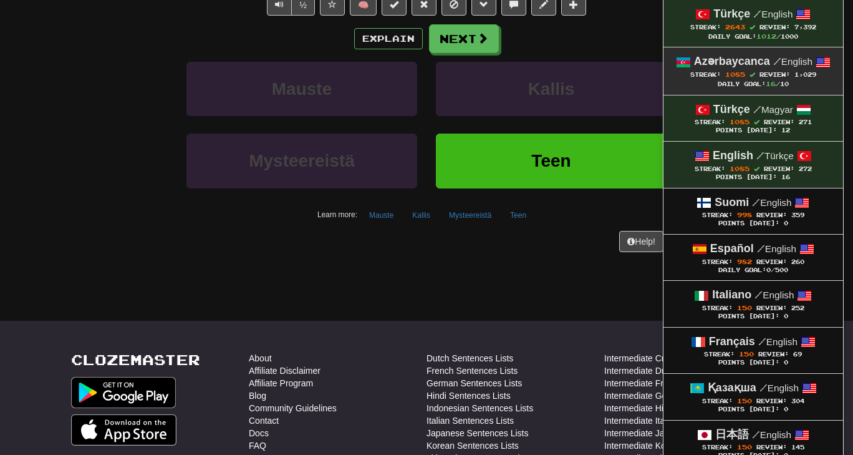
scroll to position [207, 0]
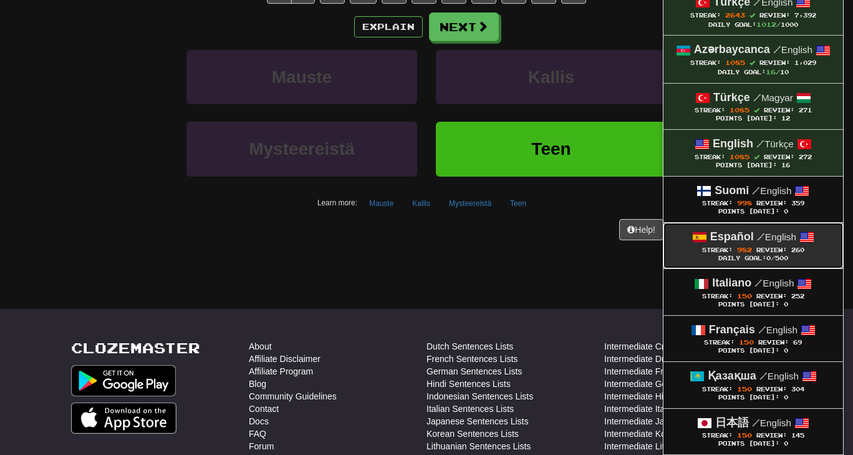
click at [724, 255] on div "Daily Goal: 0 /500" at bounding box center [753, 259] width 155 height 8
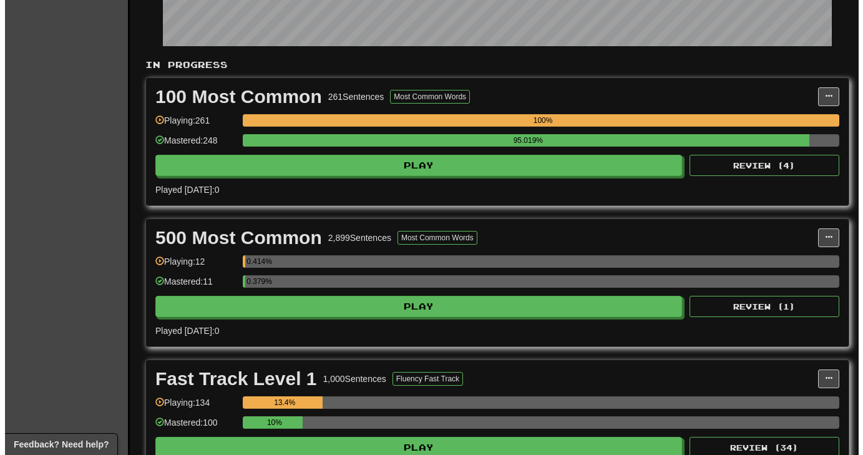
scroll to position [211, 0]
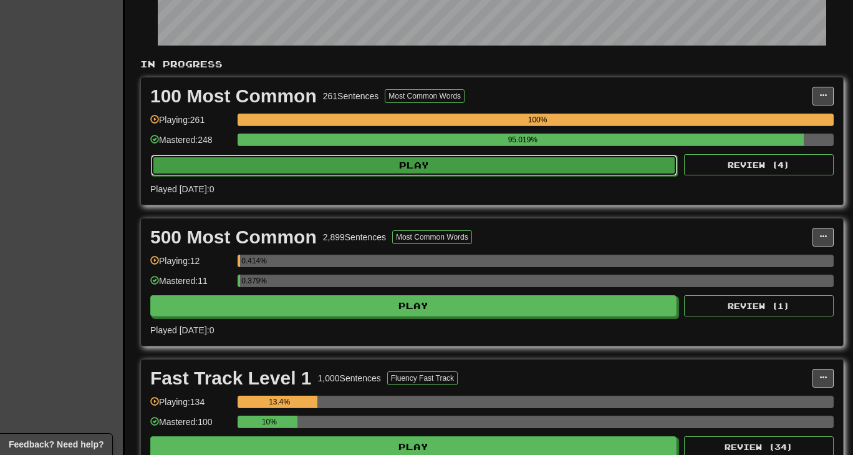
click at [431, 170] on button "Play" at bounding box center [414, 165] width 526 height 21
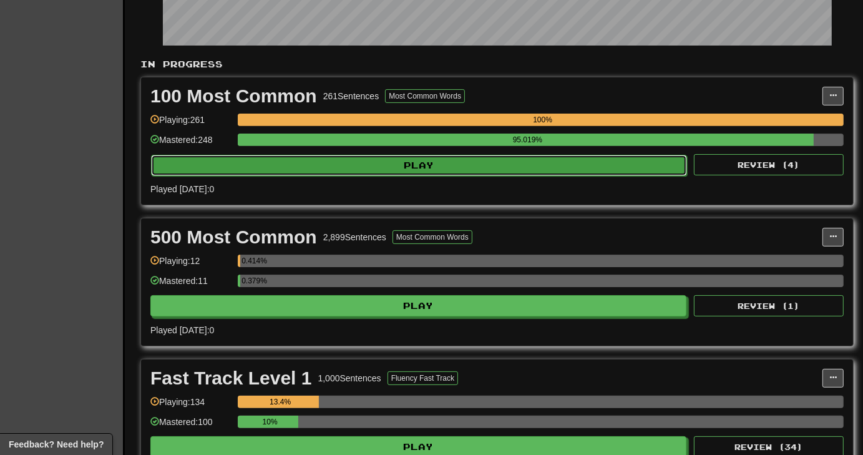
select select "********"
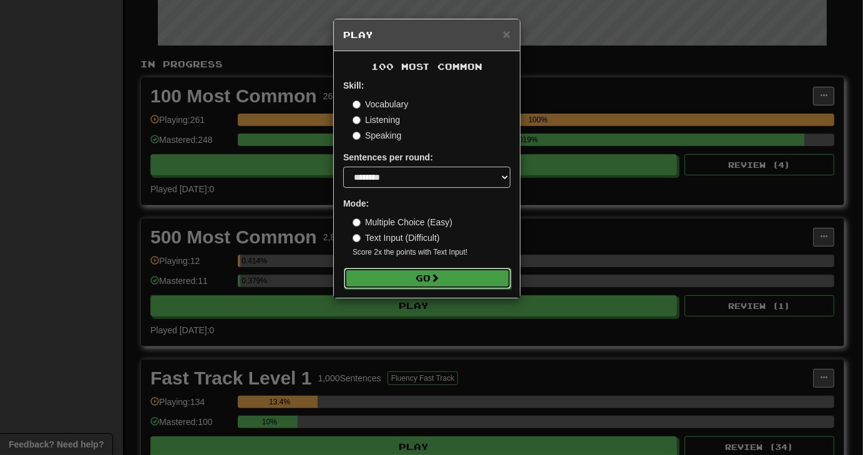
click at [444, 269] on button "Go" at bounding box center [427, 278] width 167 height 21
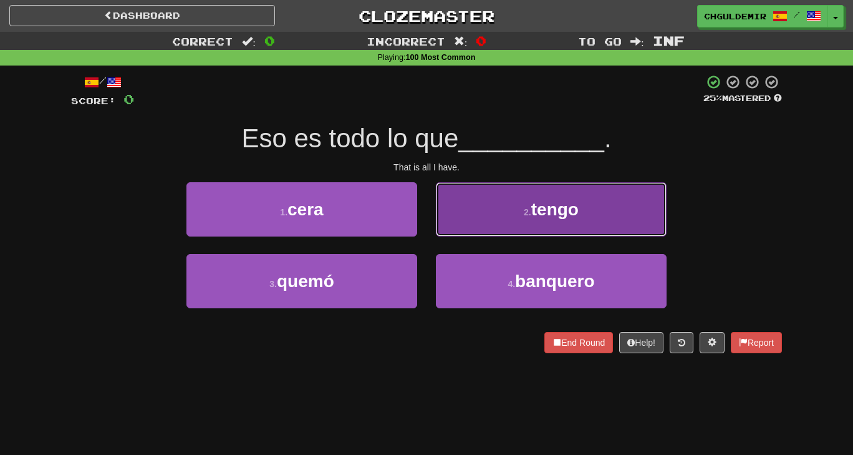
drag, startPoint x: 462, startPoint y: 204, endPoint x: 454, endPoint y: 226, distance: 23.7
click at [454, 226] on button "2 . tengo" at bounding box center [551, 209] width 231 height 54
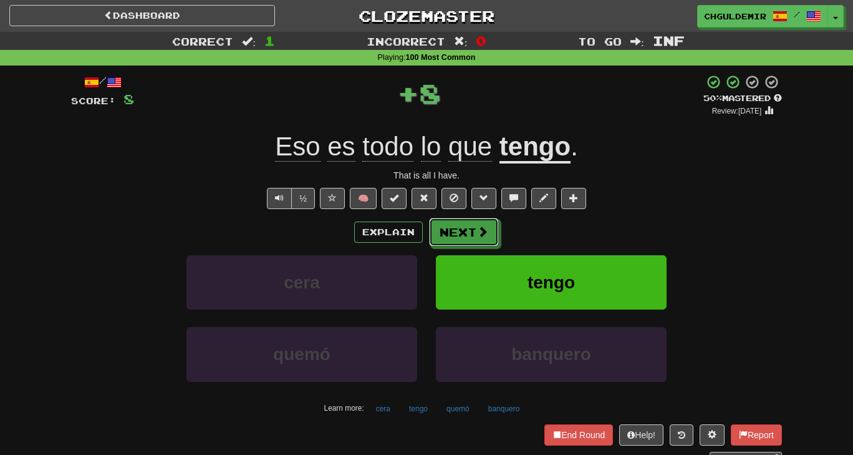
click at [454, 226] on button "Next" at bounding box center [464, 232] width 70 height 29
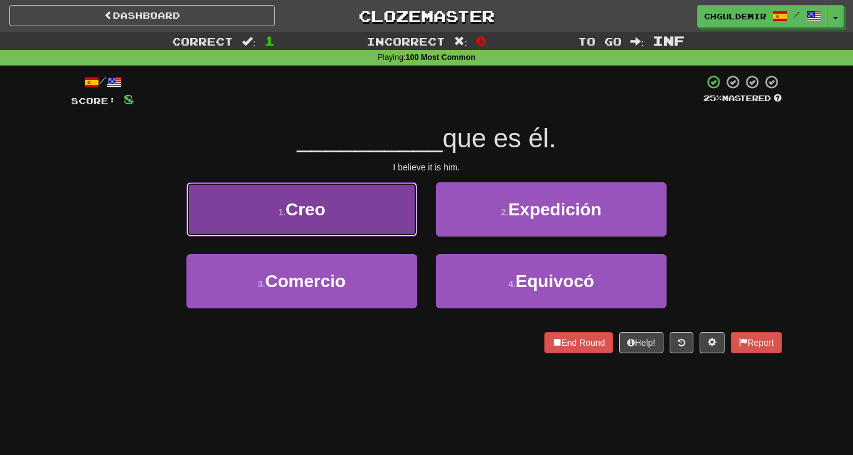
click at [371, 216] on button "1 . Creo" at bounding box center [302, 209] width 231 height 54
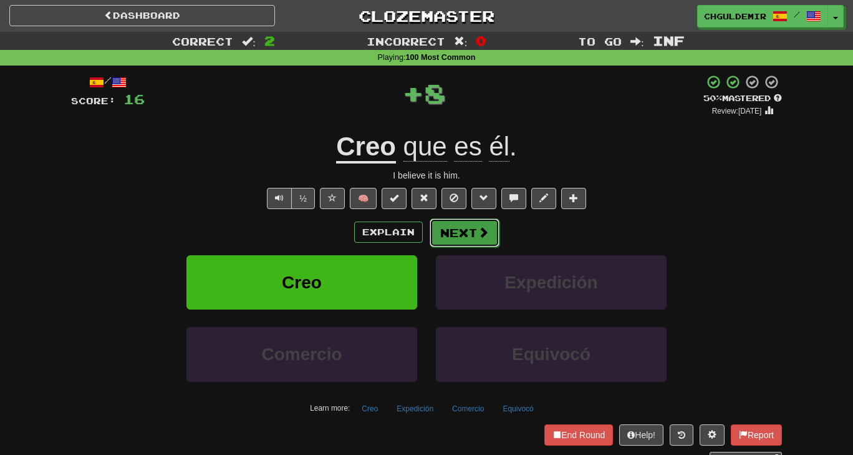
click at [444, 240] on button "Next" at bounding box center [465, 232] width 70 height 29
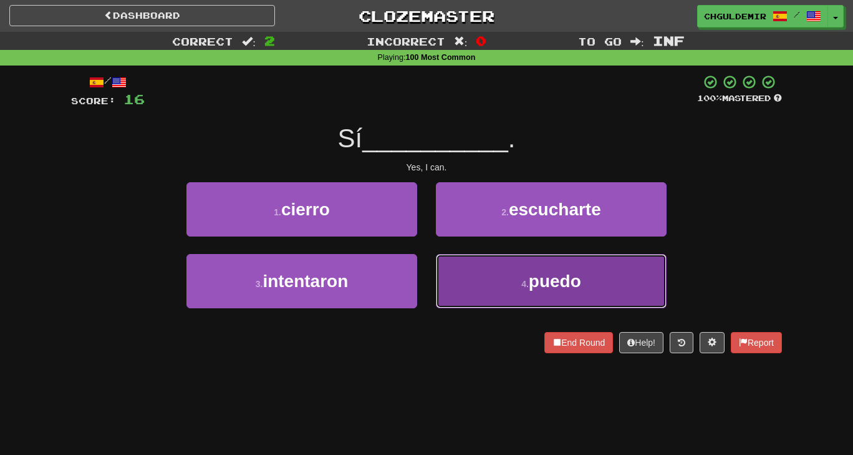
click at [492, 263] on button "4 . puedo" at bounding box center [551, 281] width 231 height 54
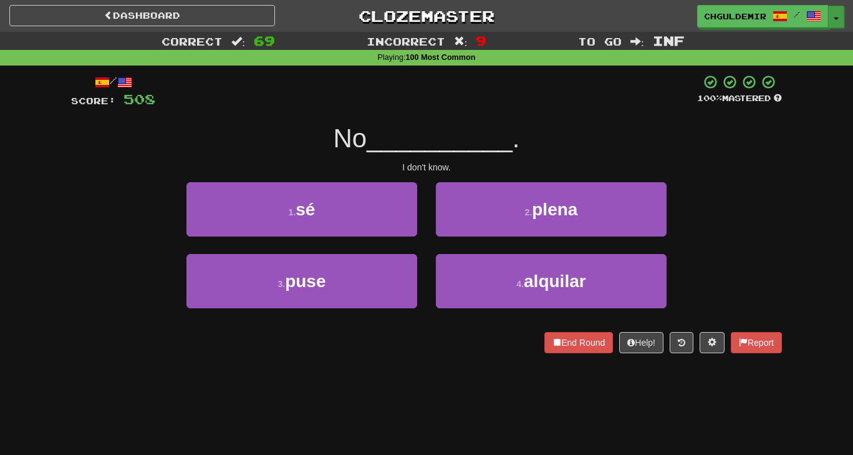
click at [837, 19] on span "button" at bounding box center [836, 18] width 5 height 2
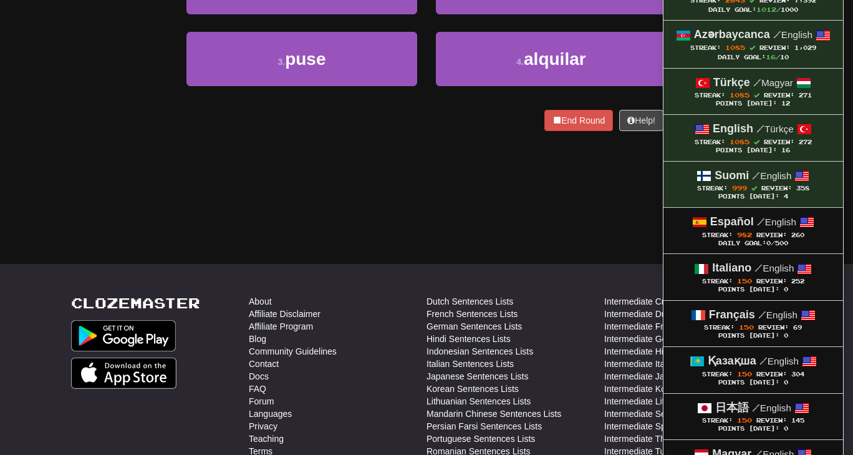
scroll to position [322, 0]
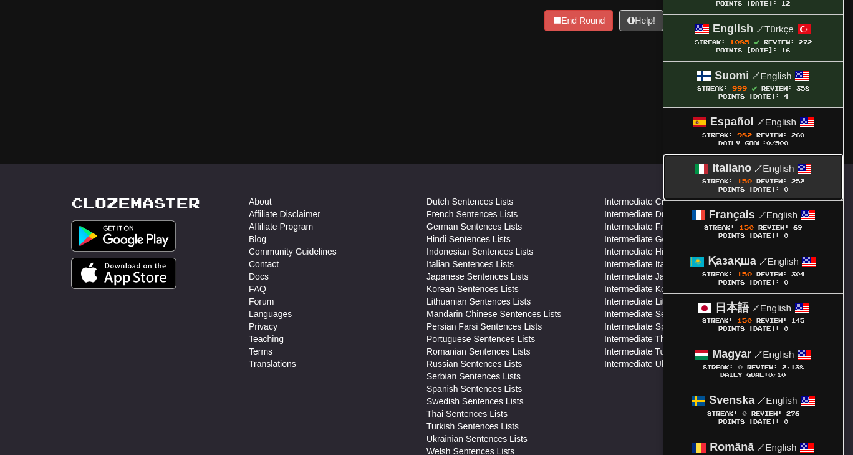
click at [712, 178] on span "Streak:" at bounding box center [717, 181] width 31 height 7
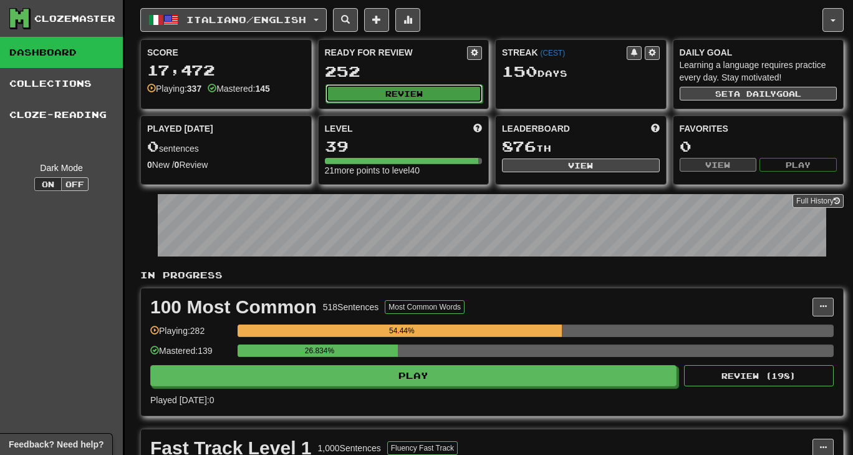
click at [405, 89] on button "Review" at bounding box center [405, 93] width 158 height 19
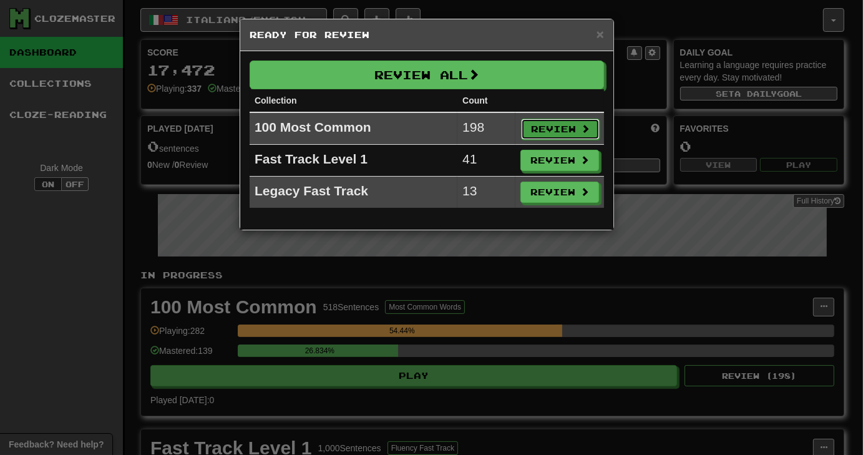
click at [543, 119] on button "Review" at bounding box center [560, 129] width 79 height 21
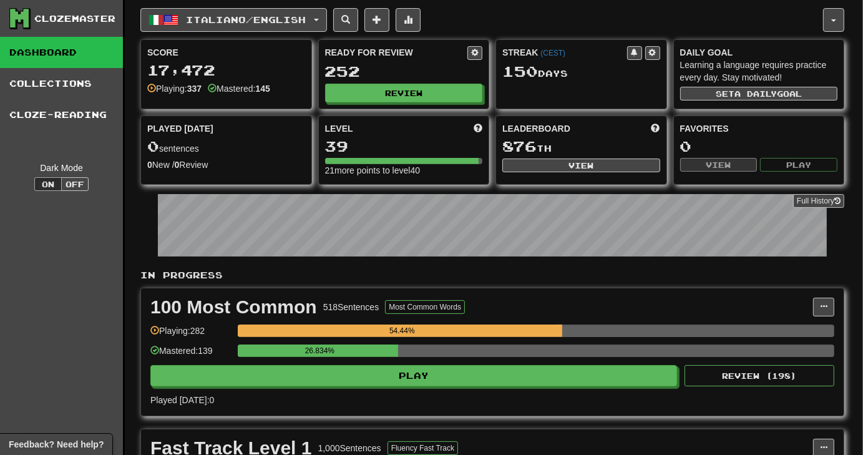
select select "**"
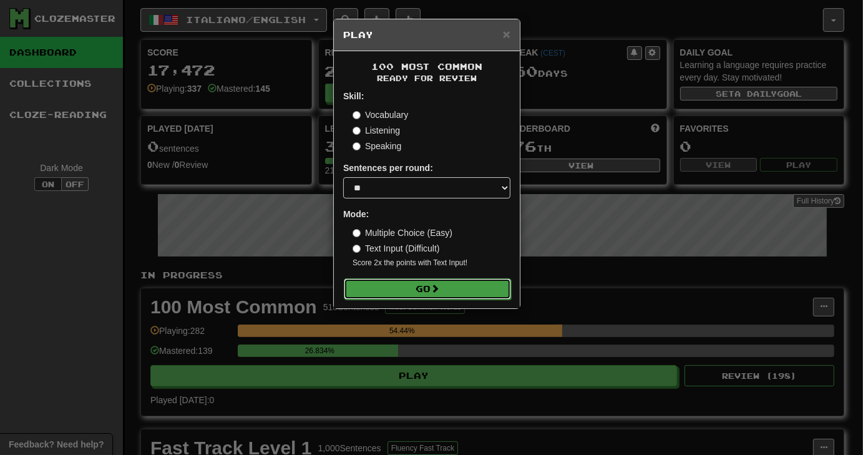
click at [454, 280] on button "Go" at bounding box center [427, 288] width 167 height 21
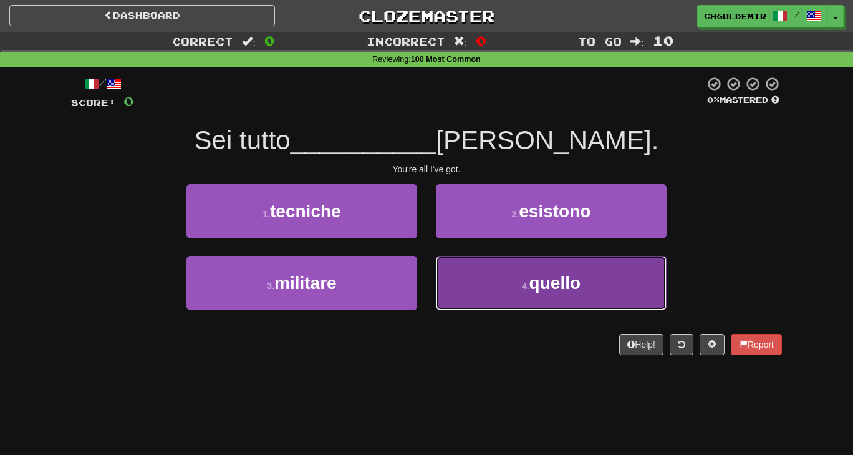
click at [454, 284] on button "4 . quello" at bounding box center [551, 283] width 231 height 54
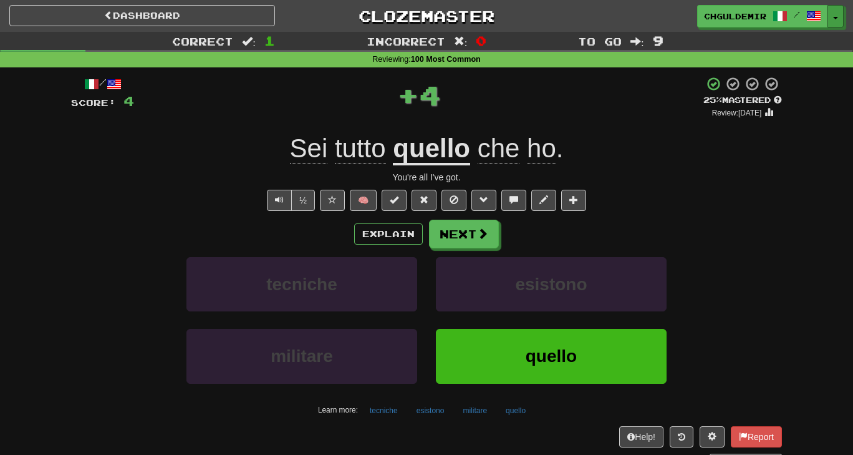
drag, startPoint x: 842, startPoint y: 13, endPoint x: 759, endPoint y: 192, distance: 197.3
click at [759, 192] on div "Dashboard Clozemaster chguldemir / Toggle Dropdown Dashboard Leaderboard Activi…" at bounding box center [426, 242] width 853 height 485
click at [838, 27] on button "Toggle Dropdown" at bounding box center [836, 17] width 16 height 22
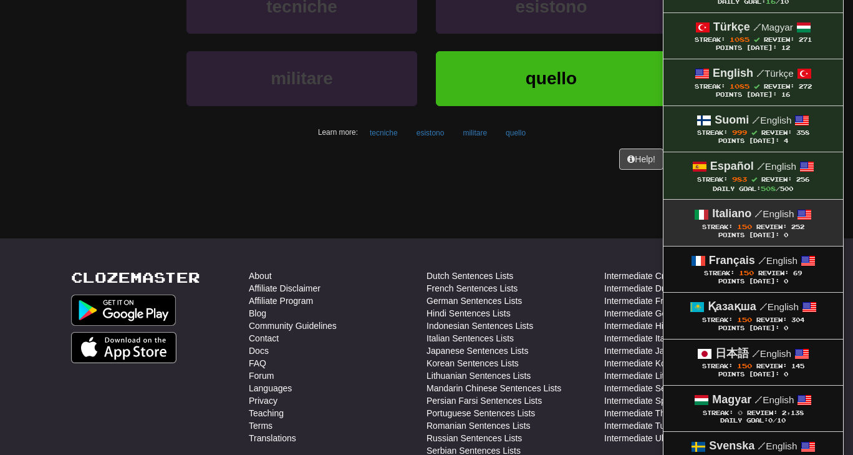
scroll to position [281, 0]
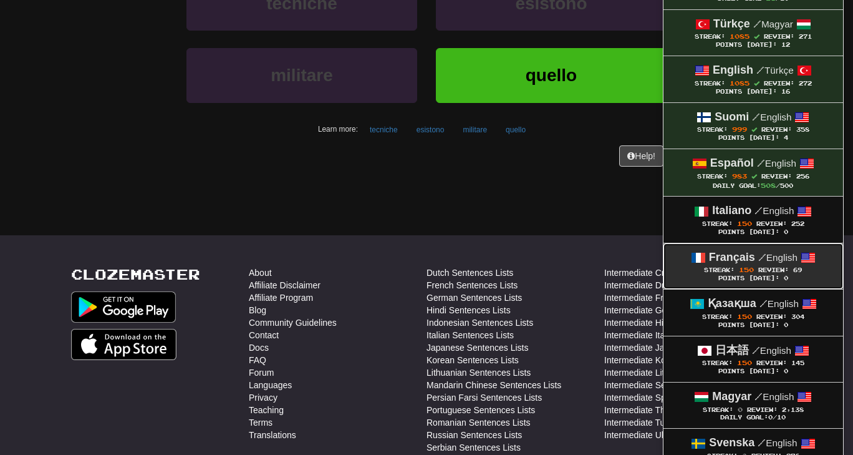
click at [737, 251] on strong "Français" at bounding box center [732, 257] width 46 height 12
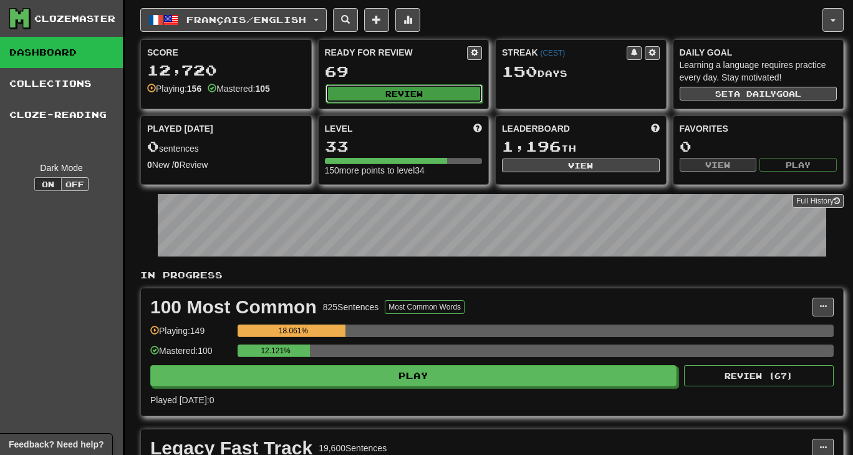
click at [413, 88] on button "Review" at bounding box center [405, 93] width 158 height 19
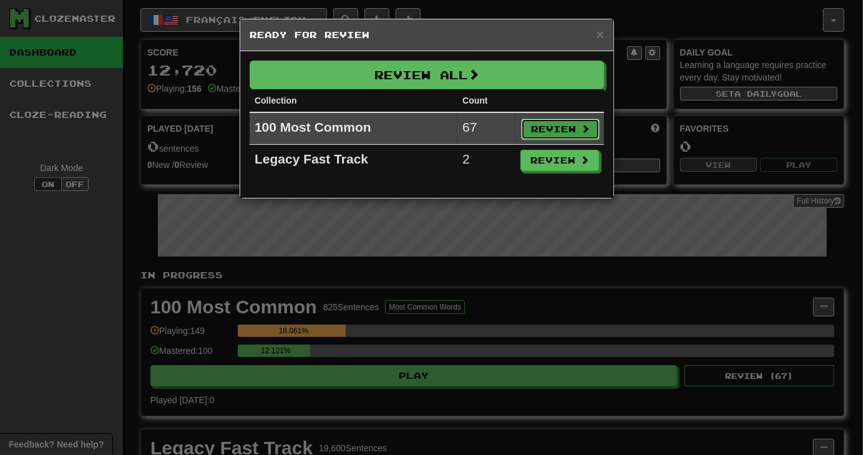
click at [529, 135] on button "Review" at bounding box center [560, 129] width 79 height 21
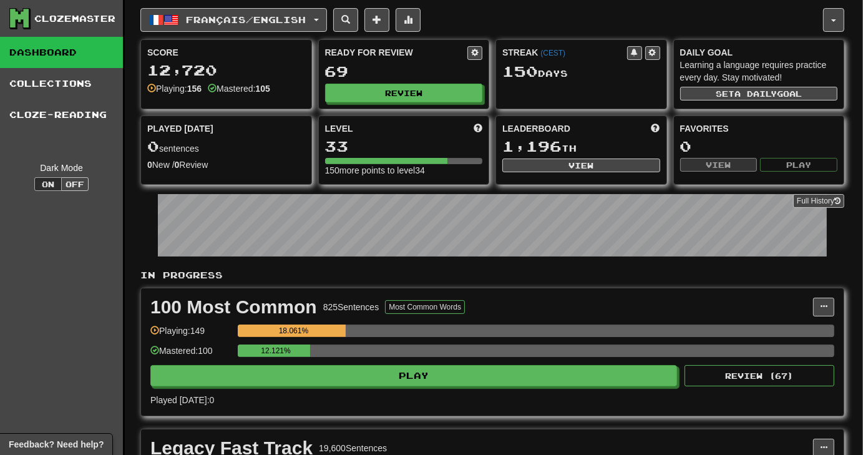
select select "**"
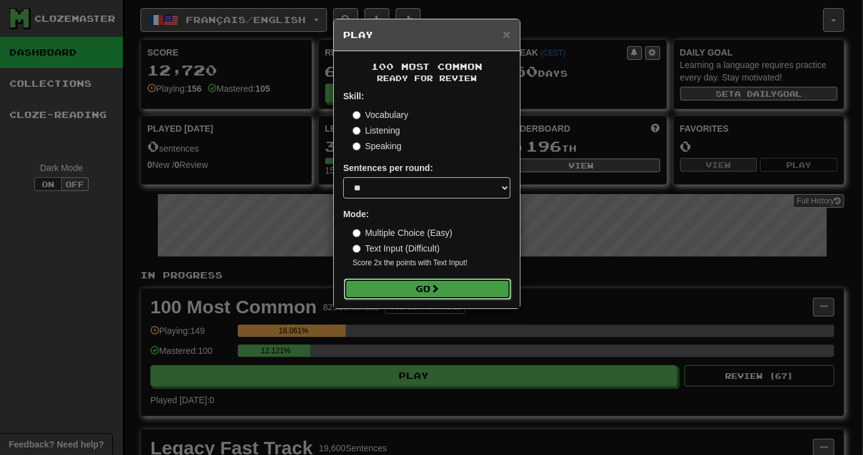
click at [455, 280] on button "Go" at bounding box center [427, 288] width 167 height 21
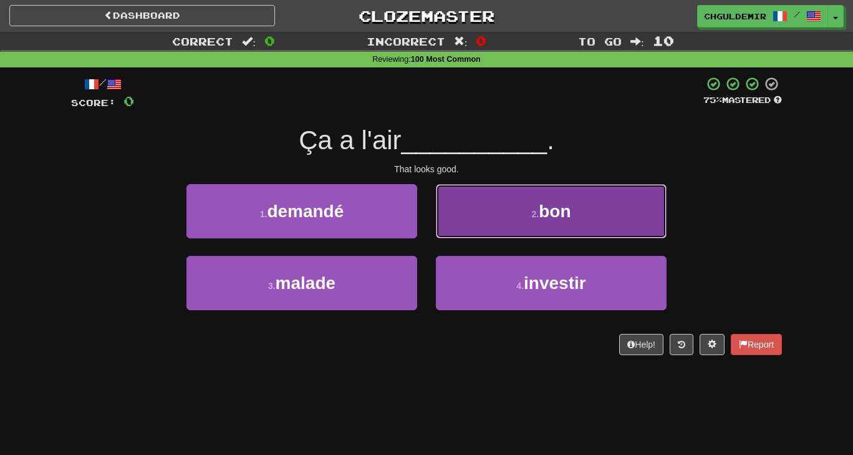
click at [488, 225] on button "2 . bon" at bounding box center [551, 211] width 231 height 54
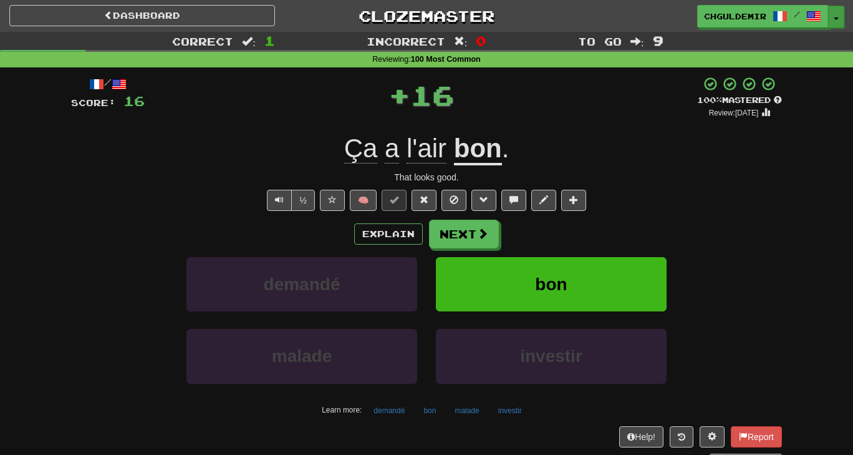
click at [833, 14] on button "Toggle Dropdown" at bounding box center [836, 17] width 16 height 22
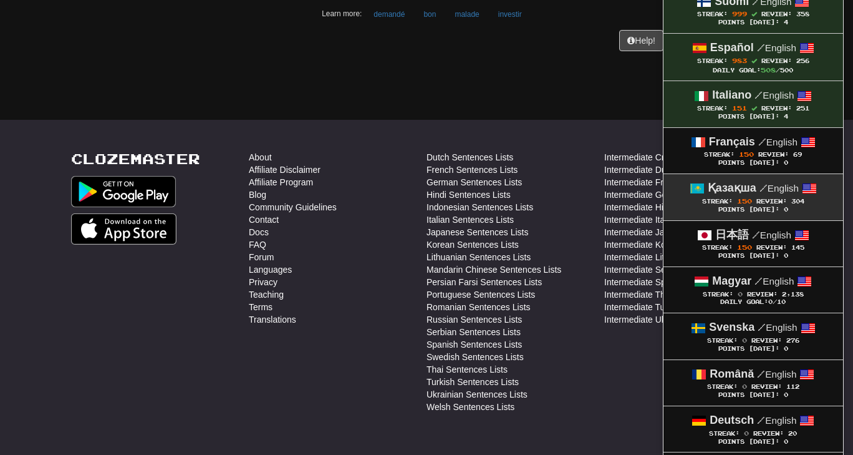
scroll to position [400, 0]
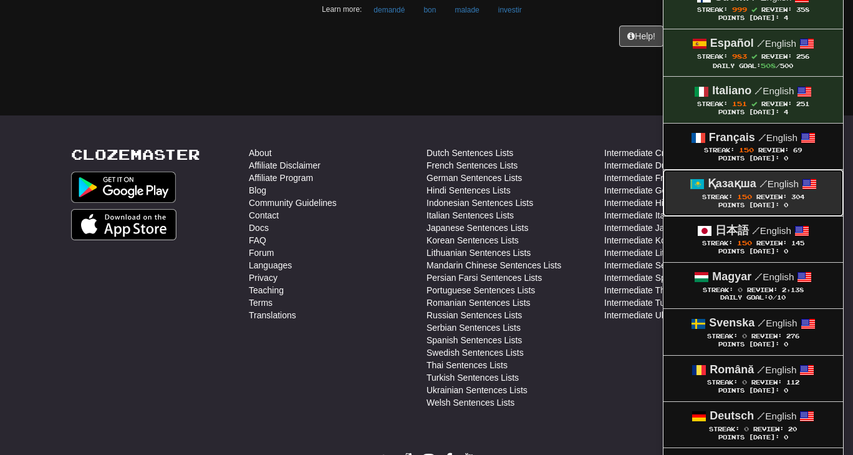
click at [734, 181] on strong "Қазақша" at bounding box center [732, 183] width 49 height 12
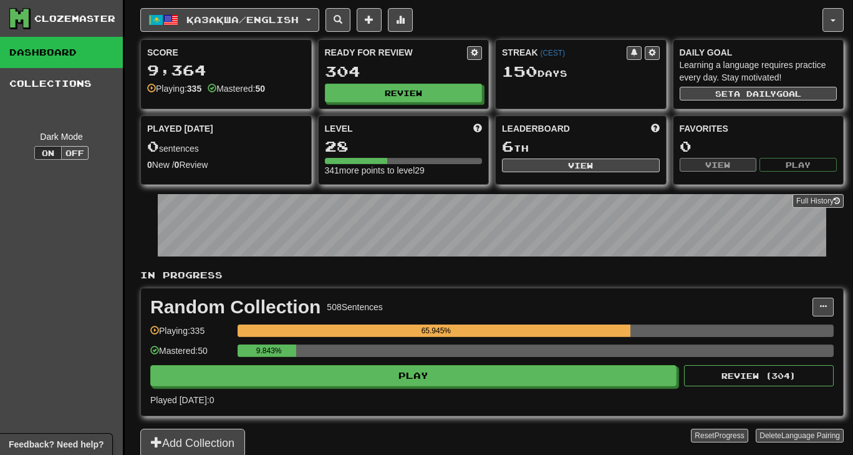
click at [379, 80] on div "Ready for Review 304 Review" at bounding box center [404, 74] width 170 height 69
click at [395, 92] on button "Review" at bounding box center [405, 93] width 158 height 19
select select "**"
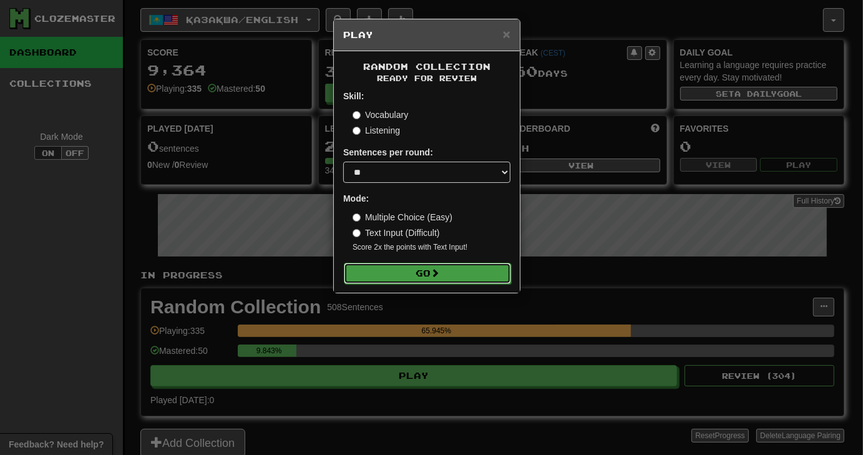
click at [473, 271] on button "Go" at bounding box center [427, 273] width 167 height 21
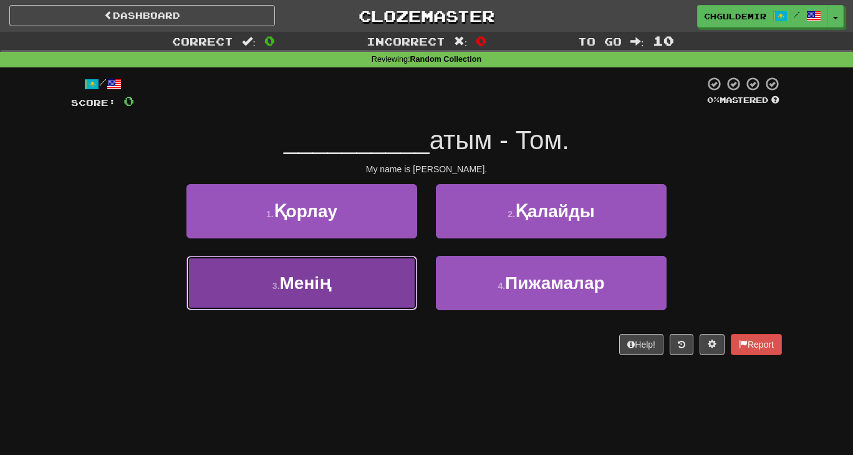
click at [381, 283] on button "3 . Менiң" at bounding box center [302, 283] width 231 height 54
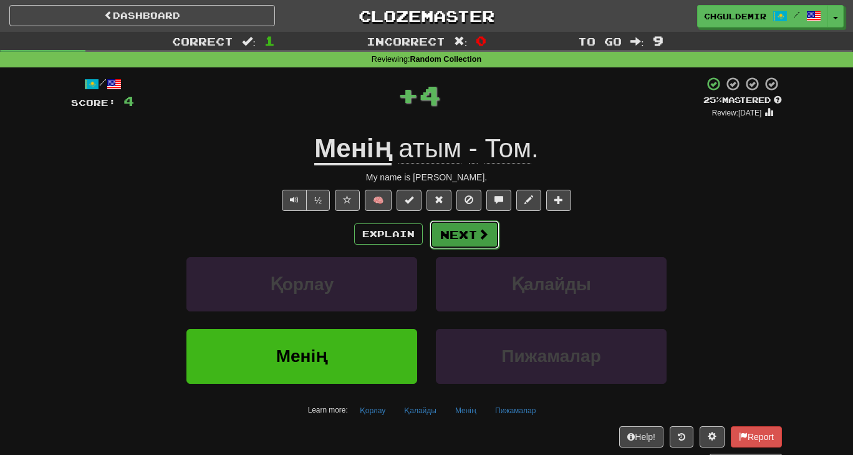
click at [461, 240] on button "Next" at bounding box center [465, 234] width 70 height 29
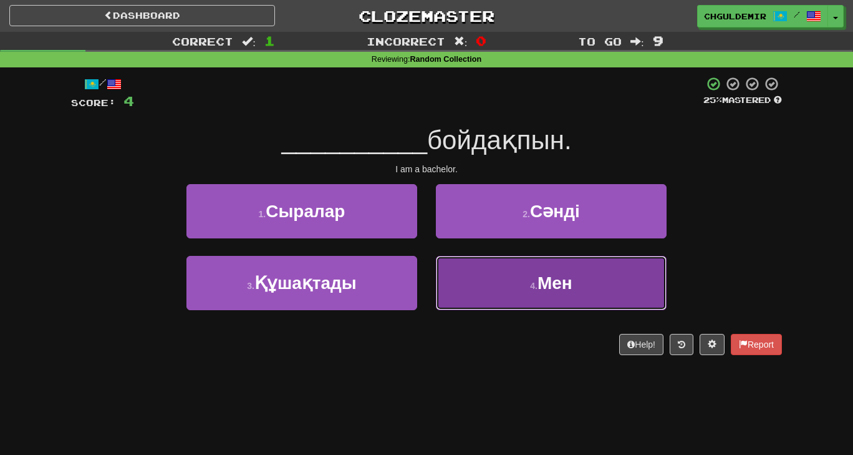
click at [510, 281] on button "4 . Мен" at bounding box center [551, 283] width 231 height 54
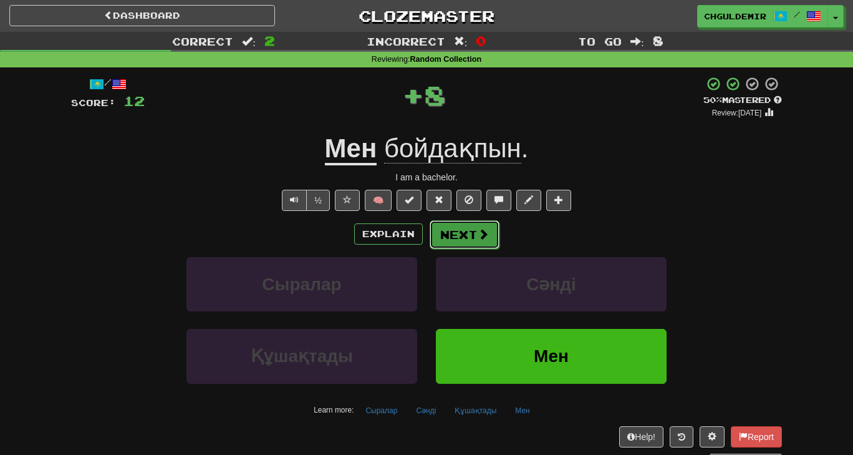
click at [470, 224] on button "Next" at bounding box center [465, 234] width 70 height 29
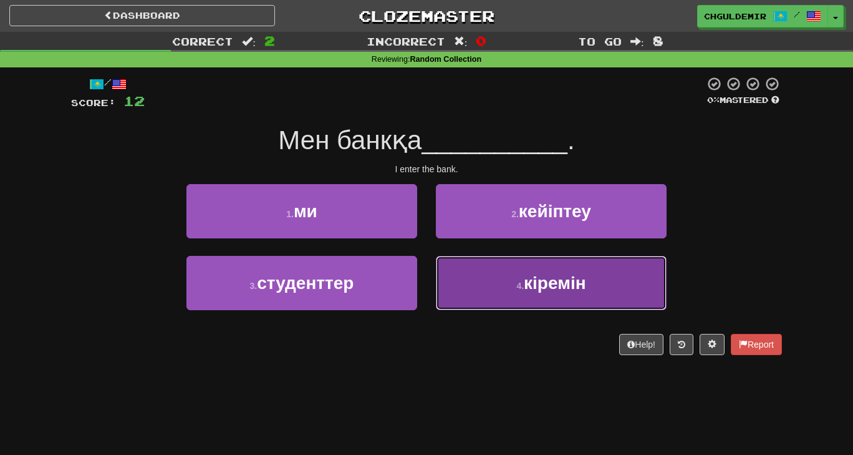
click at [482, 268] on button "4 . кіремін" at bounding box center [551, 283] width 231 height 54
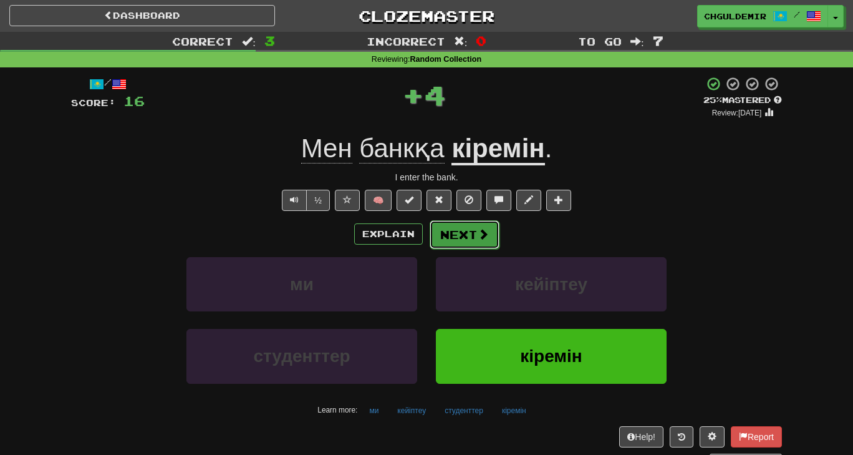
click at [463, 225] on button "Next" at bounding box center [465, 234] width 70 height 29
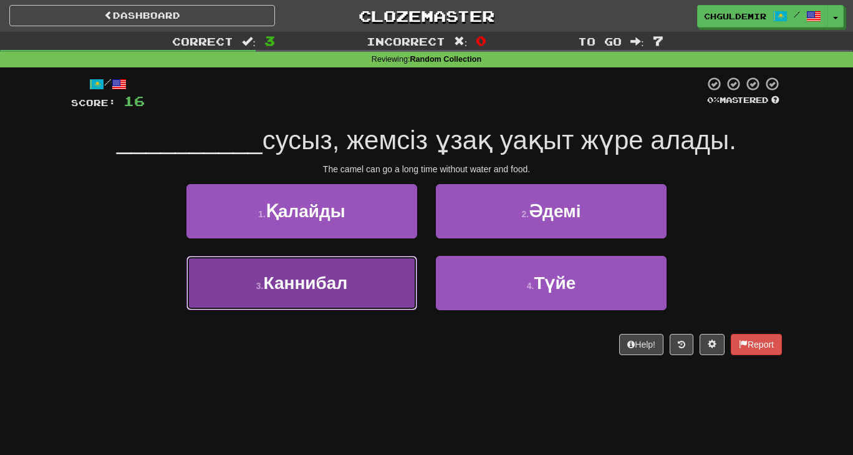
click at [371, 296] on button "3 . Каннибал" at bounding box center [302, 283] width 231 height 54
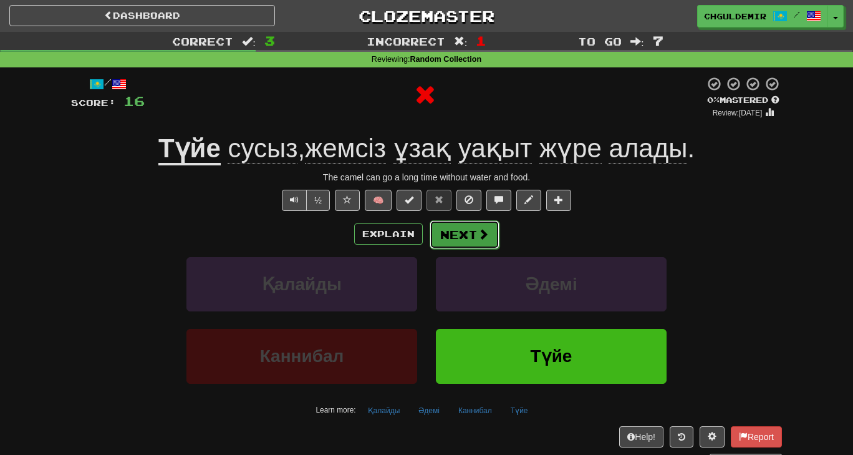
click at [468, 231] on button "Next" at bounding box center [465, 234] width 70 height 29
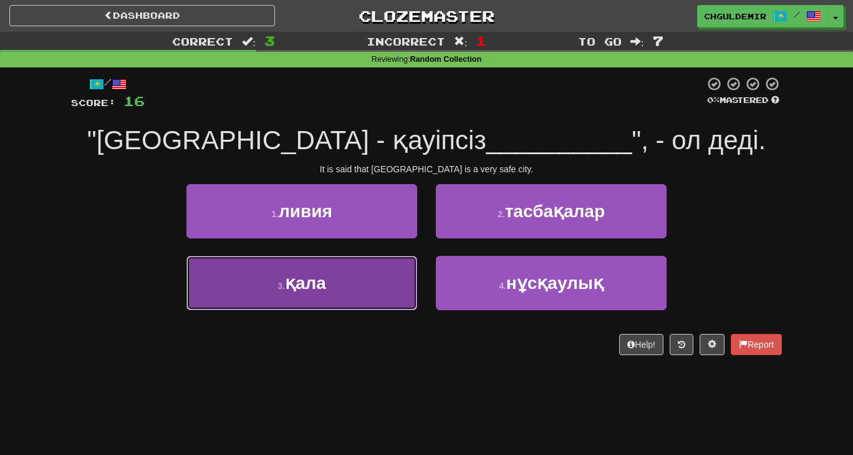
click at [390, 296] on button "3 . қала" at bounding box center [302, 283] width 231 height 54
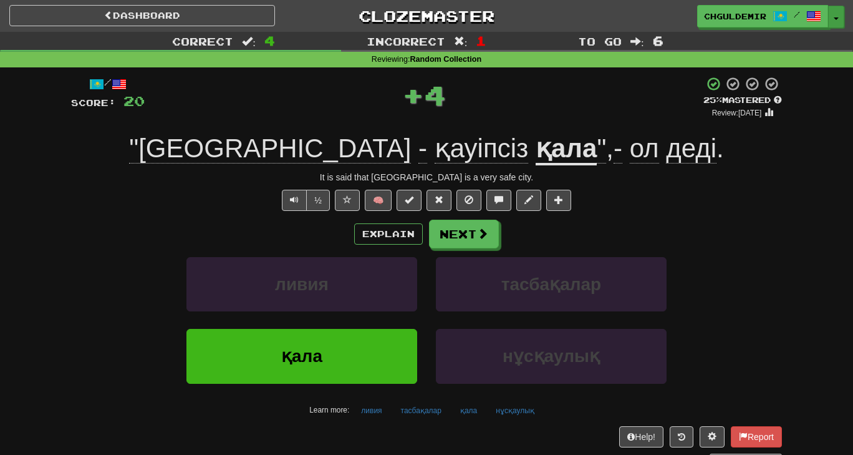
click at [837, 14] on button "Toggle Dropdown" at bounding box center [836, 17] width 16 height 22
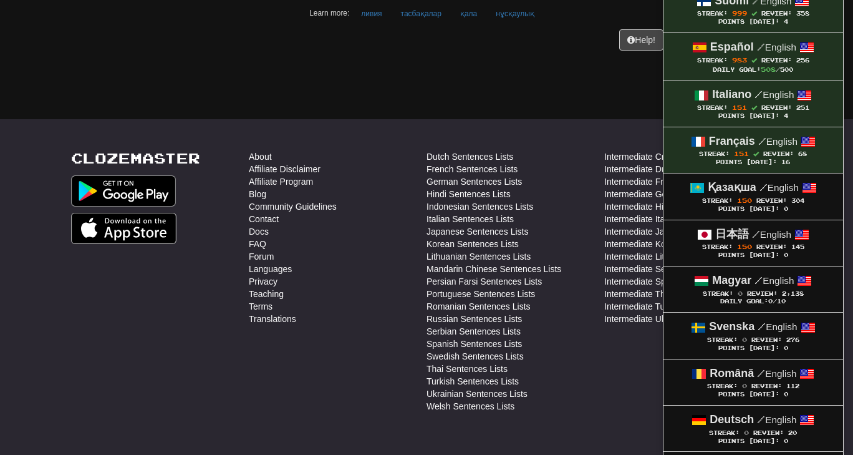
scroll to position [404, 0]
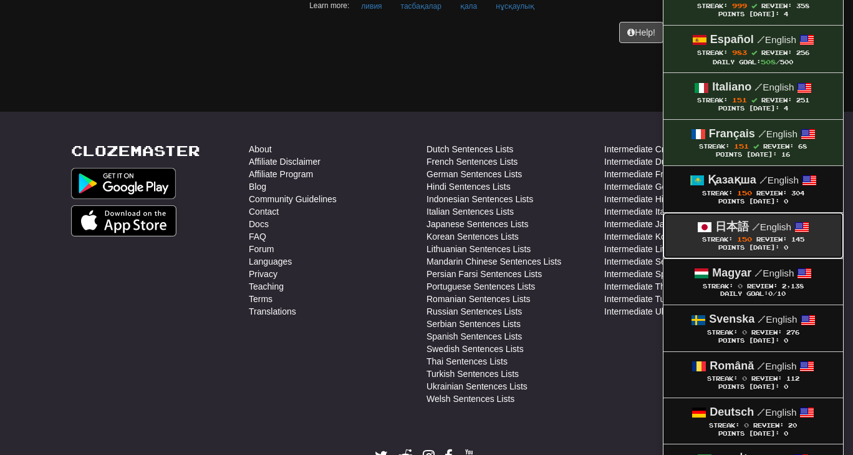
click at [775, 235] on div "Streak: 150 Review: 145" at bounding box center [753, 239] width 155 height 9
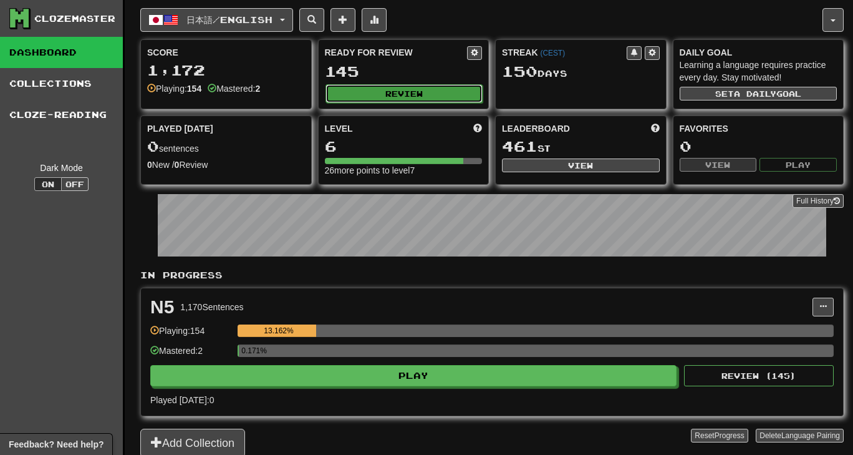
click at [365, 93] on button "Review" at bounding box center [405, 93] width 158 height 19
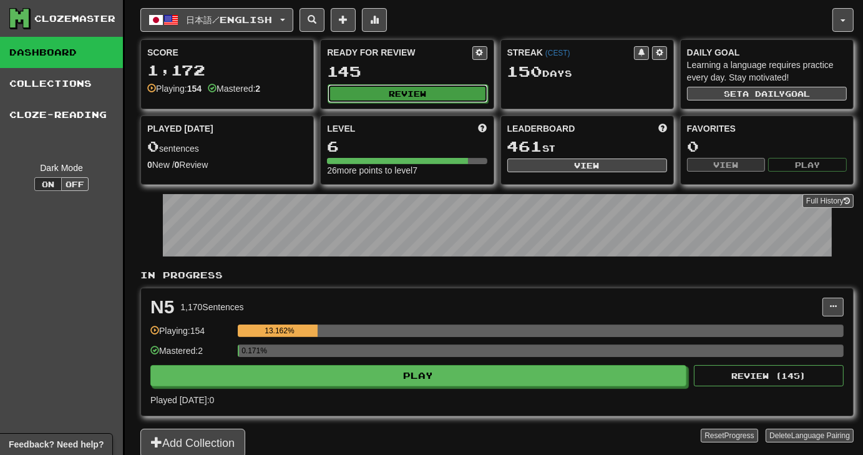
select select "**"
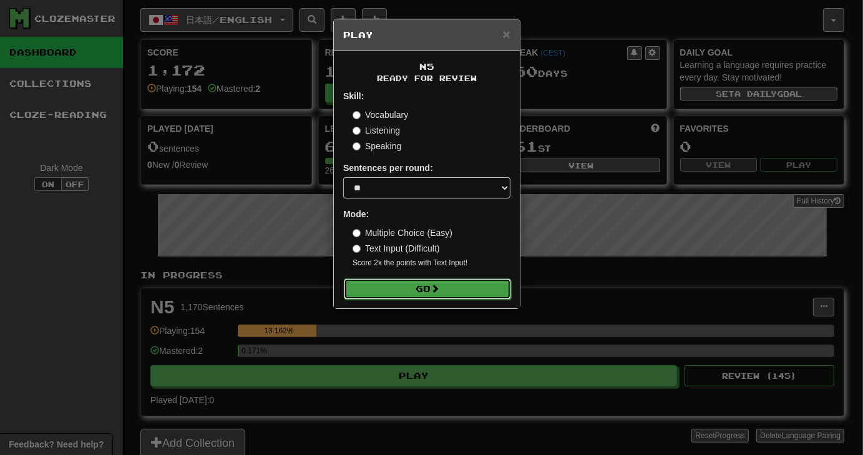
click at [459, 281] on button "Go" at bounding box center [427, 288] width 167 height 21
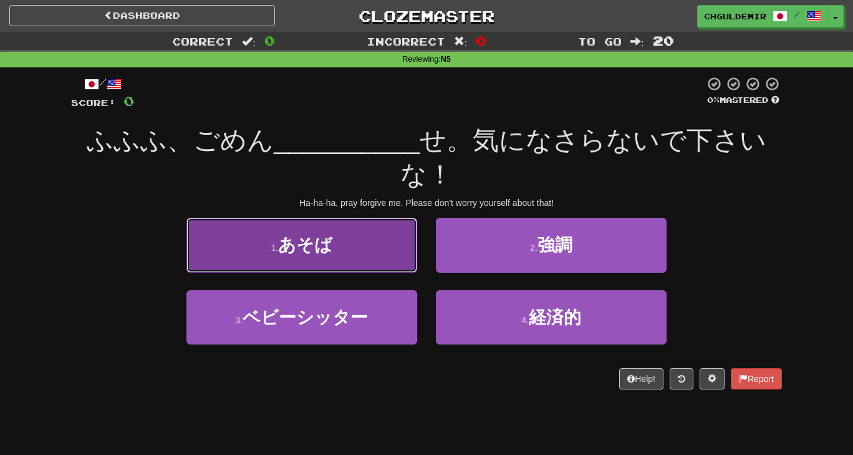
click at [391, 270] on button "1 . あそば" at bounding box center [302, 245] width 231 height 54
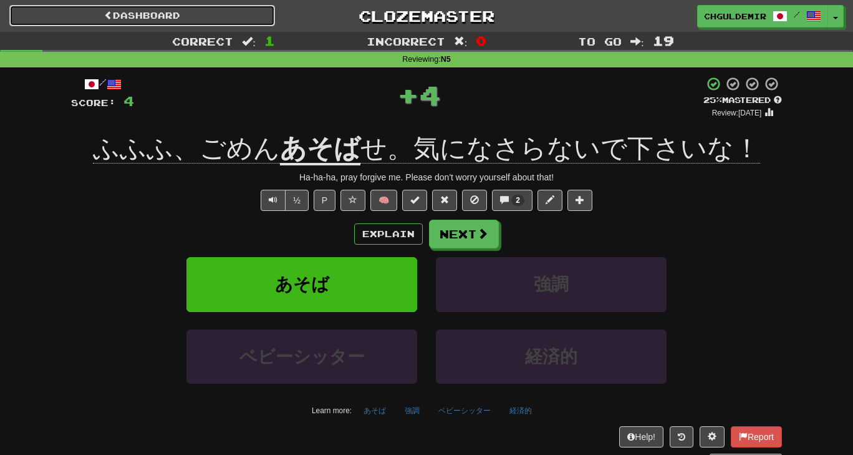
click at [196, 14] on link "Dashboard" at bounding box center [142, 15] width 266 height 21
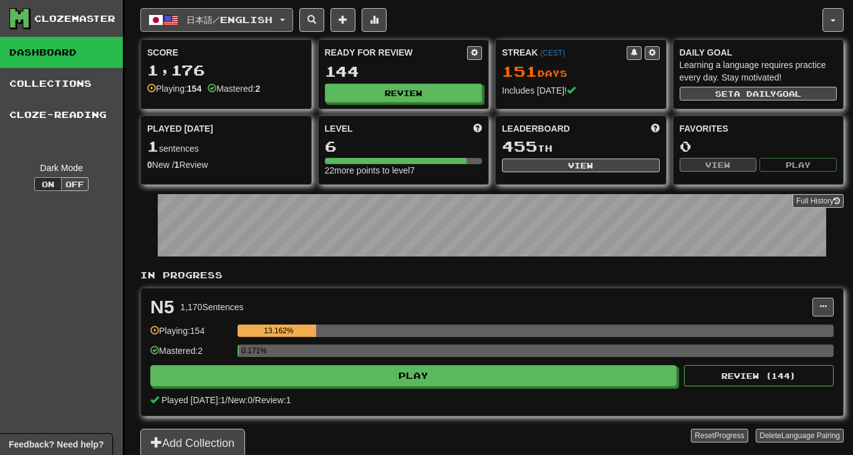
click at [198, 24] on span "日本語 / English" at bounding box center [230, 19] width 86 height 11
